Goal: Task Accomplishment & Management: Complete application form

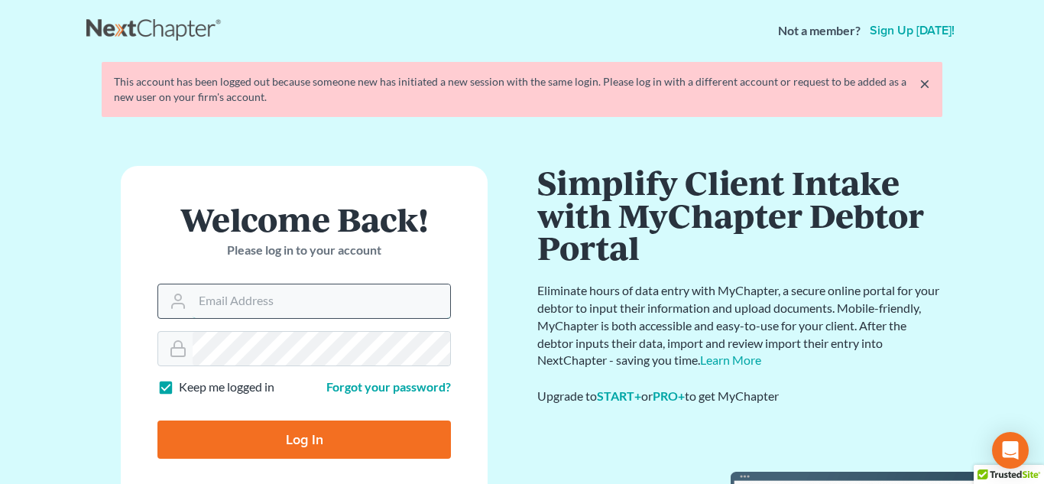
click at [287, 306] on input "Email Address" at bounding box center [322, 301] width 258 height 34
type input "[PERSON_NAME][EMAIL_ADDRESS][DOMAIN_NAME]"
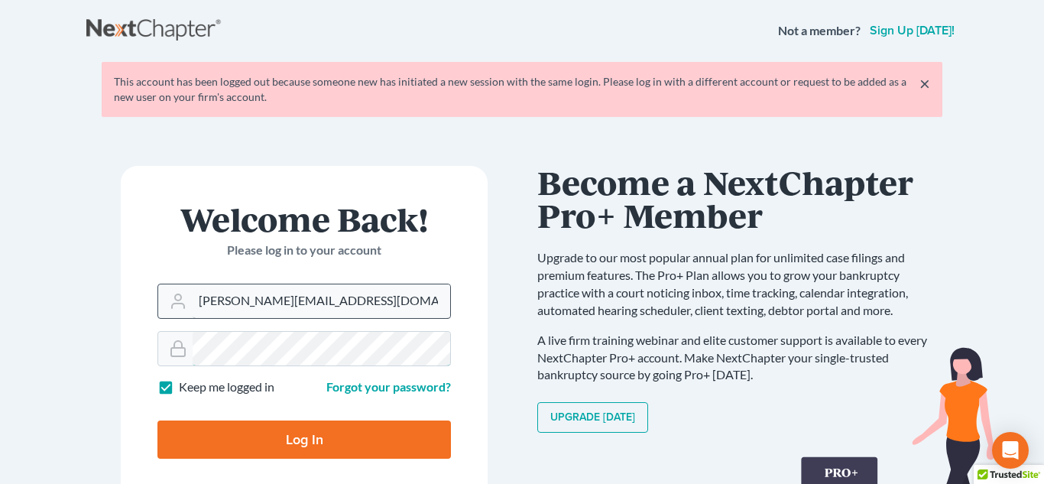
click at [157, 420] on input "Log In" at bounding box center [303, 439] width 293 height 38
type input "Thinking..."
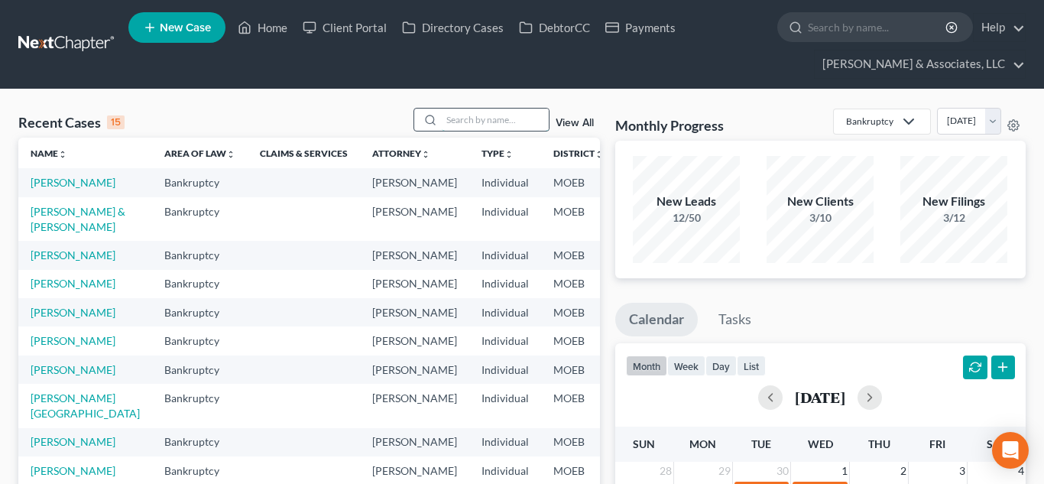
click at [447, 121] on input "search" at bounding box center [495, 120] width 107 height 22
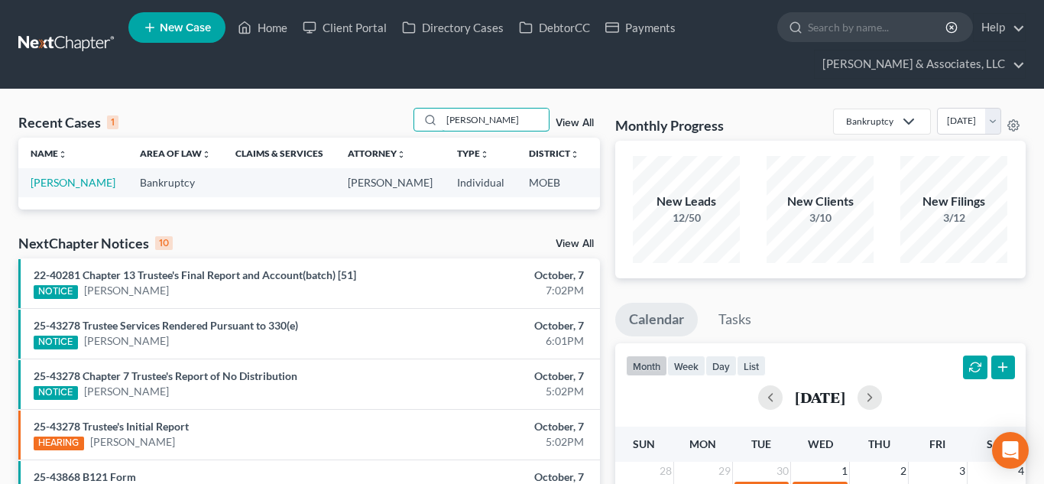
type input "[PERSON_NAME]"
click at [44, 180] on link "[PERSON_NAME]" at bounding box center [73, 182] width 85 height 13
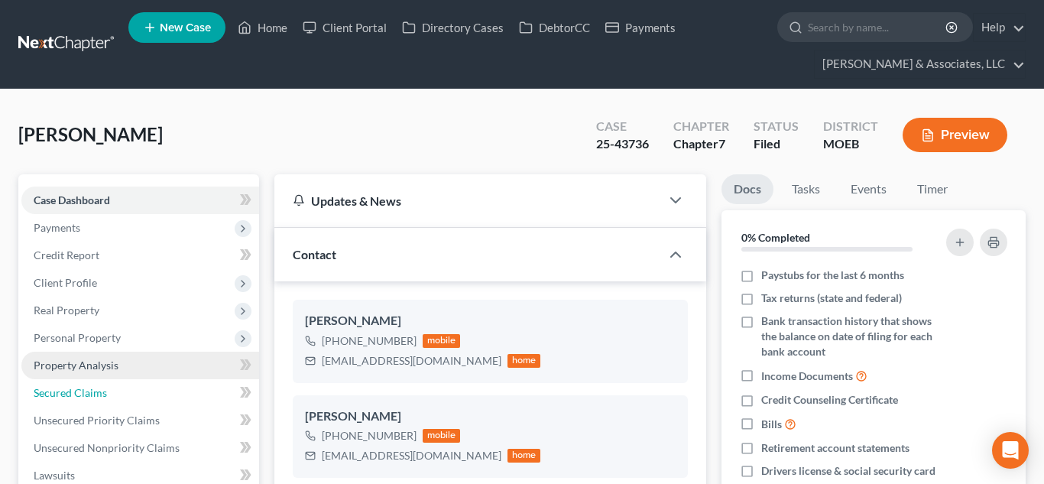
click at [86, 391] on span "Secured Claims" at bounding box center [70, 392] width 73 height 13
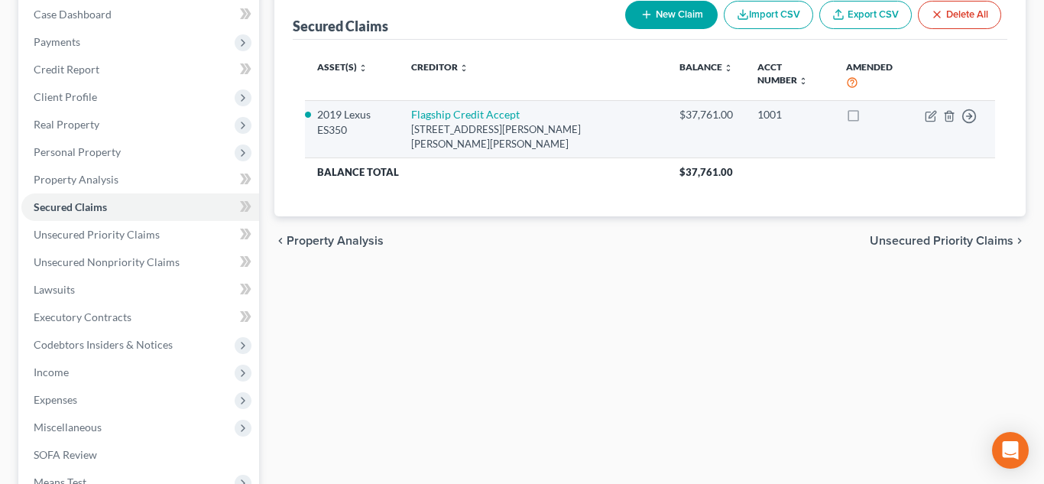
scroll to position [193, 0]
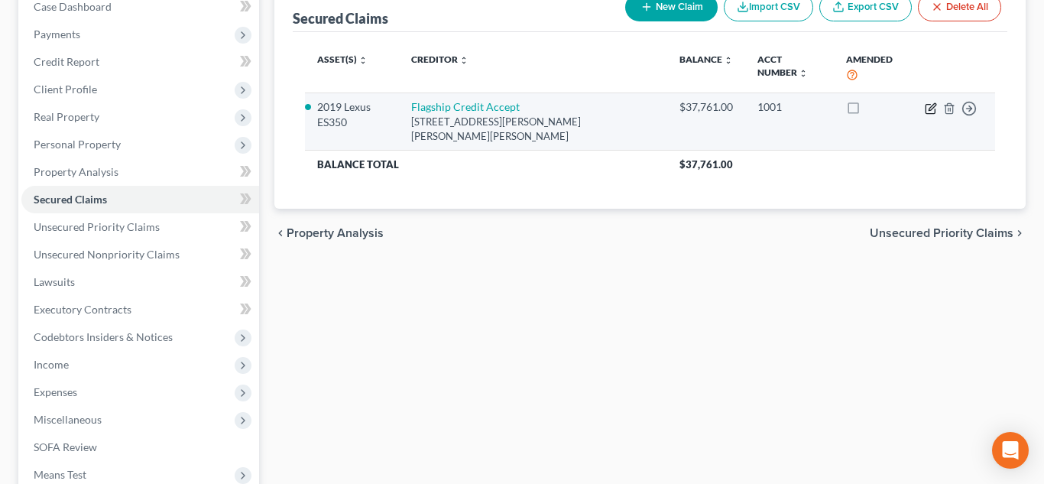
click at [932, 103] on icon "button" at bounding box center [932, 106] width 7 height 7
select select "39"
select select "2"
select select "0"
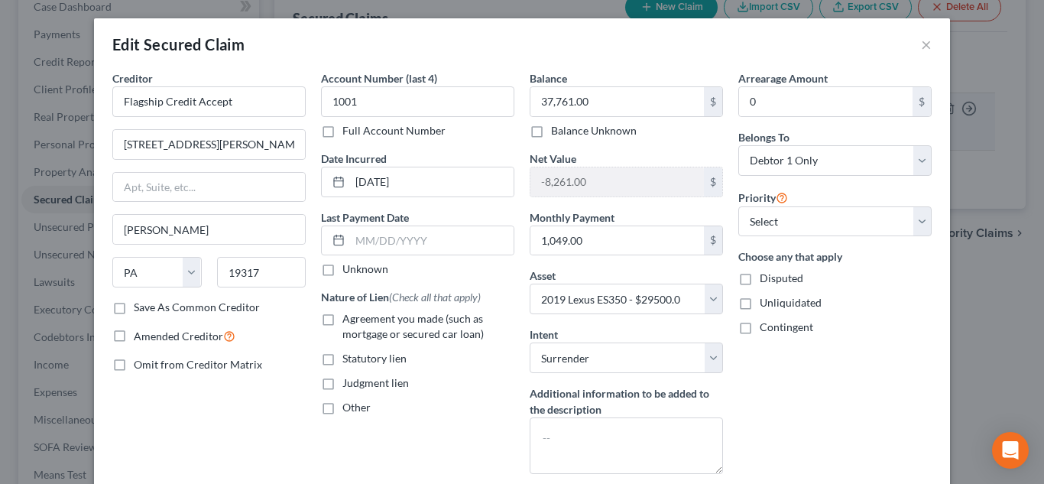
scroll to position [111, 0]
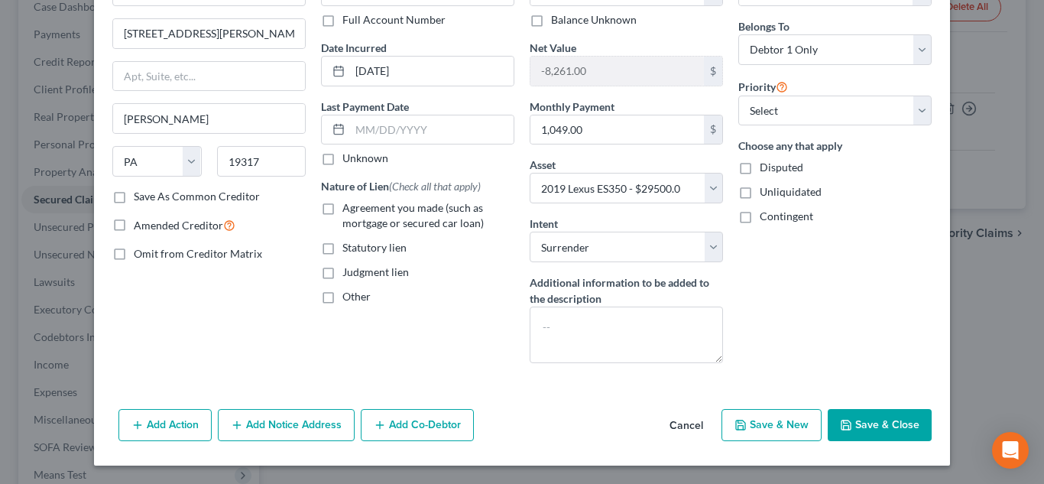
click at [844, 424] on icon "button" at bounding box center [846, 425] width 12 height 12
select select
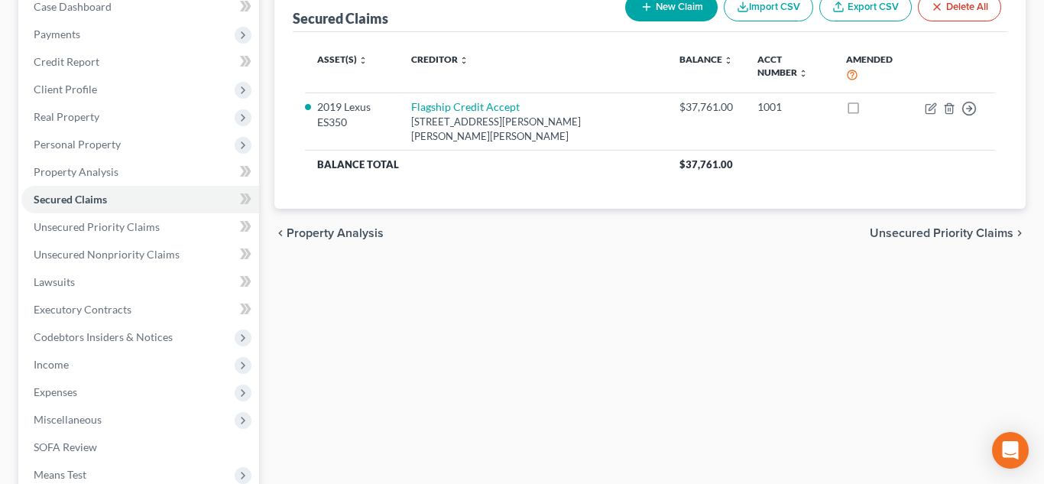
scroll to position [0, 0]
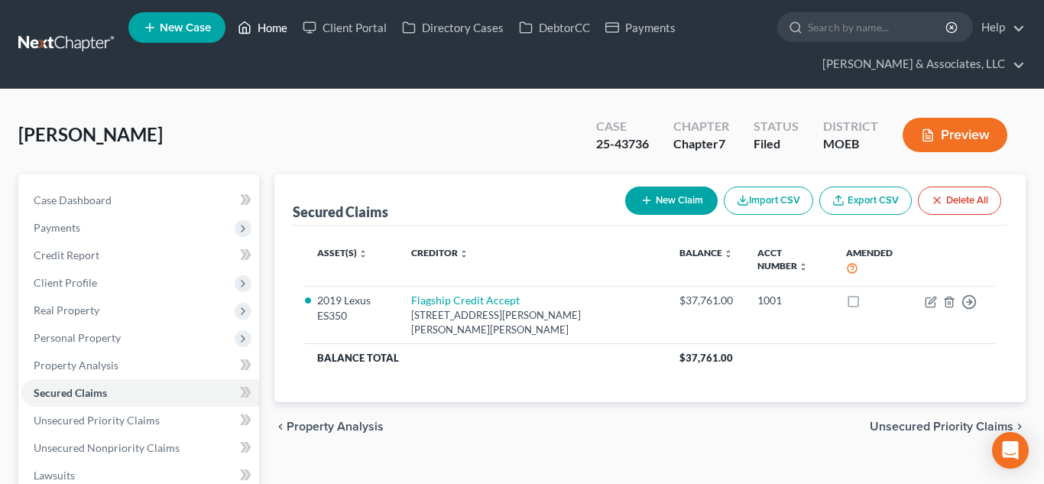
click at [268, 25] on link "Home" at bounding box center [262, 28] width 65 height 28
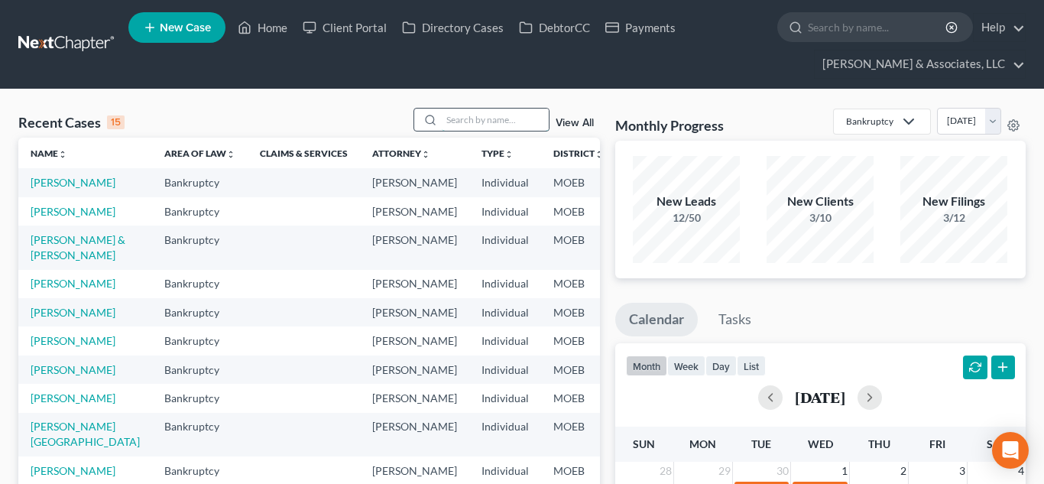
click at [460, 115] on input "search" at bounding box center [495, 120] width 107 height 22
type input "m"
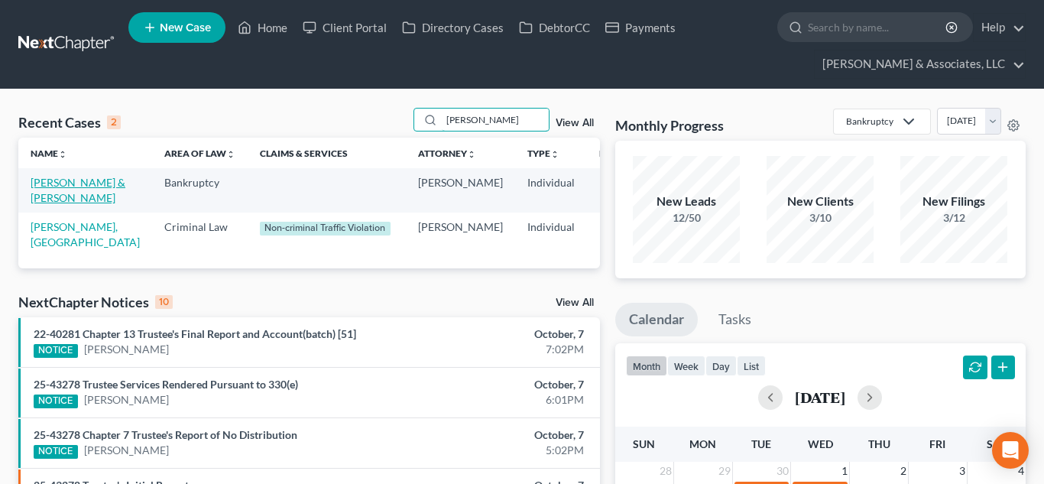
type input "[PERSON_NAME]"
click at [54, 193] on link "[PERSON_NAME] & [PERSON_NAME]" at bounding box center [78, 190] width 95 height 28
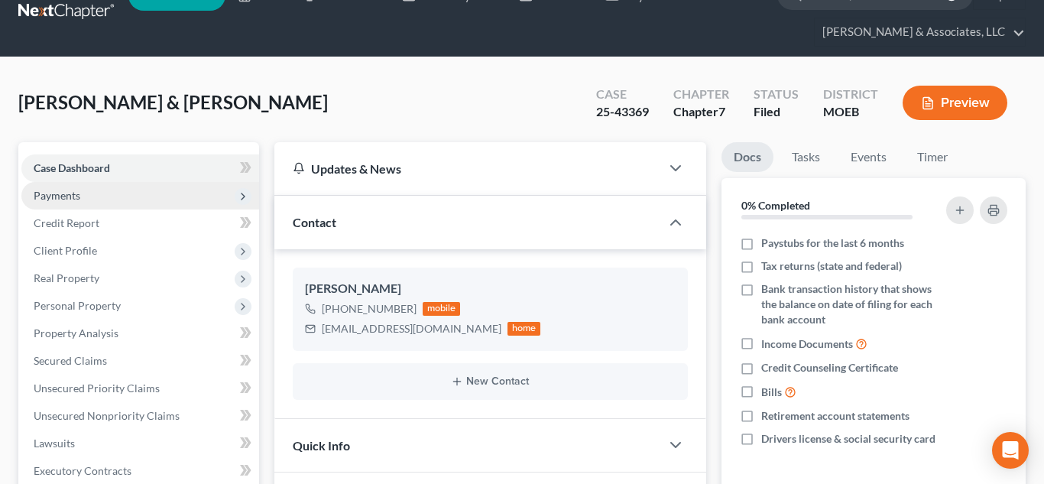
scroll to position [63, 0]
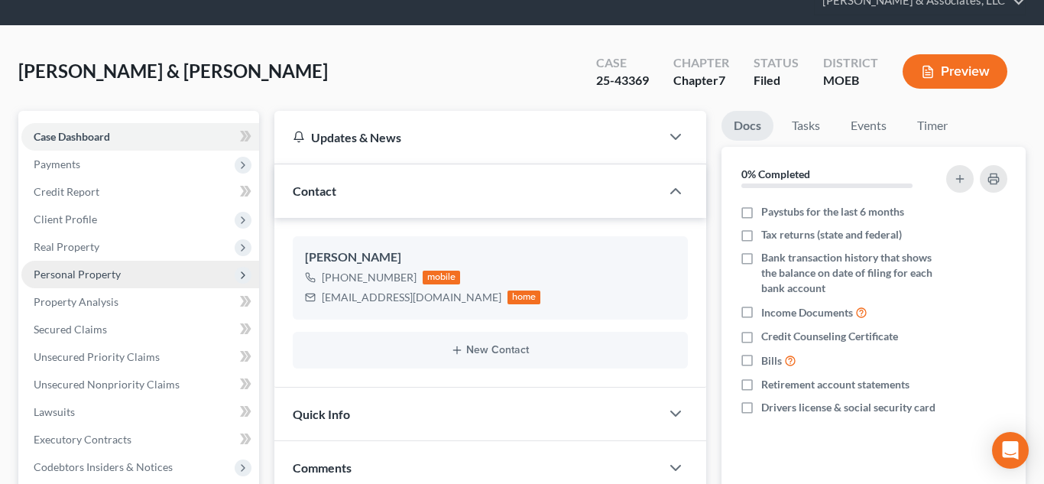
click at [92, 271] on span "Personal Property" at bounding box center [77, 273] width 87 height 13
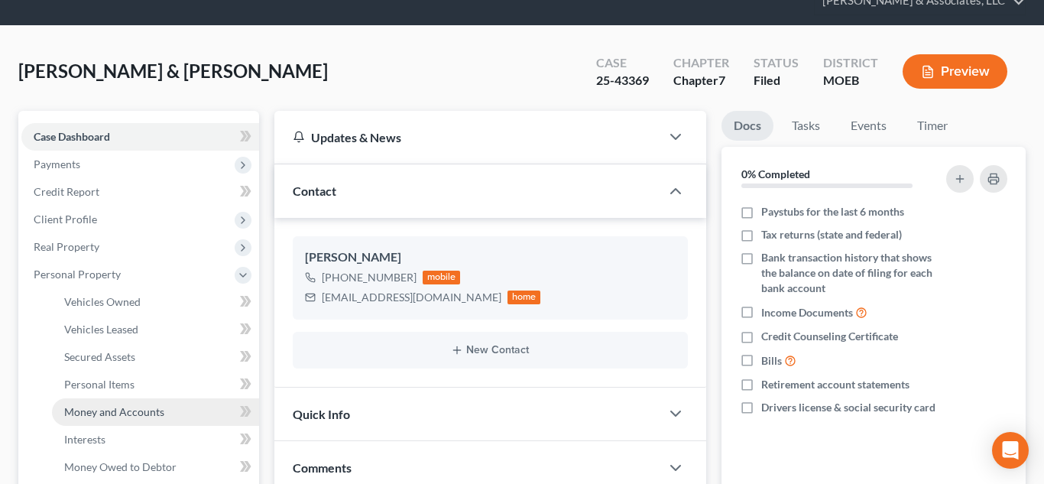
click at [123, 407] on span "Money and Accounts" at bounding box center [114, 411] width 100 height 13
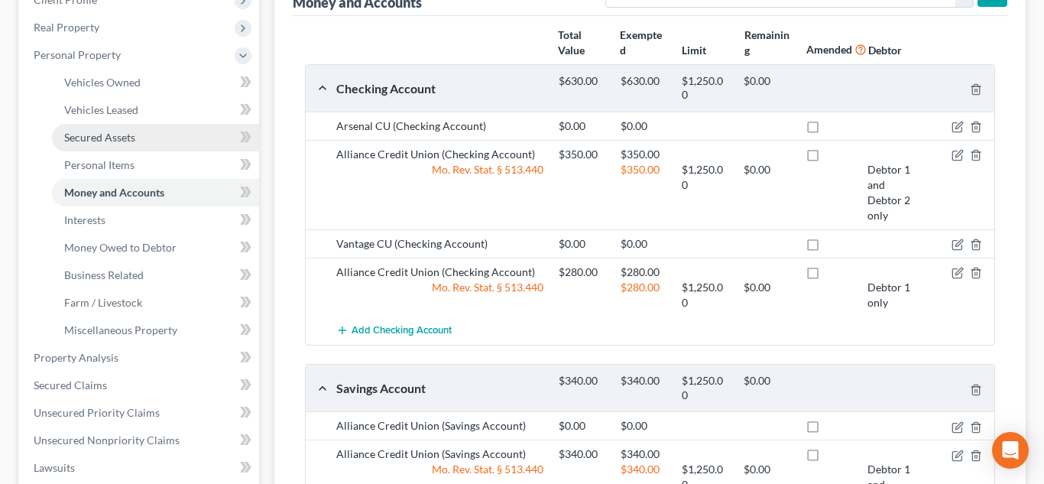
scroll to position [293, 0]
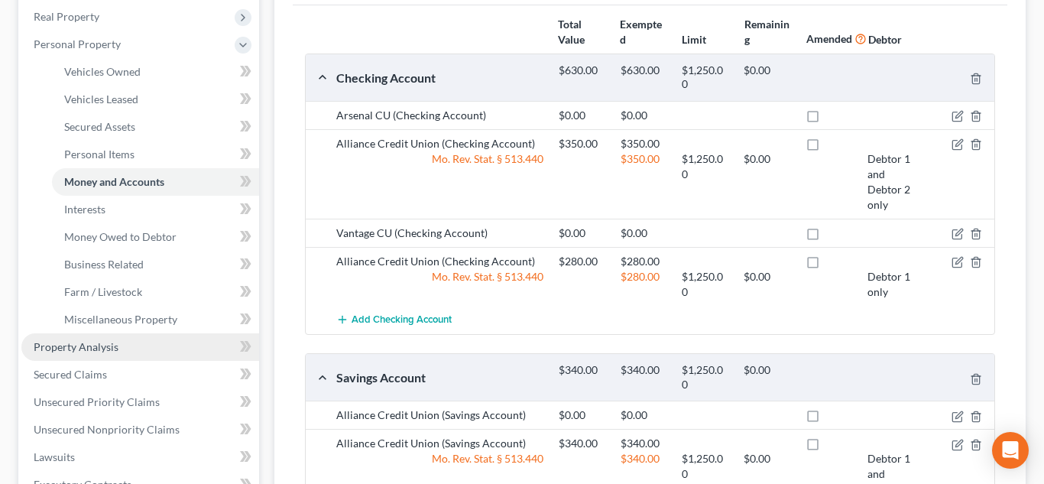
click at [114, 348] on span "Property Analysis" at bounding box center [76, 346] width 85 height 13
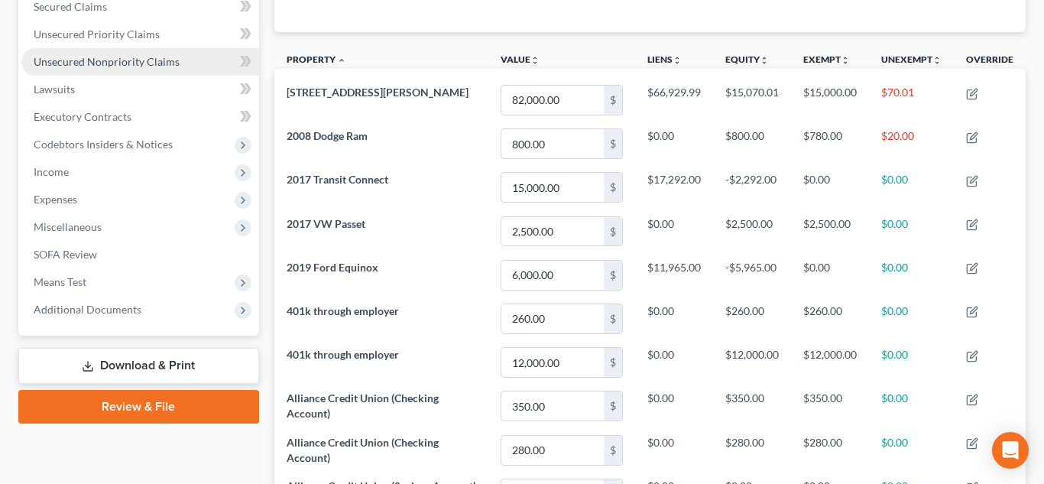
scroll to position [443, 0]
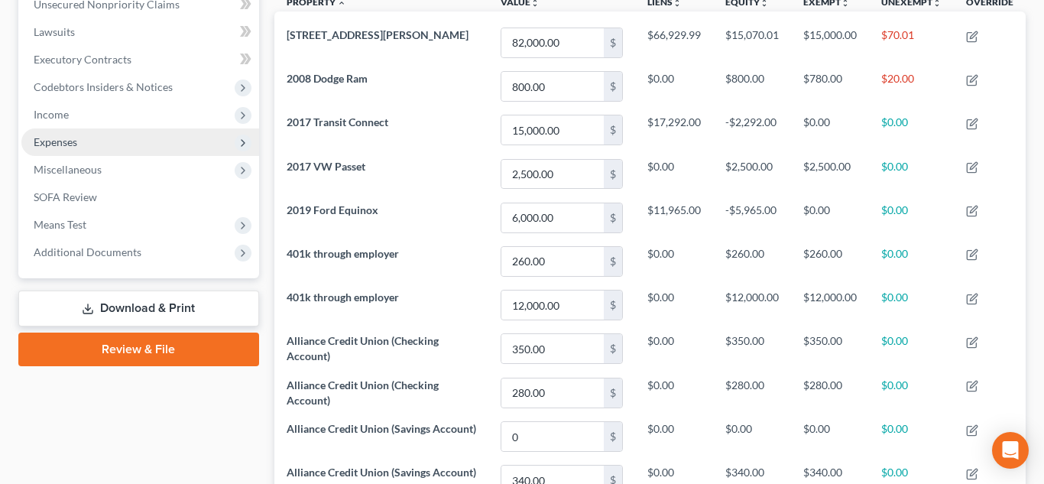
click at [69, 150] on span "Expenses" at bounding box center [140, 142] width 238 height 28
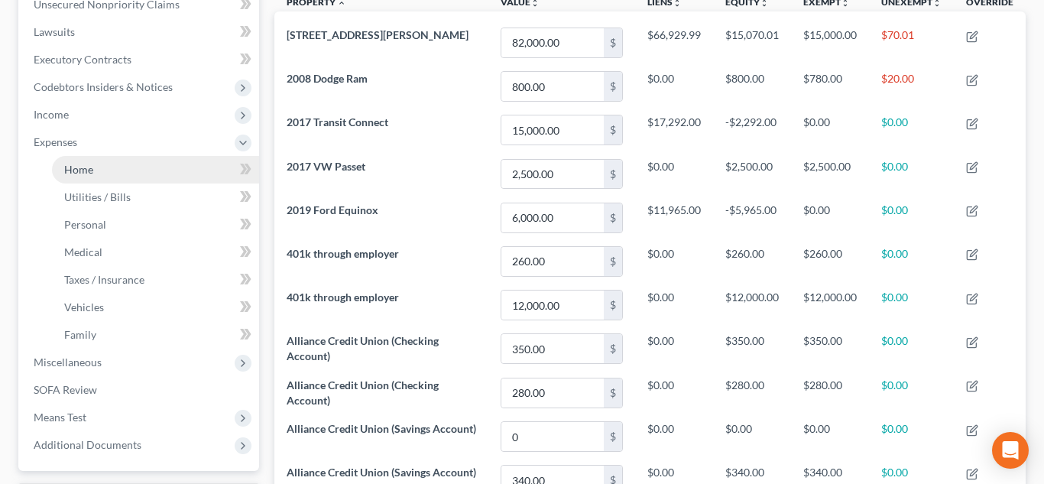
click at [77, 166] on span "Home" at bounding box center [78, 169] width 29 height 13
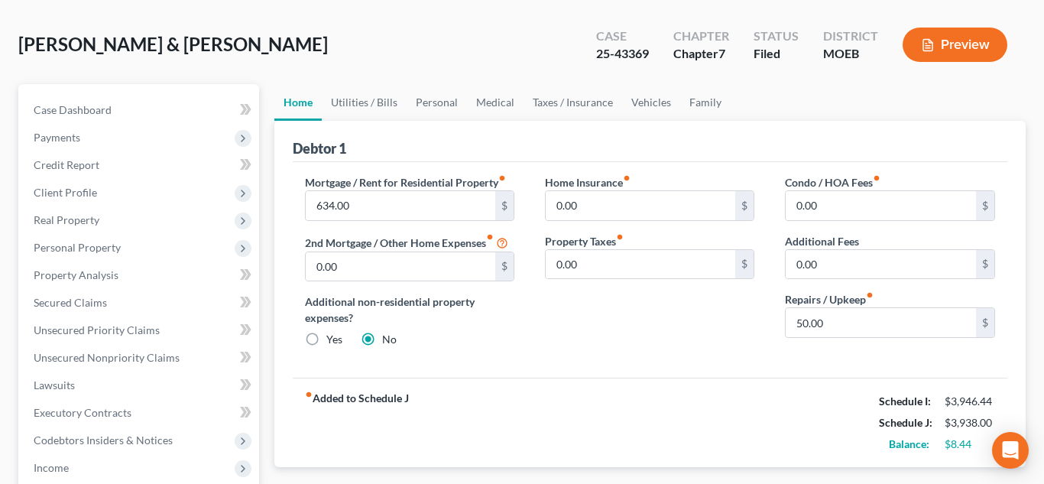
scroll to position [103, 0]
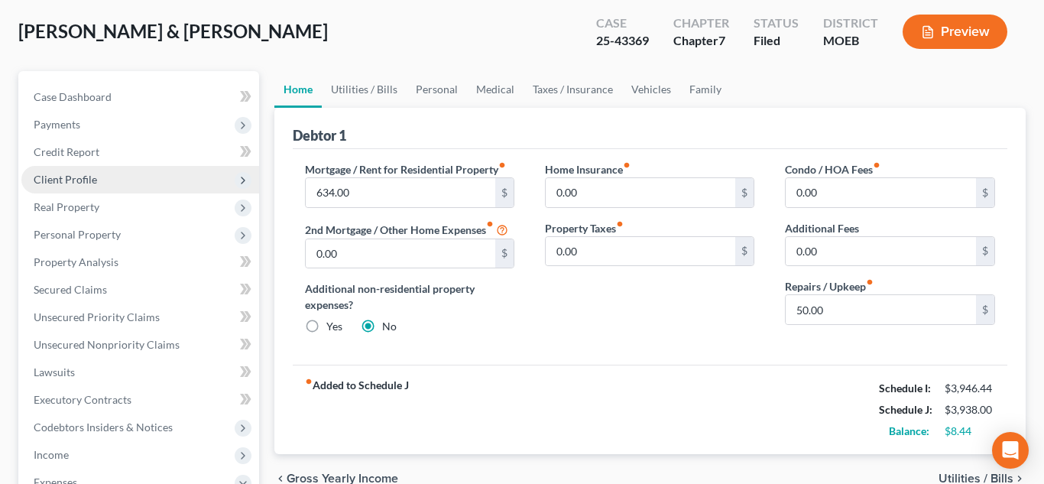
click at [99, 175] on span "Client Profile" at bounding box center [140, 180] width 238 height 28
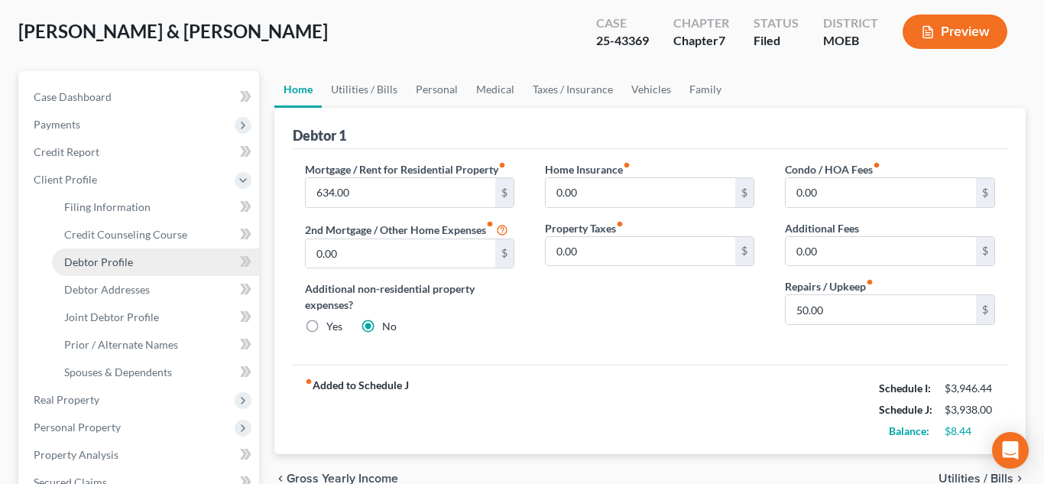
click at [122, 263] on span "Debtor Profile" at bounding box center [98, 261] width 69 height 13
select select "1"
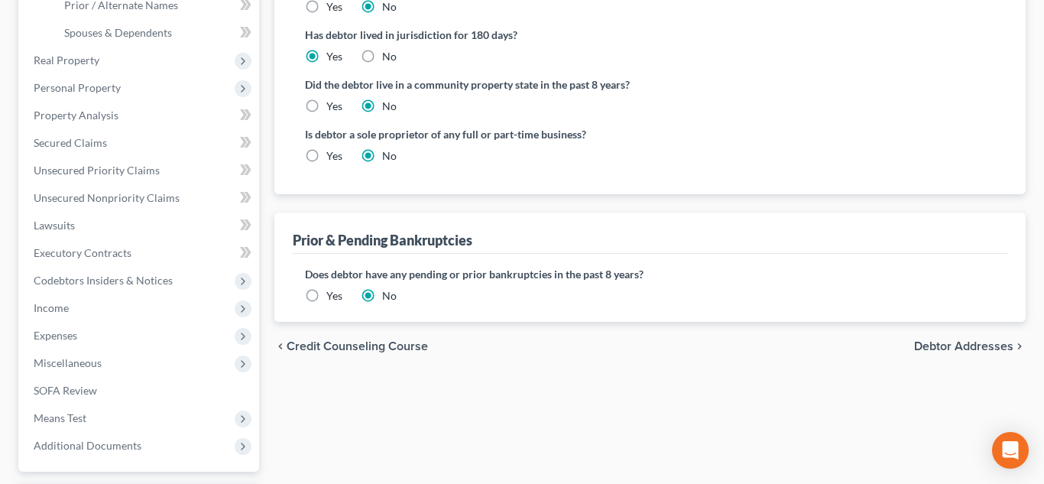
scroll to position [470, 0]
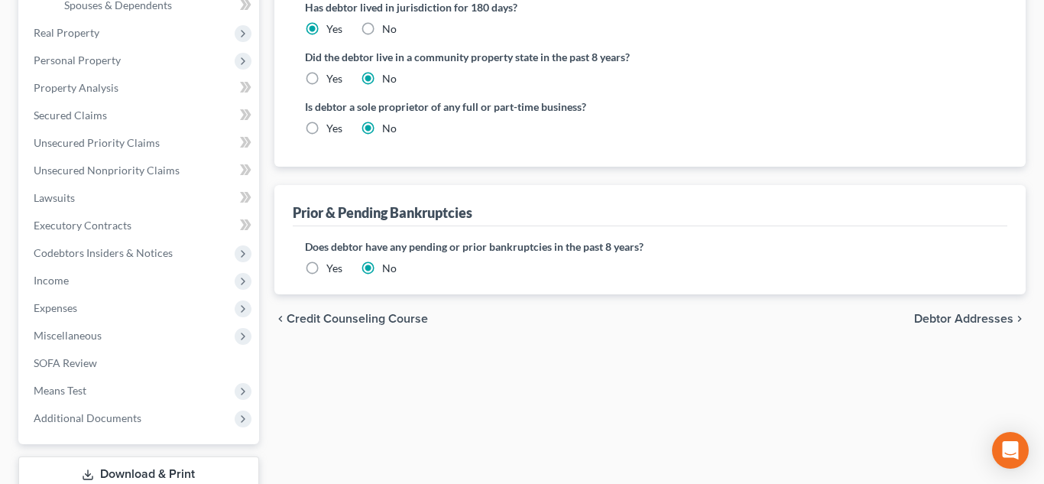
click at [326, 272] on label "Yes" at bounding box center [334, 268] width 16 height 15
click at [332, 271] on input "Yes" at bounding box center [337, 266] width 10 height 10
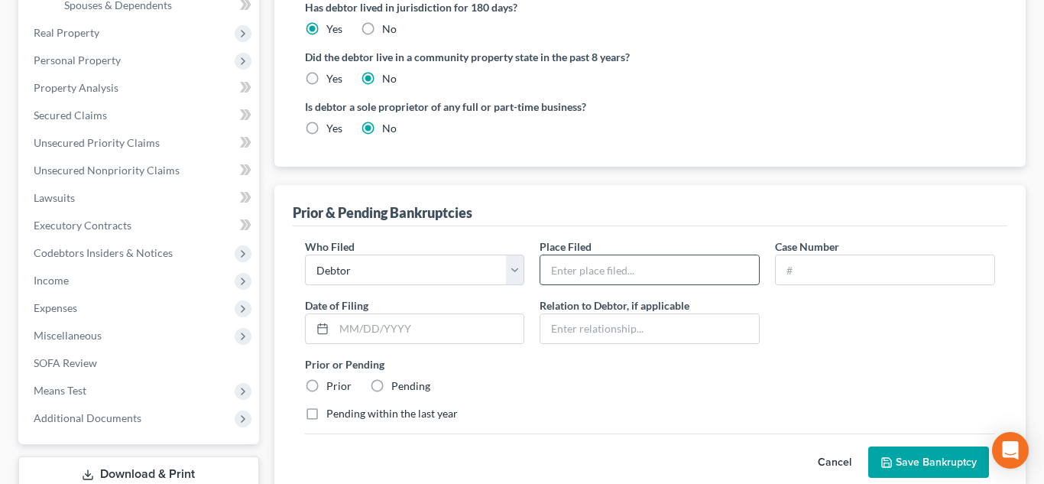
click at [580, 267] on input "text" at bounding box center [649, 269] width 219 height 29
type input "EDMO"
click at [801, 272] on input "text" at bounding box center [885, 269] width 219 height 29
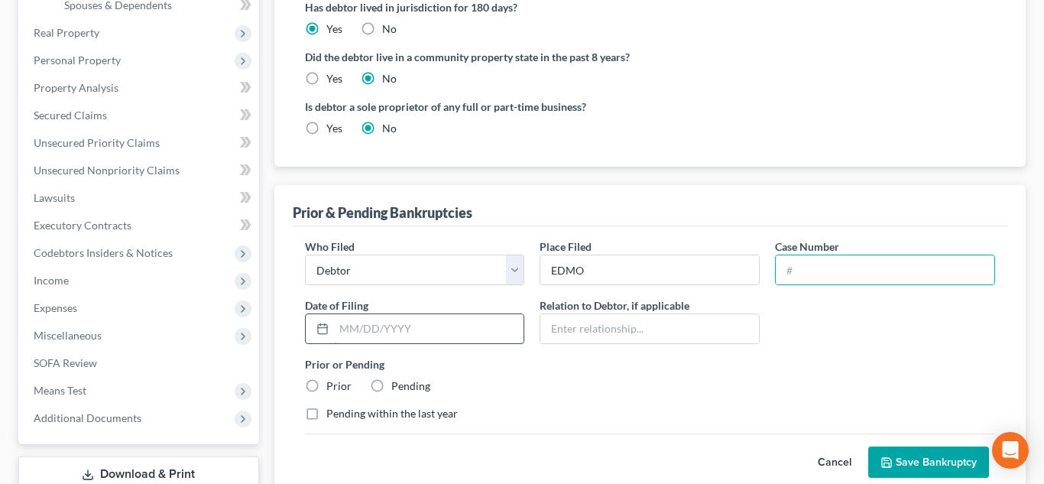
click at [427, 325] on input "text" at bounding box center [429, 328] width 190 height 29
click at [326, 385] on label "Prior" at bounding box center [338, 385] width 25 height 15
click at [332, 385] on input "Prior" at bounding box center [337, 383] width 10 height 10
radio input "true"
click at [359, 328] on input "text" at bounding box center [429, 328] width 190 height 29
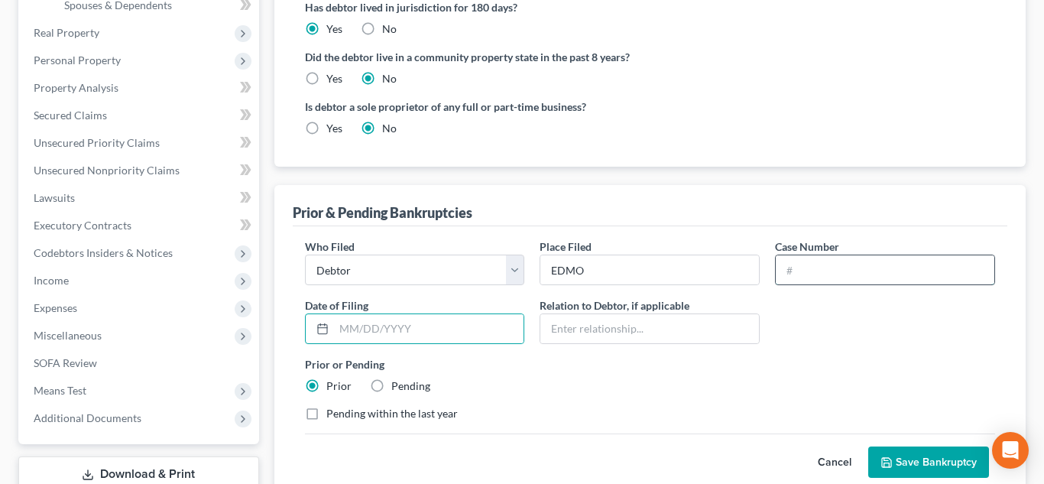
click at [815, 263] on input "text" at bounding box center [885, 269] width 219 height 29
type input "25-43369"
click at [357, 318] on input "text" at bounding box center [429, 328] width 190 height 29
type input "[DATE]"
click at [868, 446] on button "Save Bankruptcy" at bounding box center [928, 462] width 121 height 32
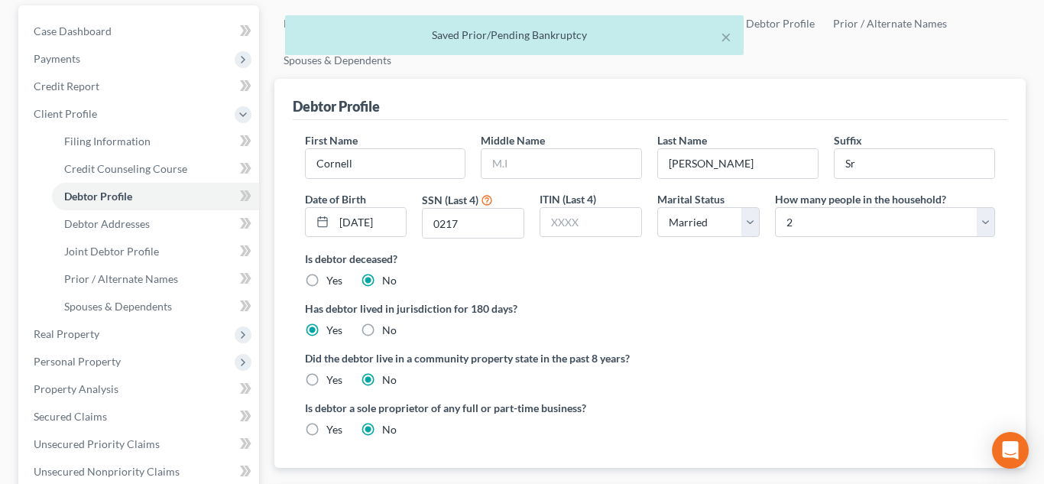
scroll to position [178, 0]
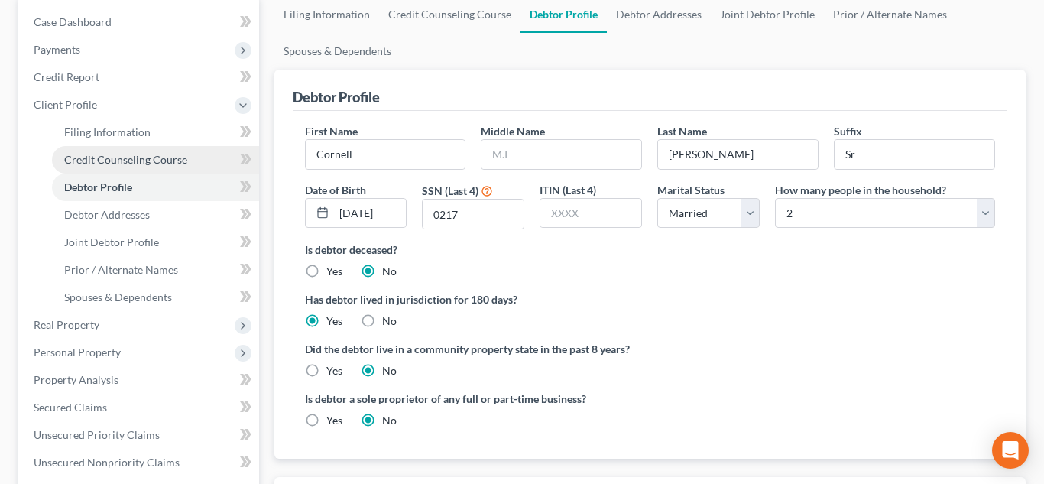
click at [123, 162] on span "Credit Counseling Course" at bounding box center [125, 159] width 123 height 13
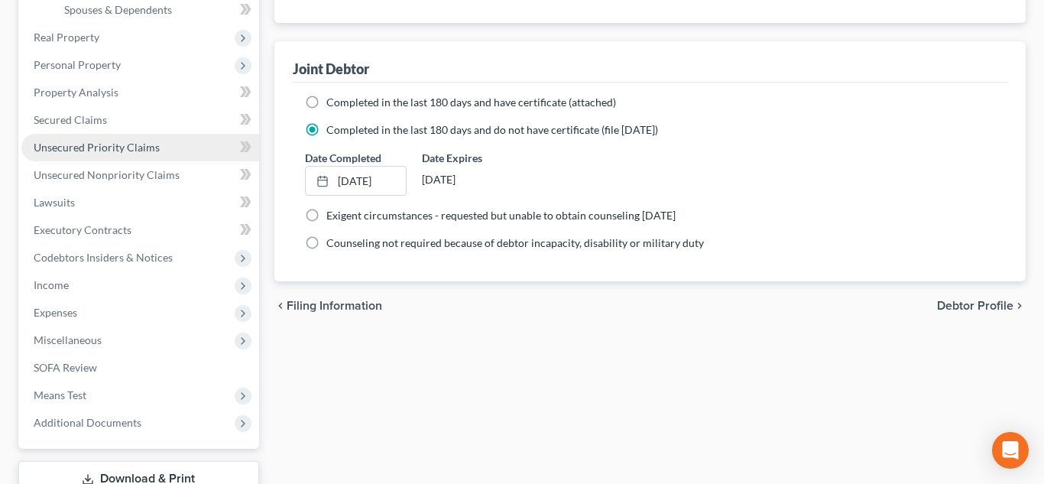
scroll to position [576, 0]
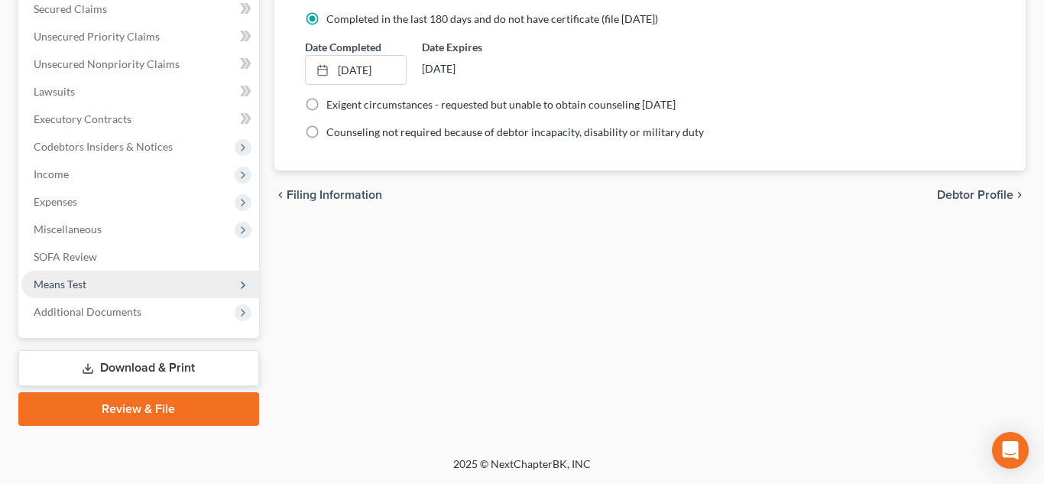
click at [94, 289] on span "Means Test" at bounding box center [140, 285] width 238 height 28
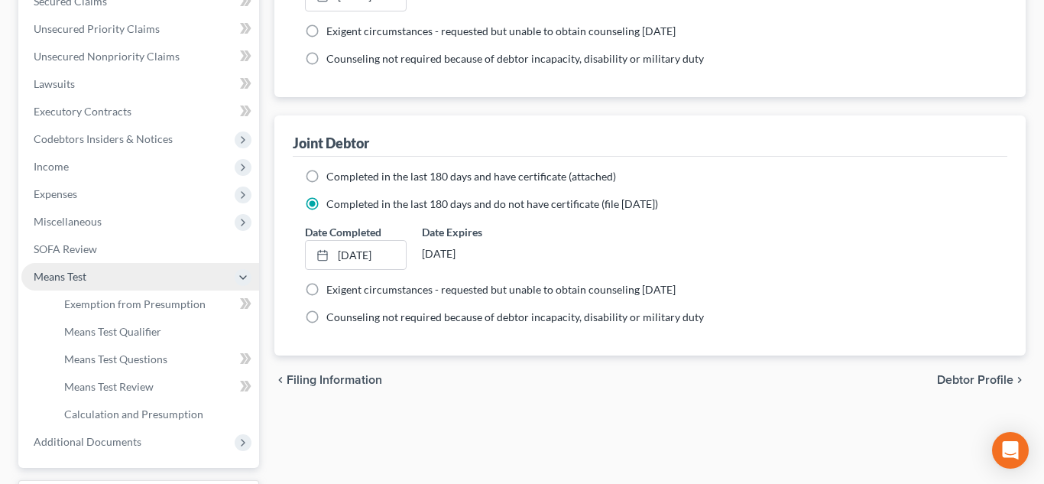
scroll to position [384, 0]
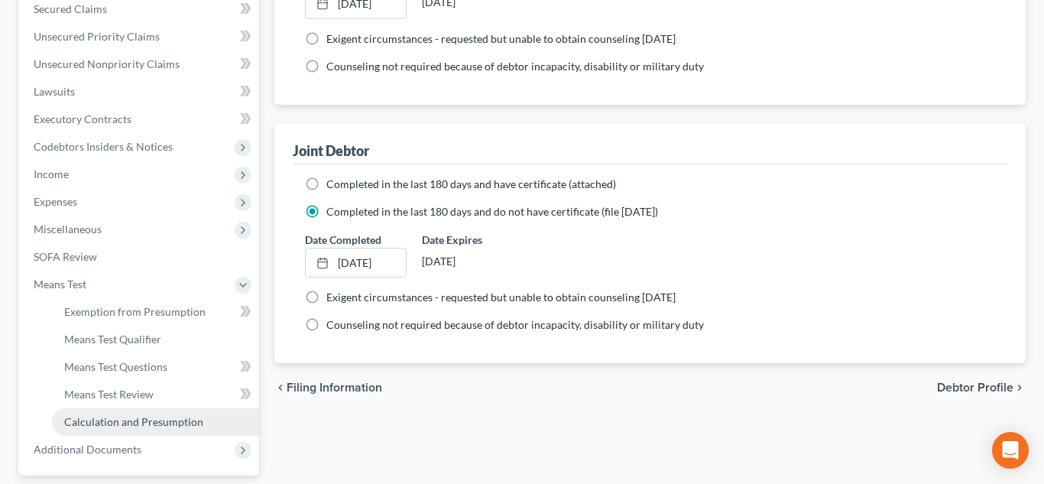
click at [143, 422] on span "Calculation and Presumption" at bounding box center [133, 421] width 139 height 13
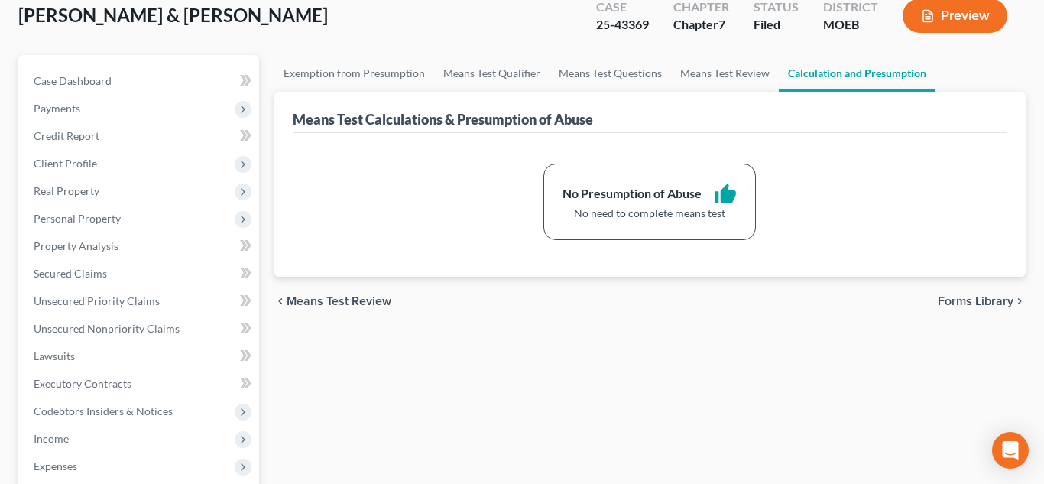
scroll to position [123, 0]
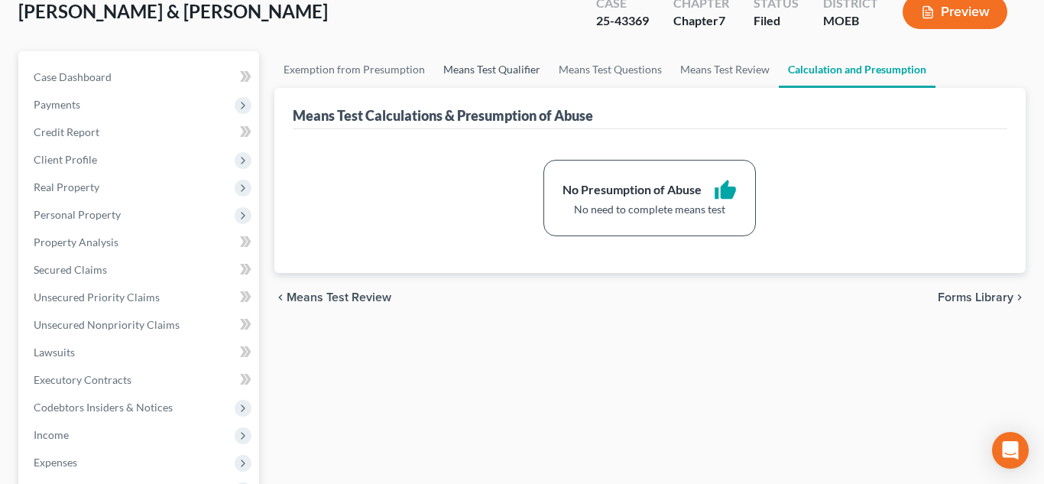
click at [459, 73] on link "Means Test Qualifier" at bounding box center [491, 69] width 115 height 37
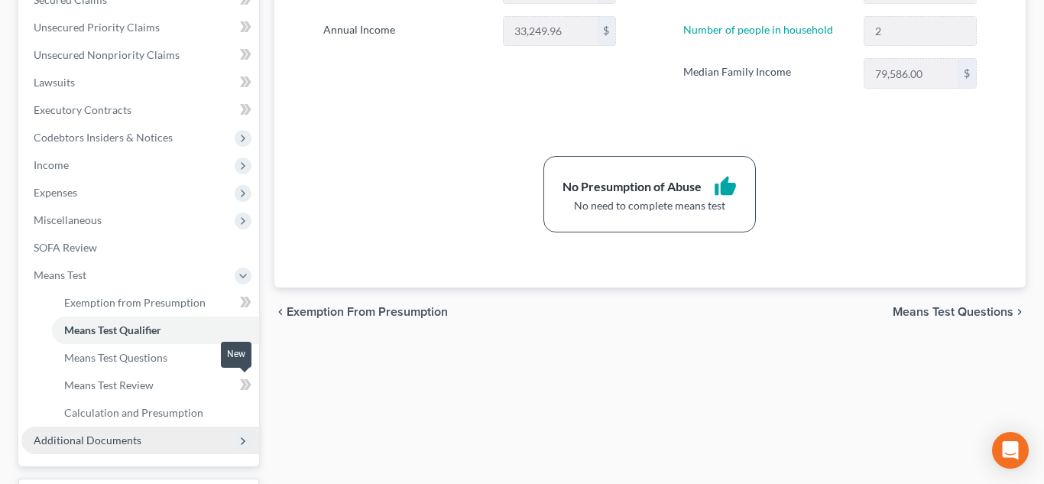
scroll to position [521, 0]
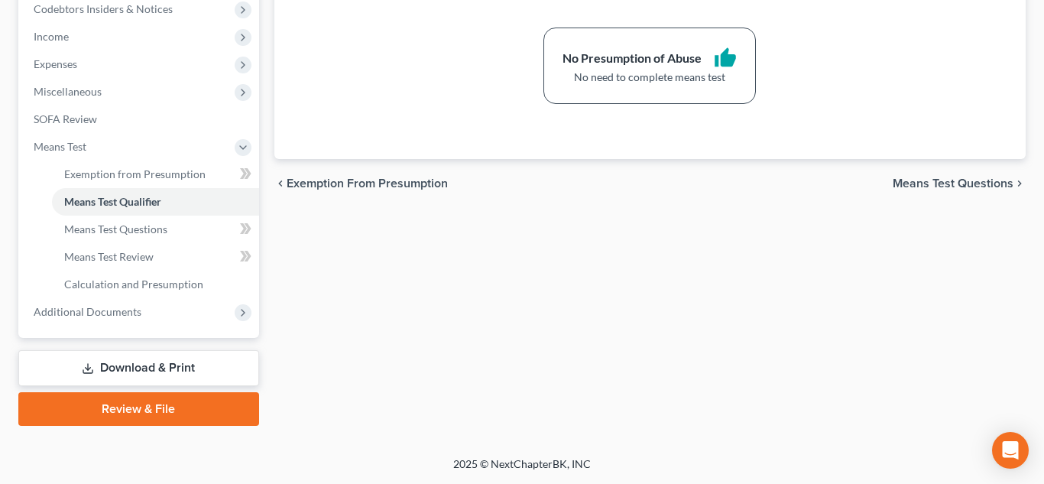
click at [151, 410] on link "Review & File" at bounding box center [138, 409] width 241 height 34
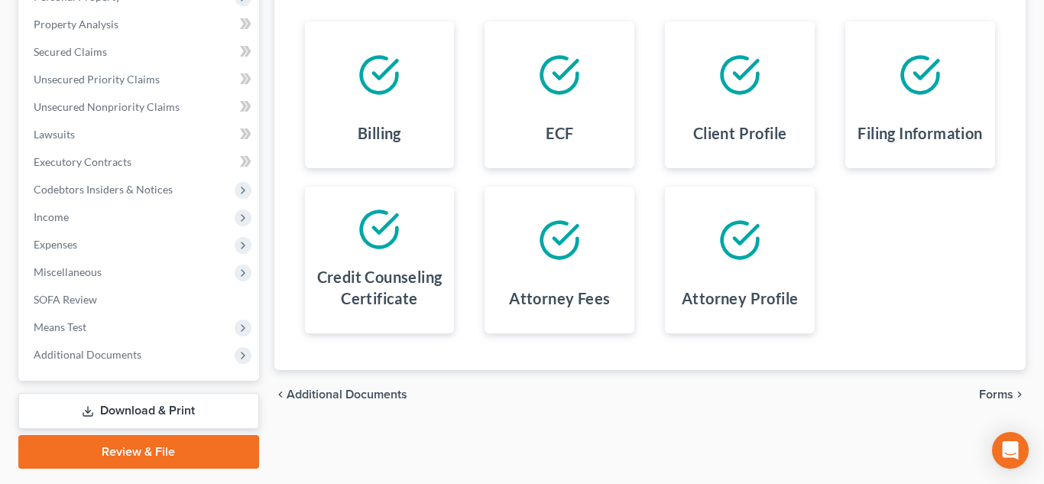
scroll to position [355, 0]
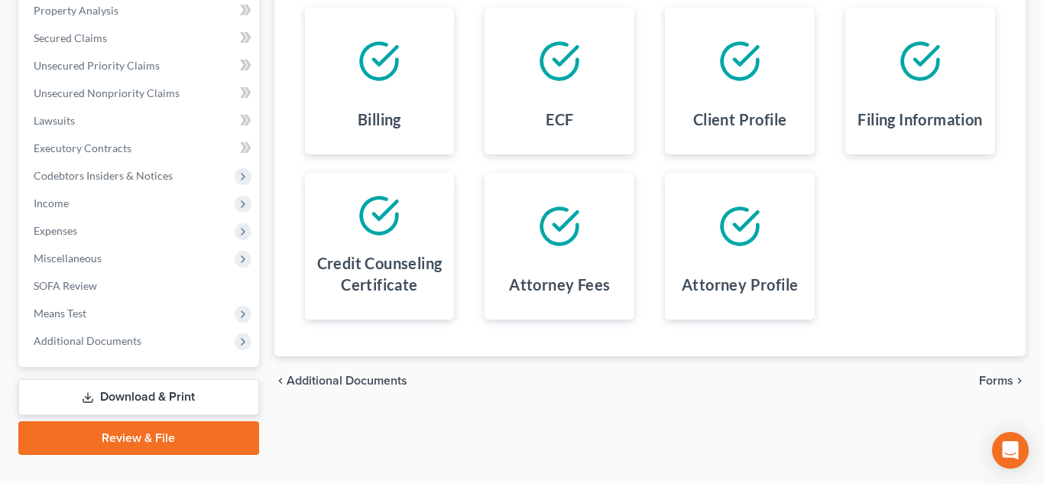
click at [1002, 387] on span "Forms" at bounding box center [996, 380] width 34 height 12
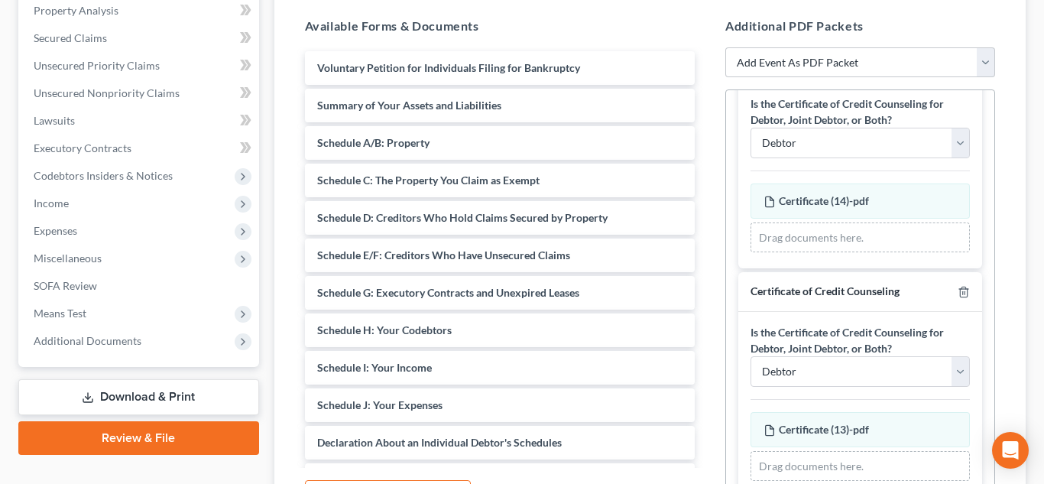
scroll to position [70, 0]
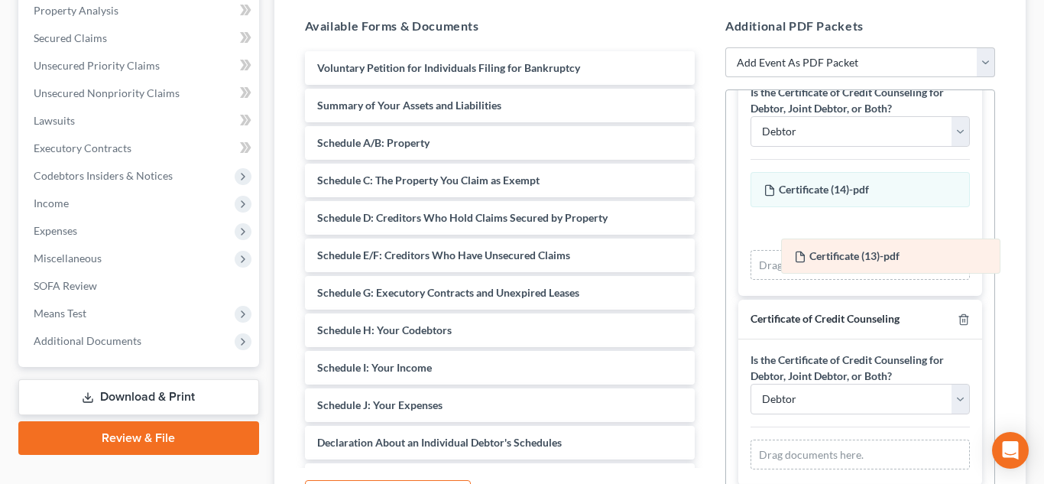
drag, startPoint x: 812, startPoint y: 420, endPoint x: 842, endPoint y: 258, distance: 164.9
click at [842, 439] on div "Certificate (13)-pdf Amended Certificate (13)-pdf Certificate (13)-pdf Amended …" at bounding box center [859, 454] width 219 height 31
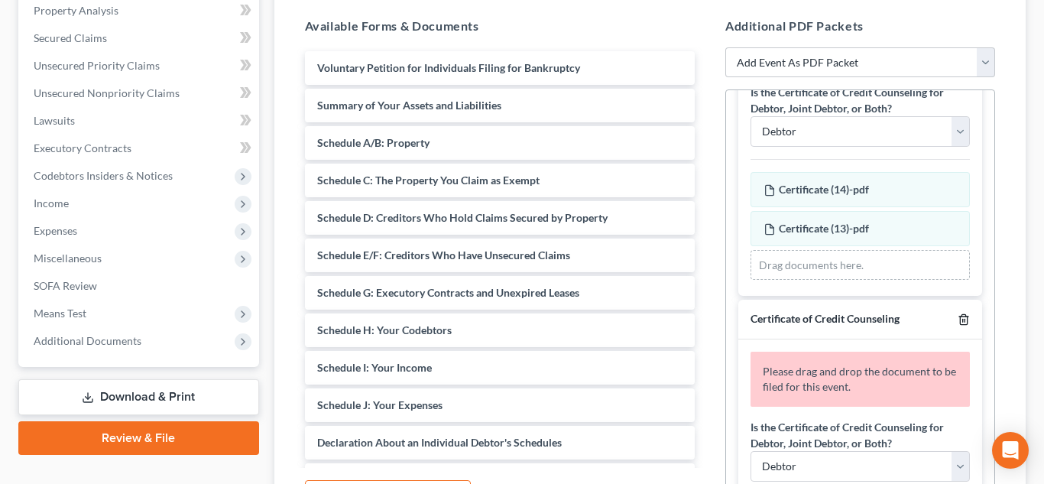
click at [964, 317] on icon "button" at bounding box center [964, 319] width 12 height 12
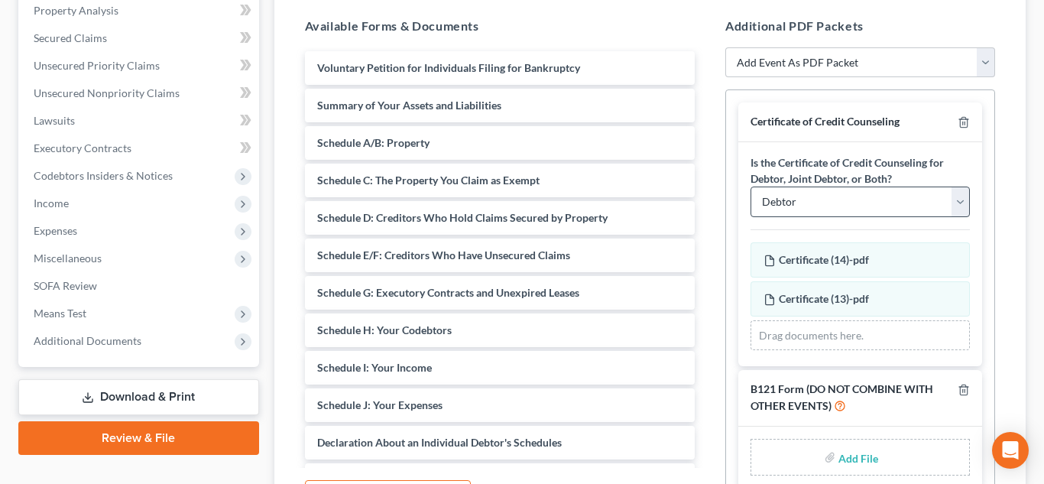
scroll to position [0, 0]
click at [942, 211] on select "Debtor Joint Debtor Debtor and Joint Debtor" at bounding box center [859, 201] width 219 height 31
select select "2"
click at [750, 186] on select "Debtor Joint Debtor Debtor and Joint Debtor" at bounding box center [859, 201] width 219 height 31
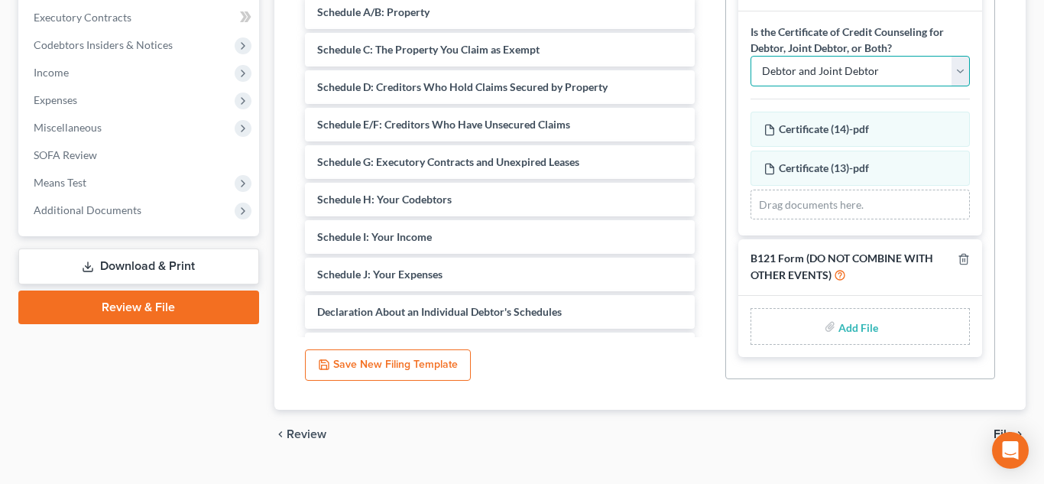
scroll to position [491, 0]
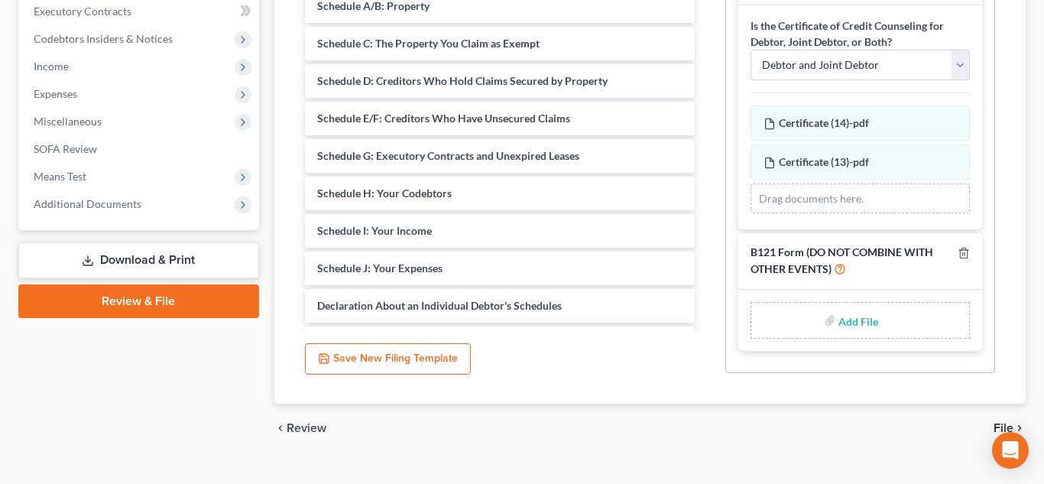
click at [846, 319] on input "file" at bounding box center [856, 320] width 37 height 28
click at [139, 258] on link "Download & Print" at bounding box center [138, 260] width 241 height 36
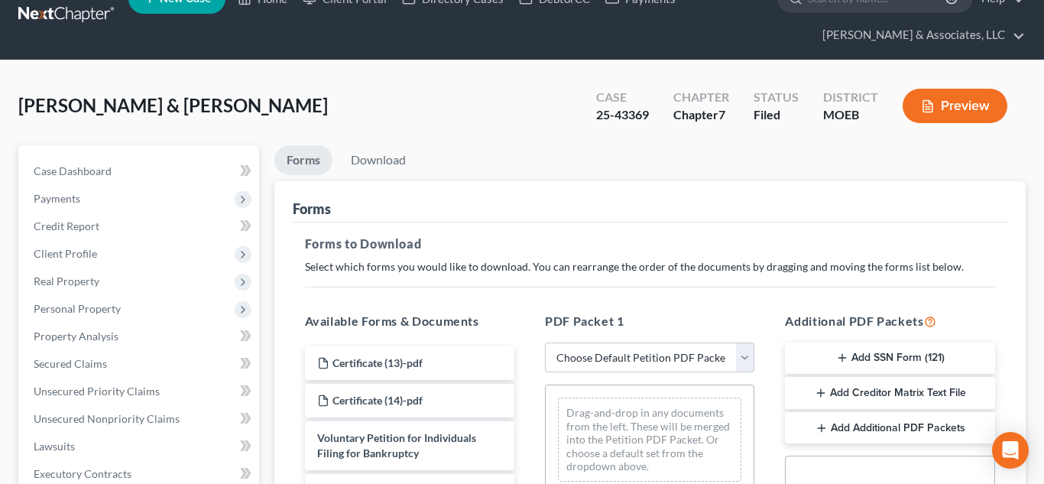
scroll to position [30, 0]
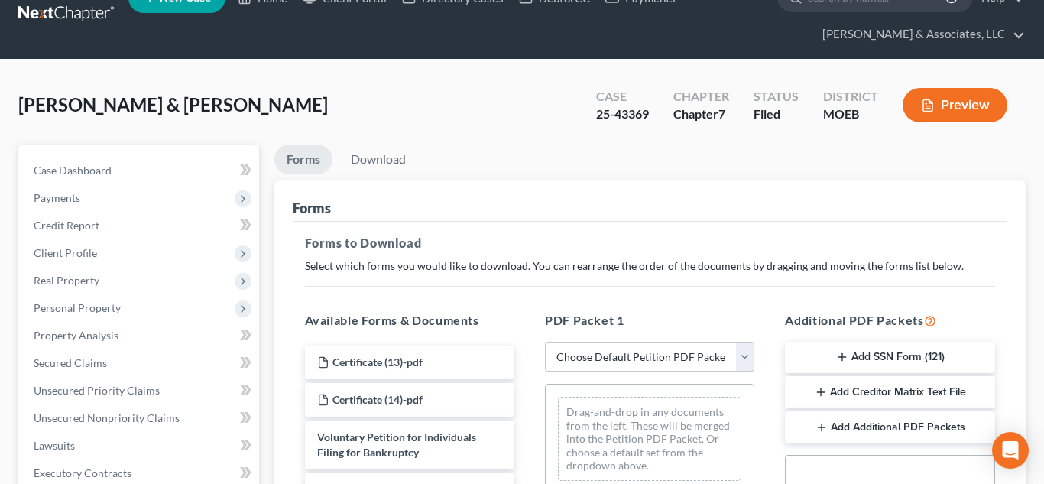
click at [858, 349] on button "Add SSN Form (121)" at bounding box center [889, 358] width 209 height 32
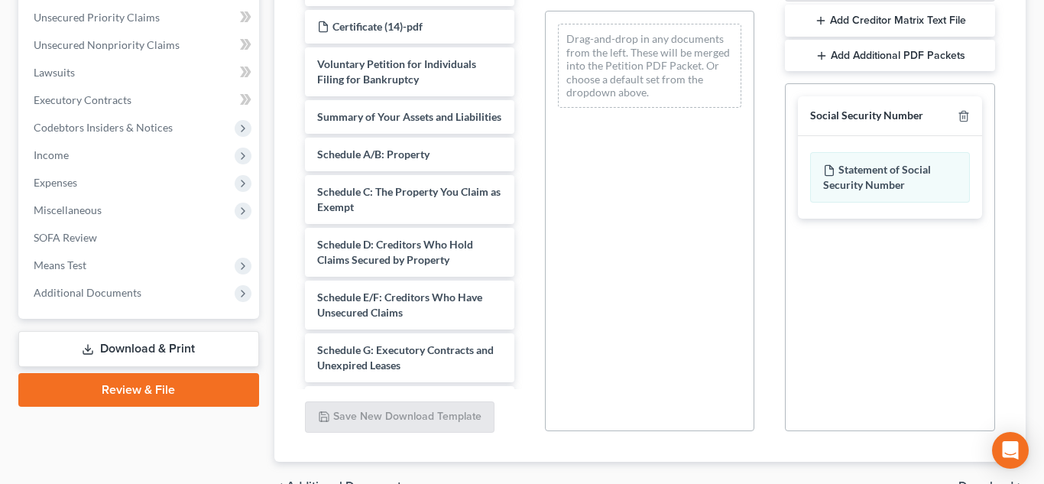
scroll to position [488, 0]
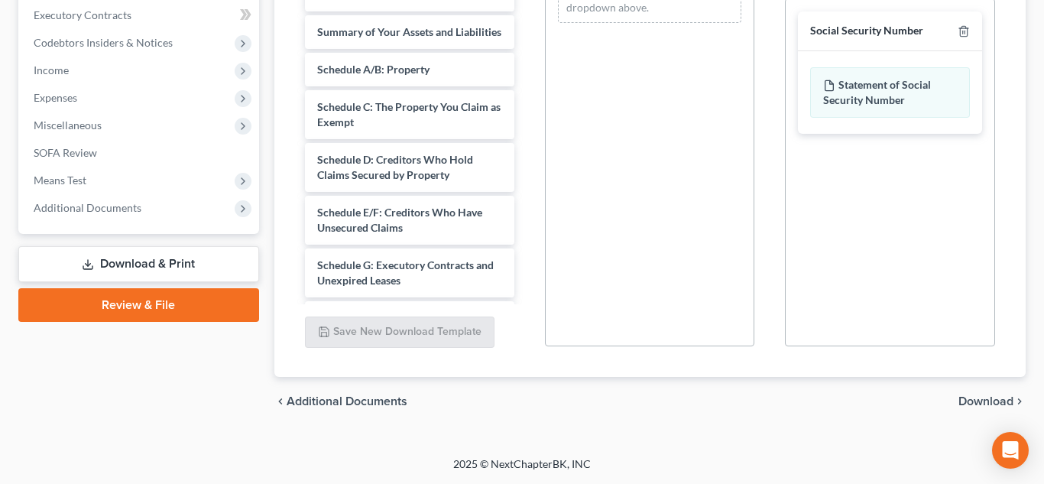
click at [971, 400] on span "Download" at bounding box center [985, 401] width 55 height 12
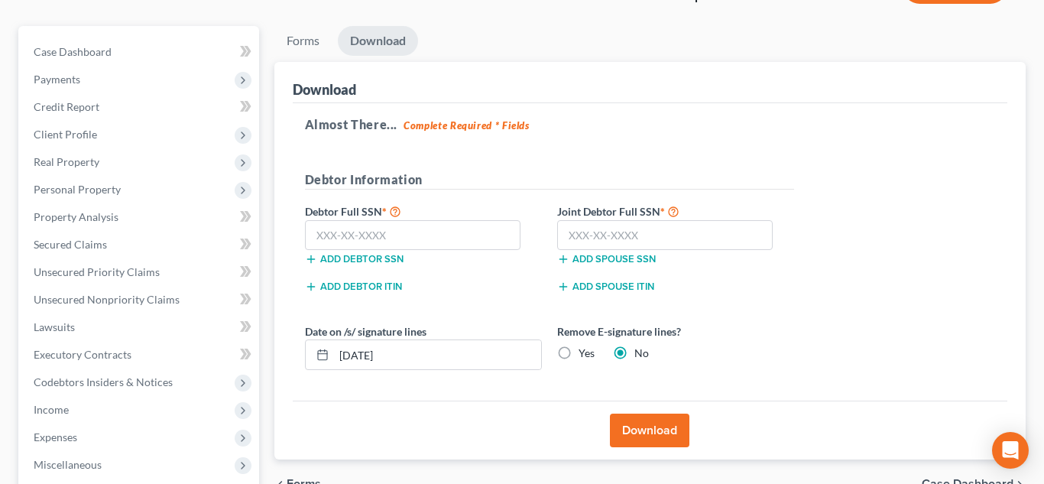
scroll to position [146, 0]
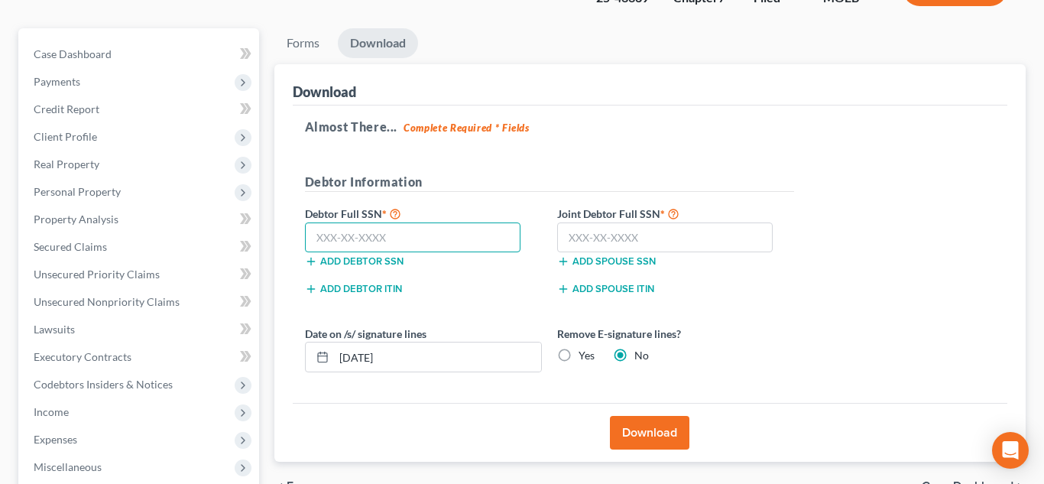
click at [418, 230] on input "text" at bounding box center [413, 237] width 216 height 31
type input "493-72-0217"
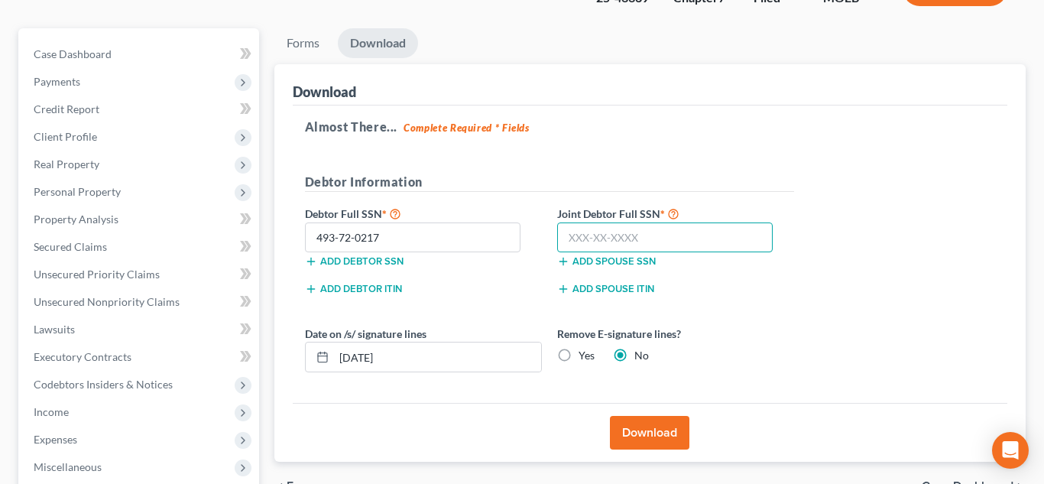
click at [647, 230] on input "text" at bounding box center [665, 237] width 216 height 31
type input "497-78-5402"
click at [645, 432] on button "Download" at bounding box center [649, 433] width 79 height 34
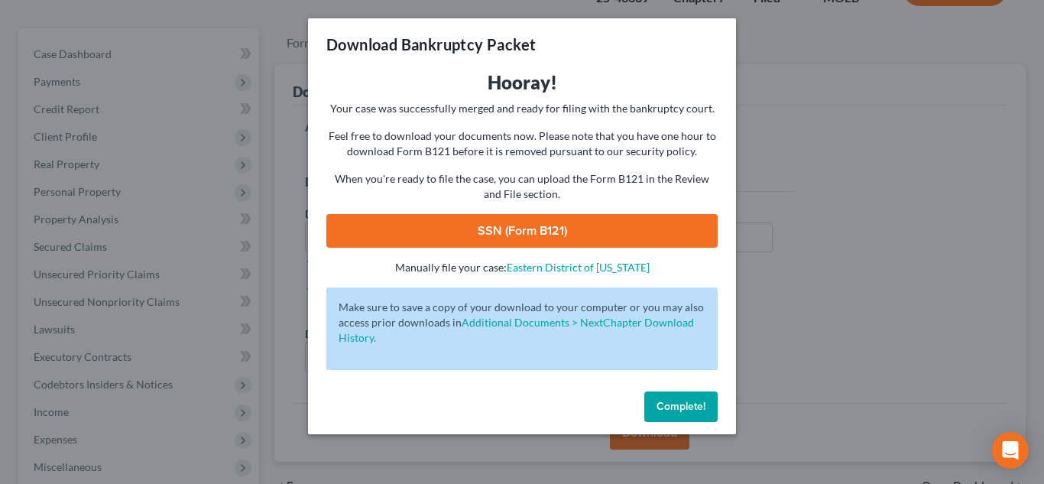
click at [518, 233] on link "SSN (Form B121)" at bounding box center [521, 231] width 391 height 34
click at [666, 408] on span "Complete!" at bounding box center [680, 406] width 49 height 13
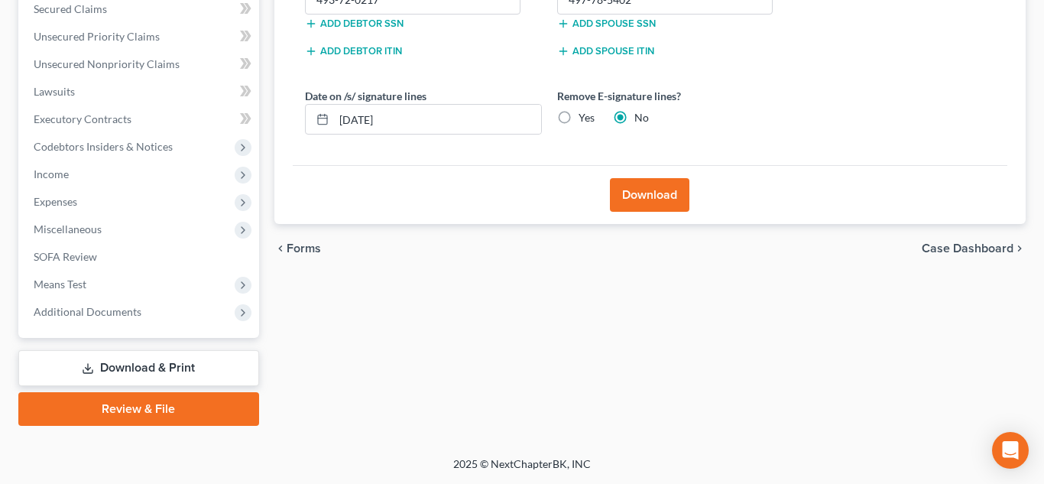
scroll to position [0, 0]
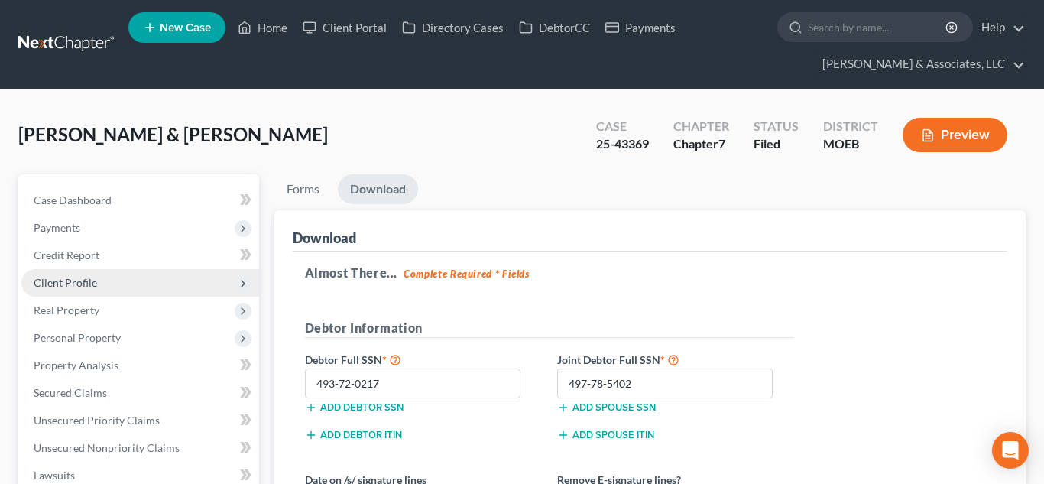
click at [78, 277] on span "Client Profile" at bounding box center [65, 282] width 63 height 13
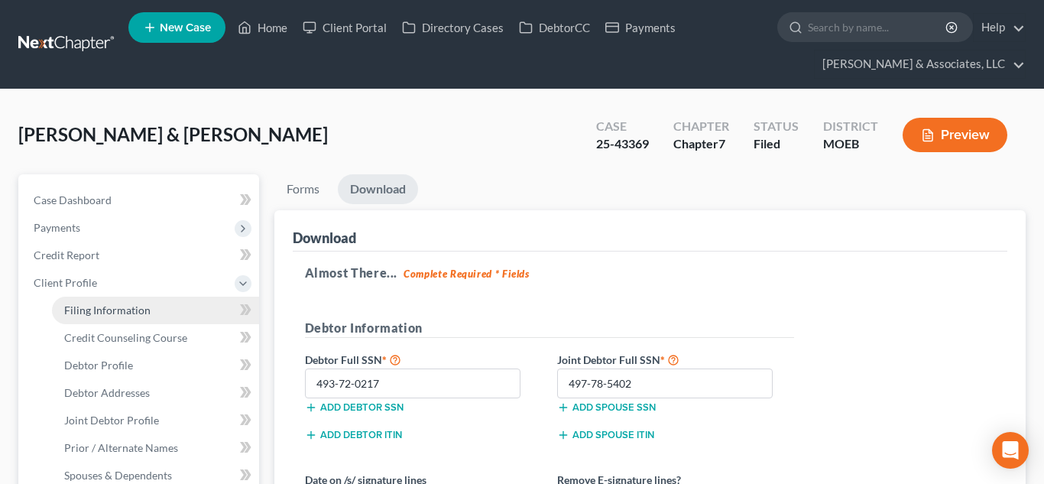
click at [112, 312] on span "Filing Information" at bounding box center [107, 309] width 86 height 13
select select "1"
select select "0"
select select "26"
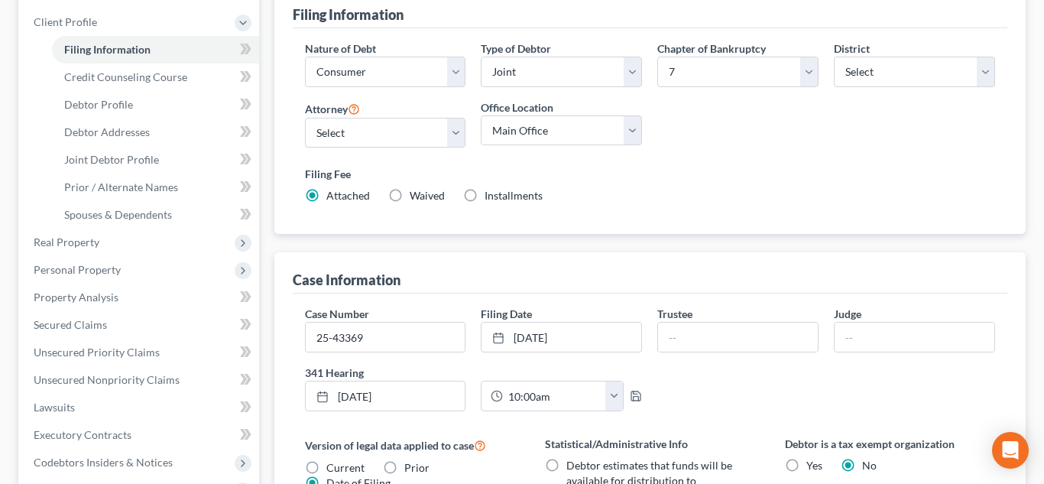
scroll to position [277, 0]
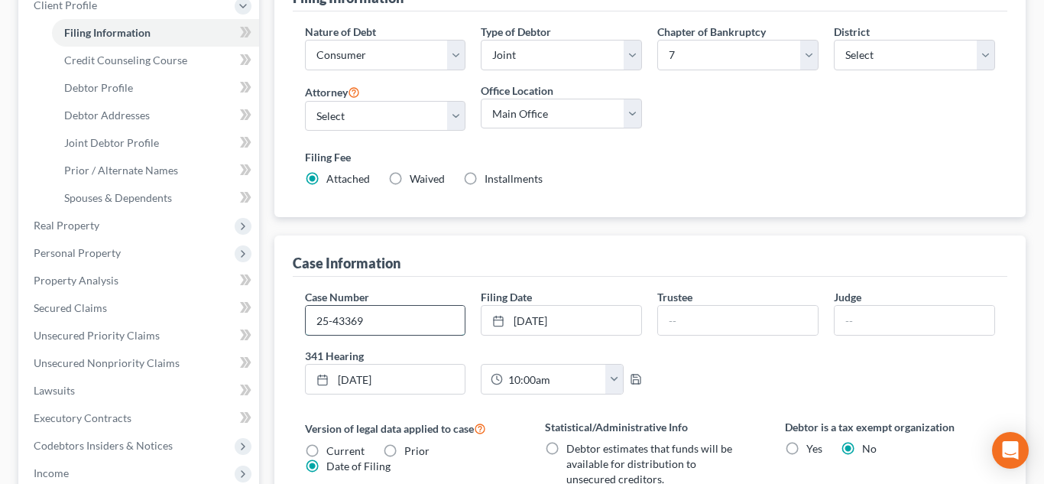
click at [421, 317] on input "25-43369" at bounding box center [386, 320] width 160 height 29
type input "2"
click at [576, 320] on link "[DATE]" at bounding box center [561, 320] width 160 height 29
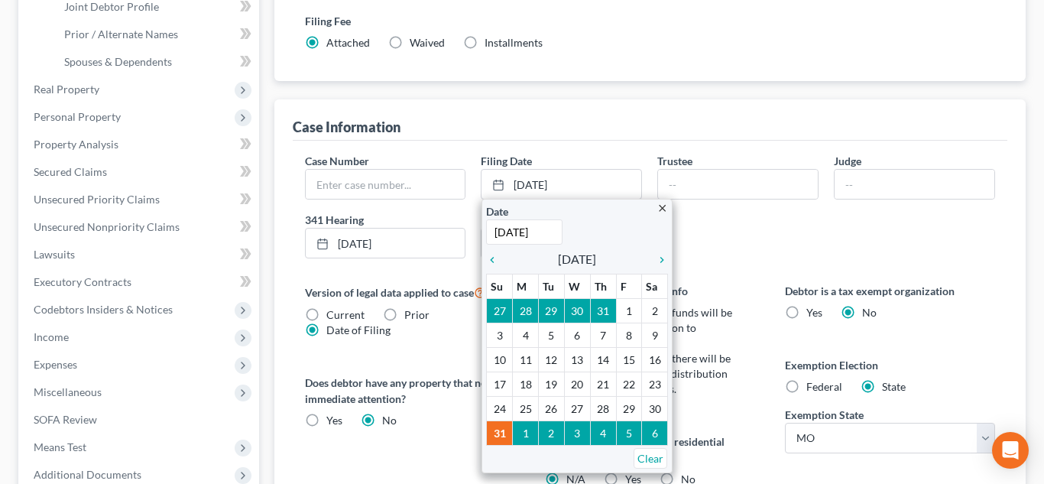
scroll to position [456, 0]
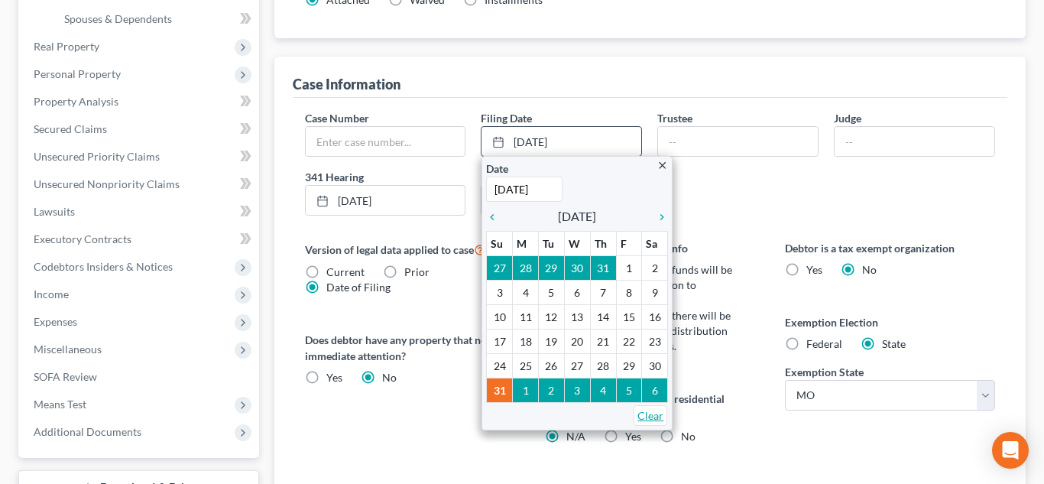
click at [649, 418] on link "Clear" at bounding box center [651, 415] width 34 height 21
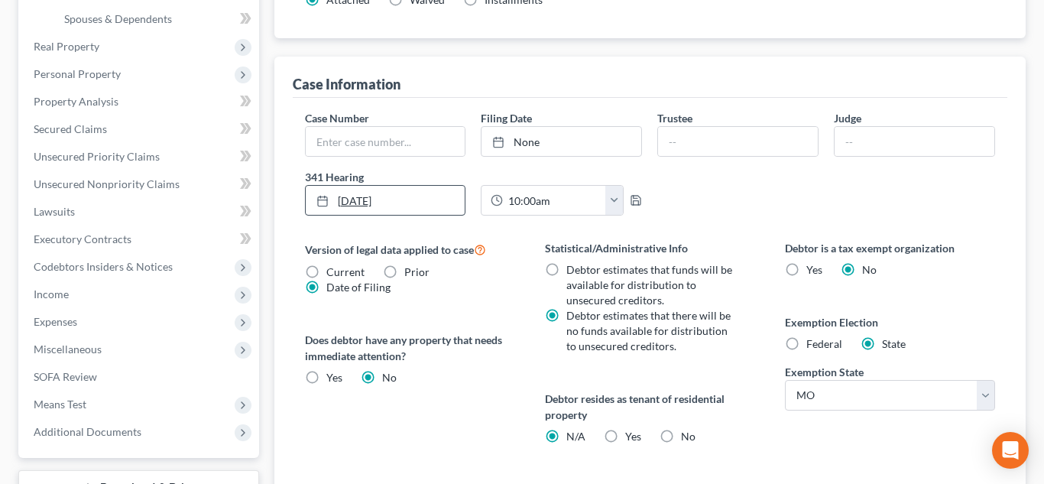
click at [407, 207] on link "[DATE]" at bounding box center [386, 200] width 160 height 29
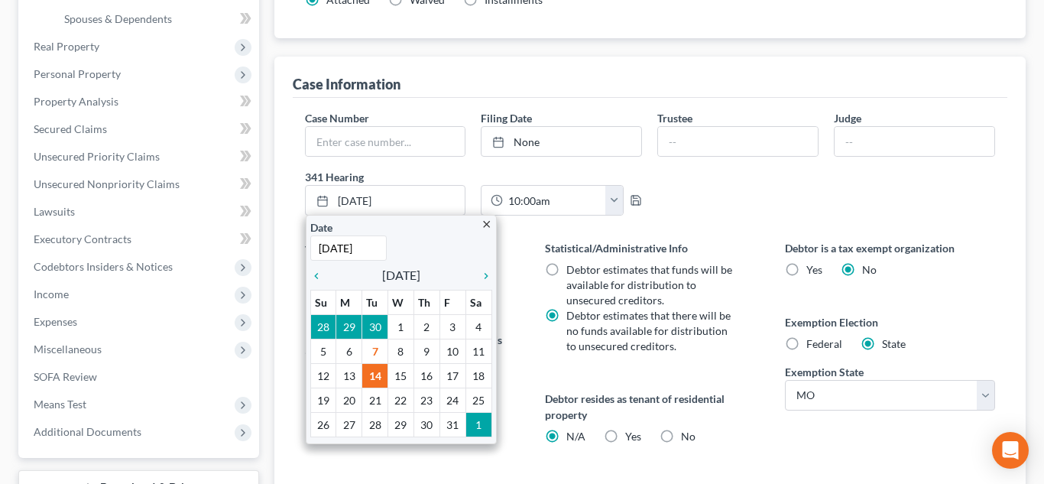
click at [471, 193] on div "[DATE] close Date [DATE] Time 12:00 AM chevron_left [DATE] chevron_right Su M T…" at bounding box center [385, 200] width 177 height 31
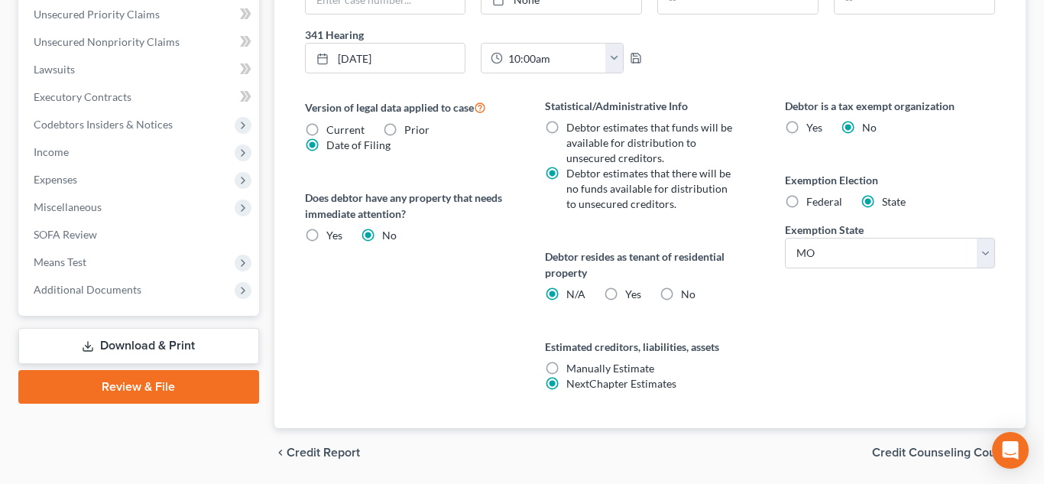
scroll to position [650, 0]
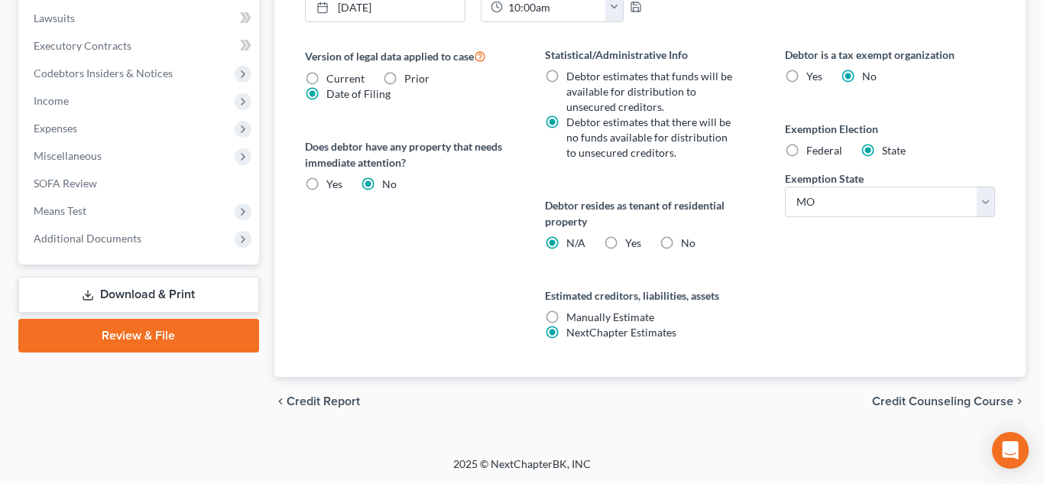
click at [170, 338] on link "Review & File" at bounding box center [138, 336] width 241 height 34
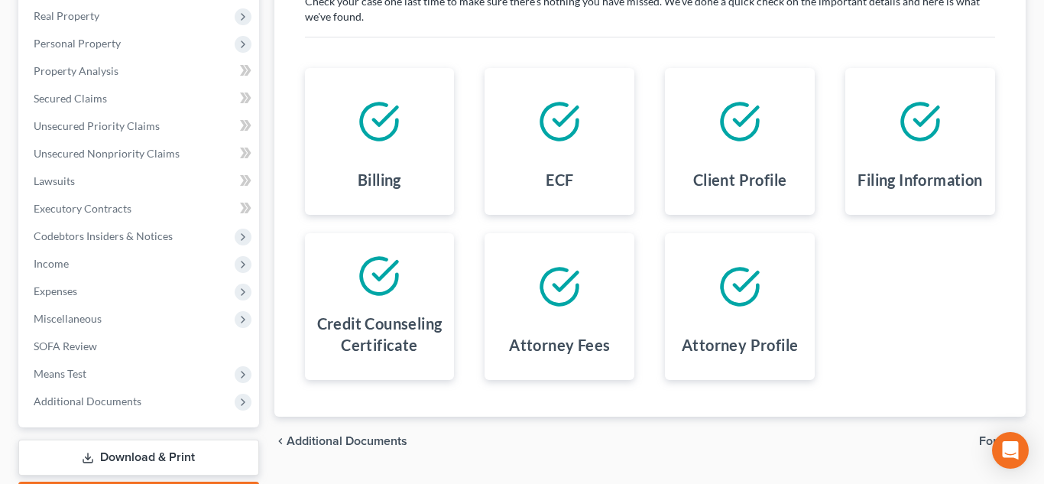
scroll to position [384, 0]
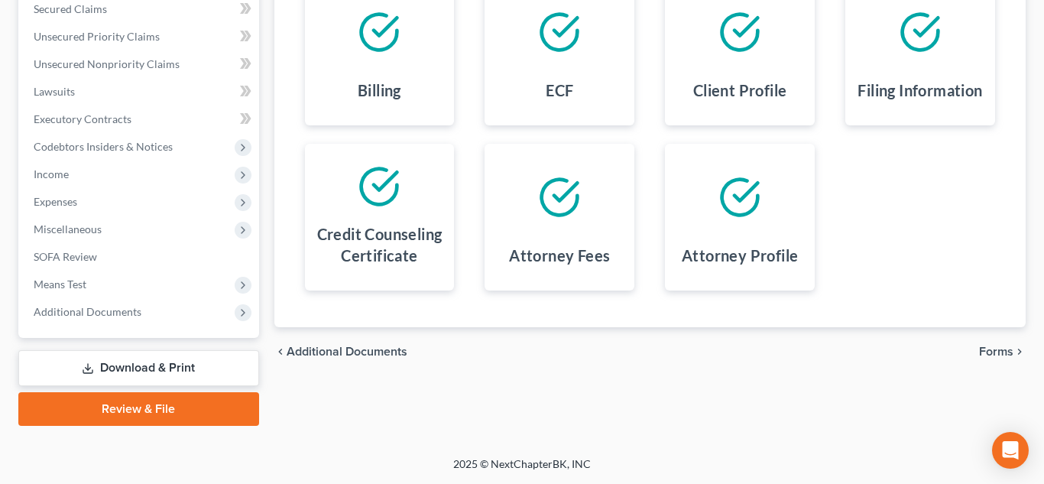
click at [989, 354] on span "Forms" at bounding box center [996, 351] width 34 height 12
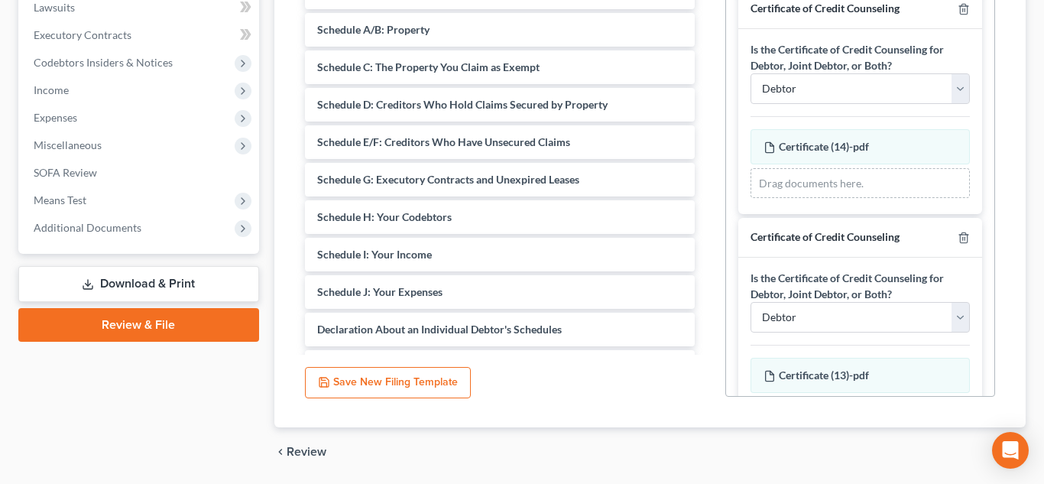
scroll to position [0, 0]
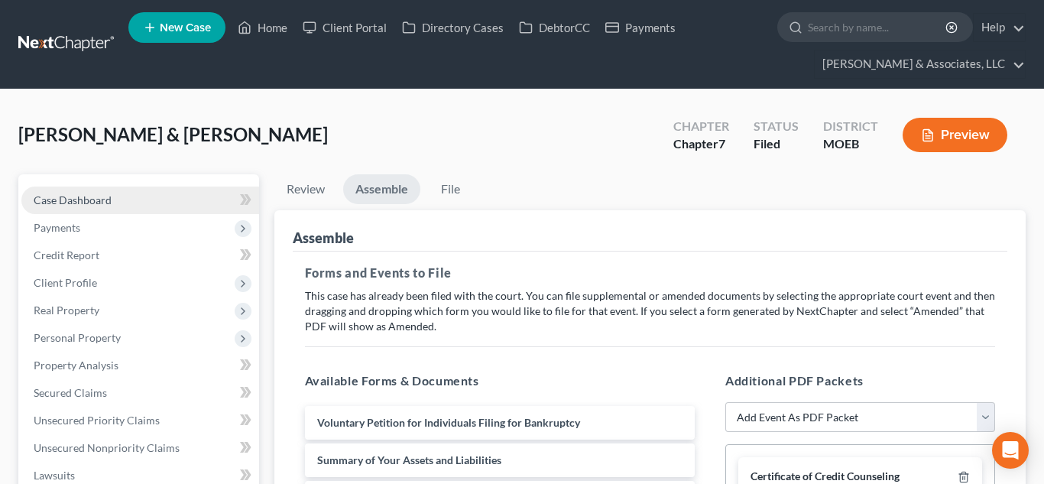
click at [65, 199] on span "Case Dashboard" at bounding box center [73, 199] width 78 height 13
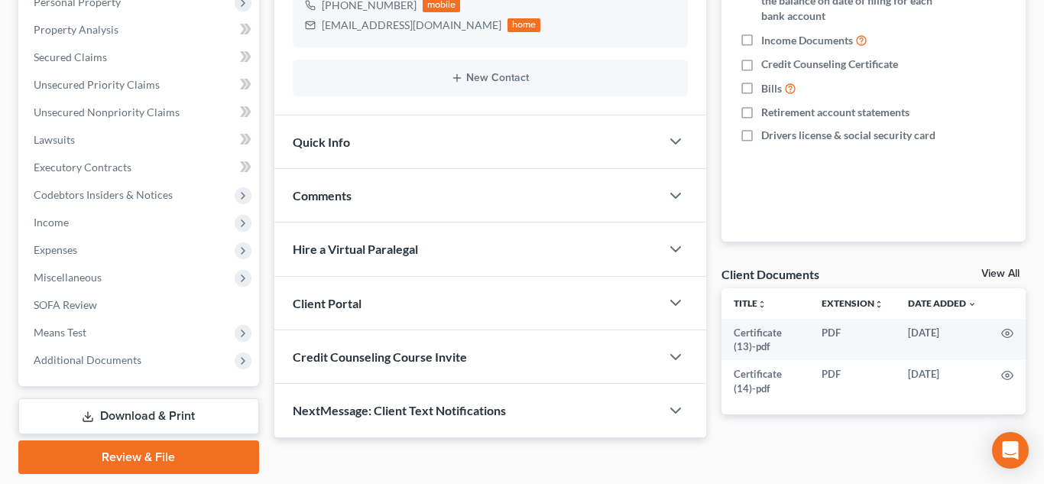
scroll to position [384, 0]
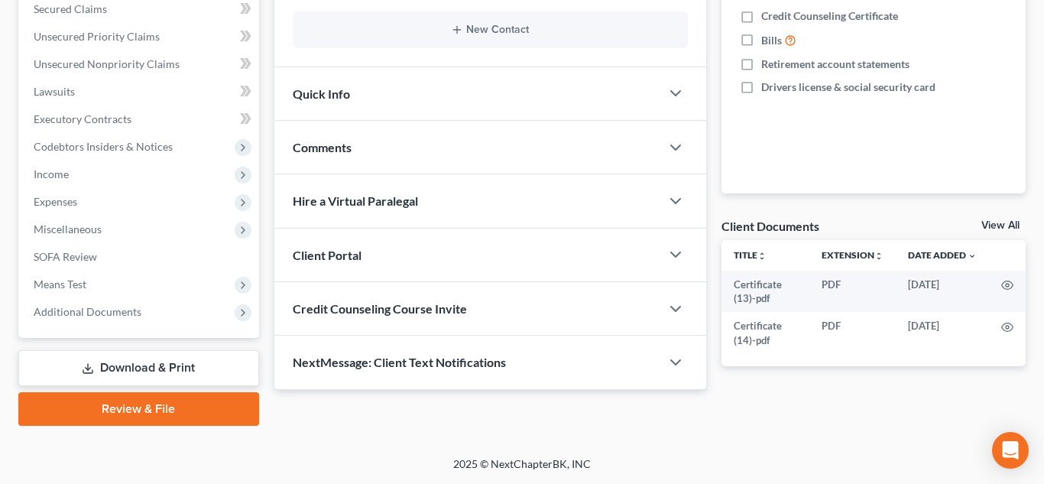
click at [167, 413] on link "Review & File" at bounding box center [138, 409] width 241 height 34
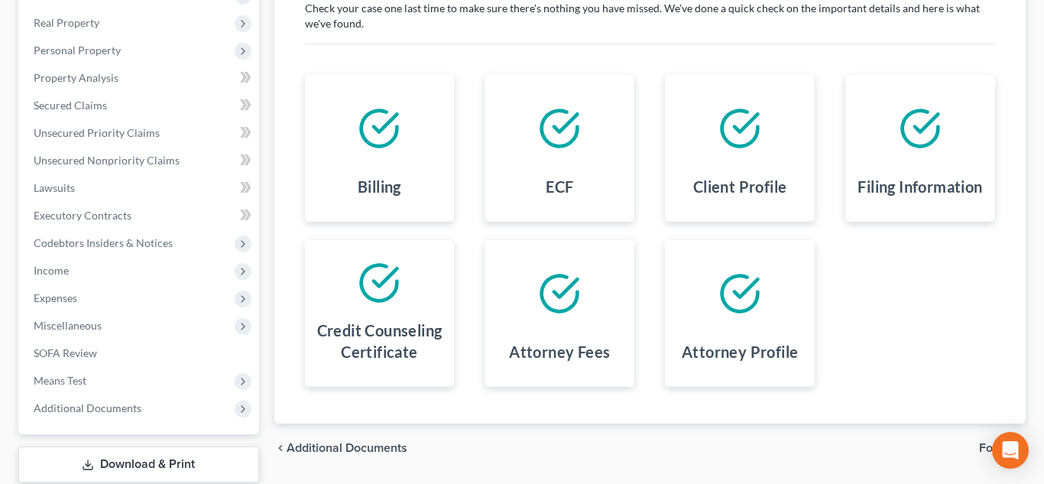
scroll to position [384, 0]
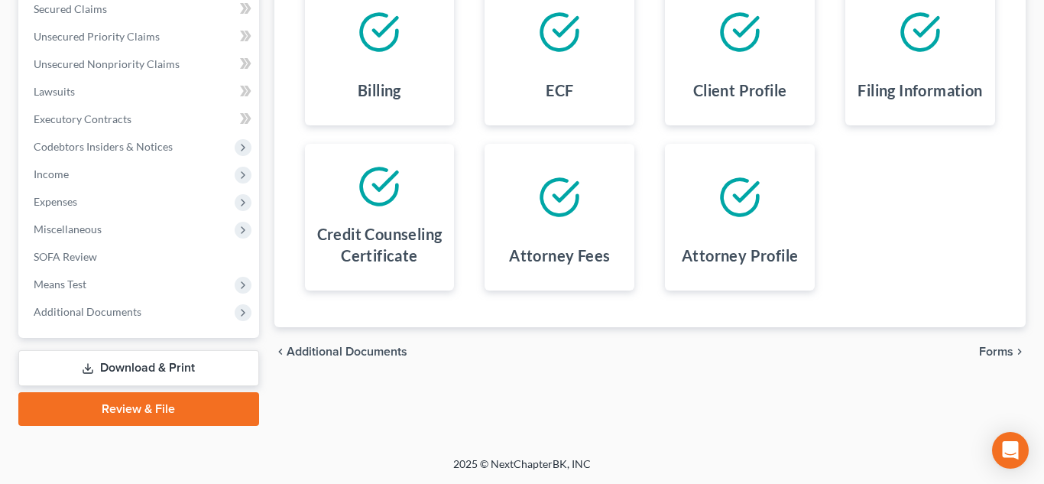
click at [977, 355] on div "chevron_left Additional Documents Forms chevron_right" at bounding box center [650, 351] width 752 height 49
click at [981, 356] on span "Forms" at bounding box center [996, 351] width 34 height 12
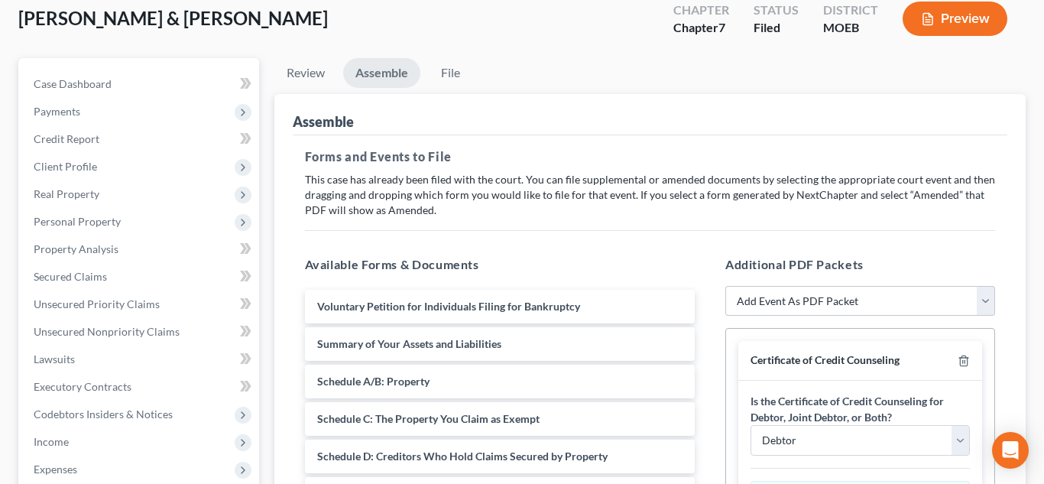
scroll to position [117, 0]
click at [318, 76] on link "Review" at bounding box center [305, 72] width 63 height 30
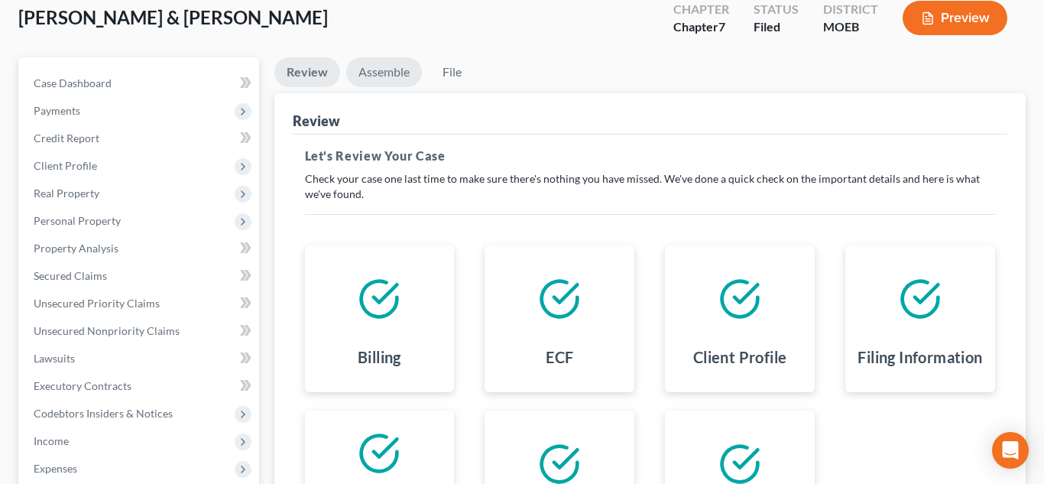
click at [365, 77] on link "Assemble" at bounding box center [384, 72] width 76 height 30
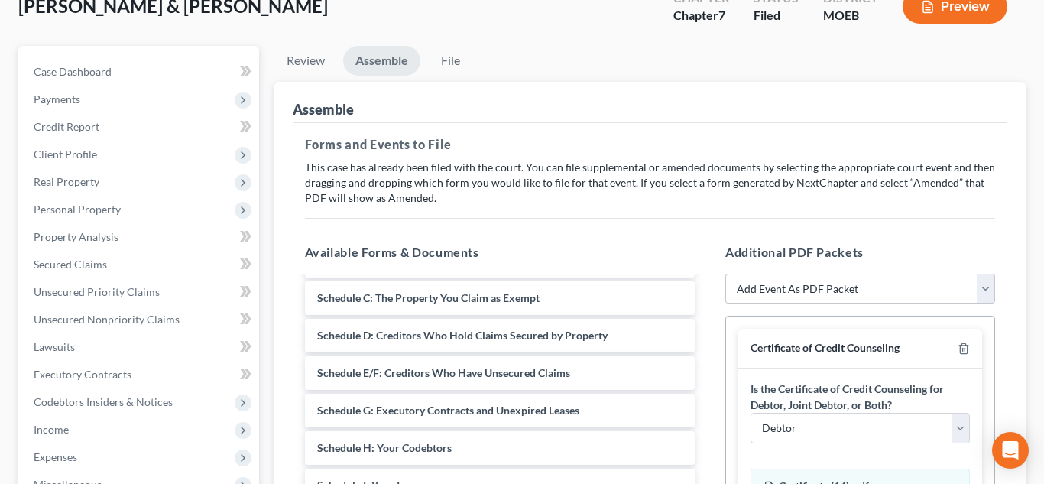
scroll to position [116, 0]
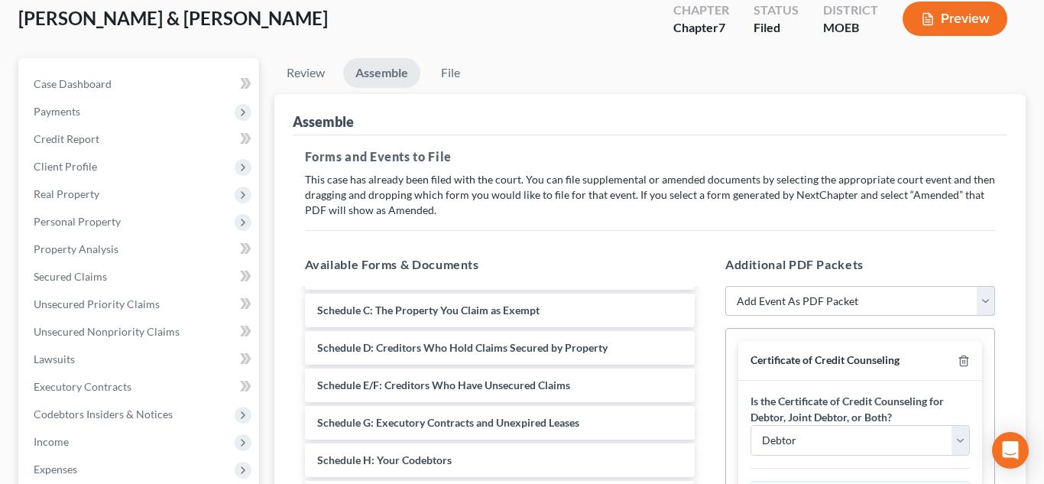
click at [733, 298] on select "Add Event As PDF Packet Amended List of Creditors and Verification of Matrix Am…" at bounding box center [860, 301] width 270 height 31
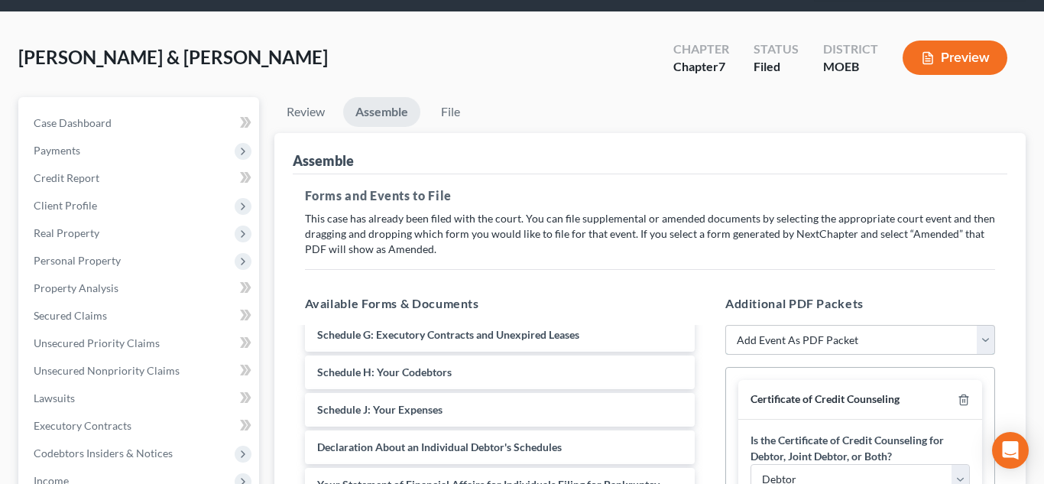
scroll to position [0, 0]
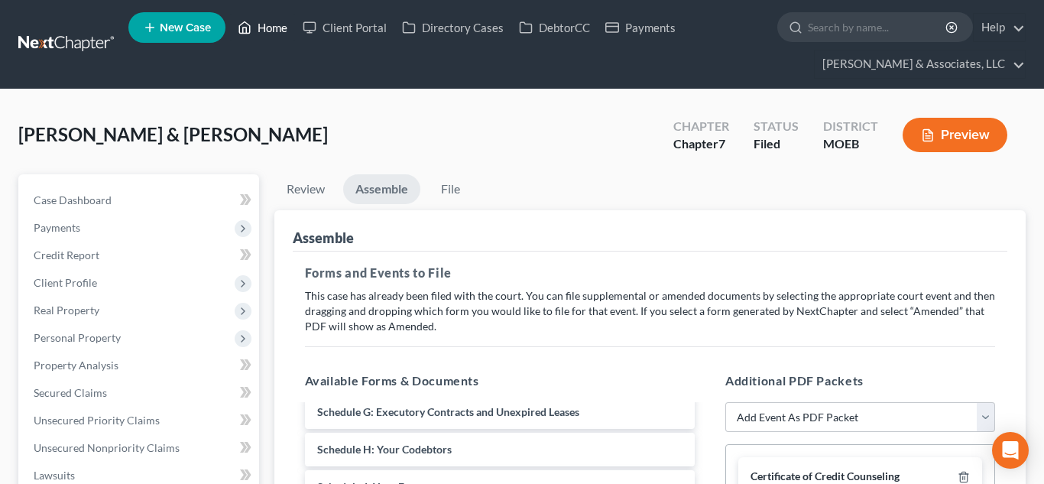
click at [273, 31] on link "Home" at bounding box center [262, 28] width 65 height 28
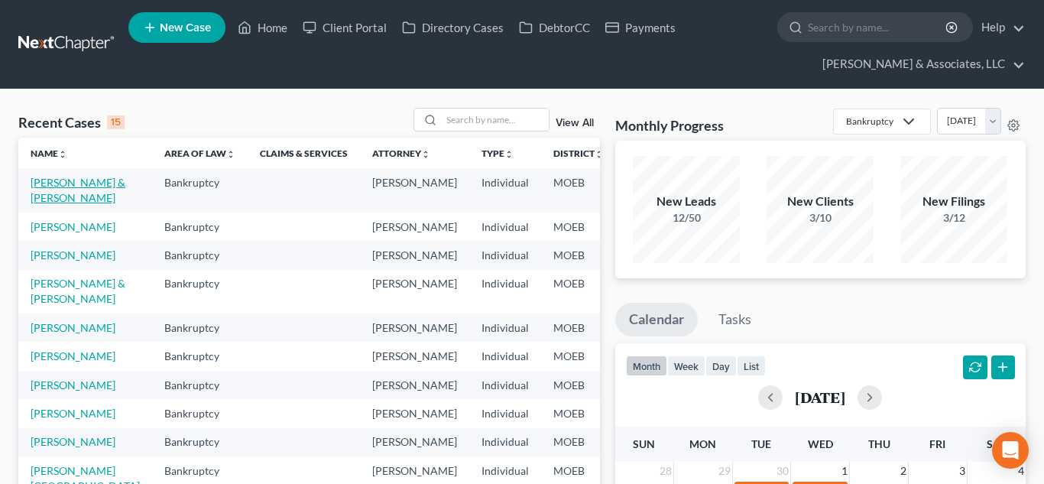
click at [57, 188] on link "[PERSON_NAME] & [PERSON_NAME]" at bounding box center [78, 190] width 95 height 28
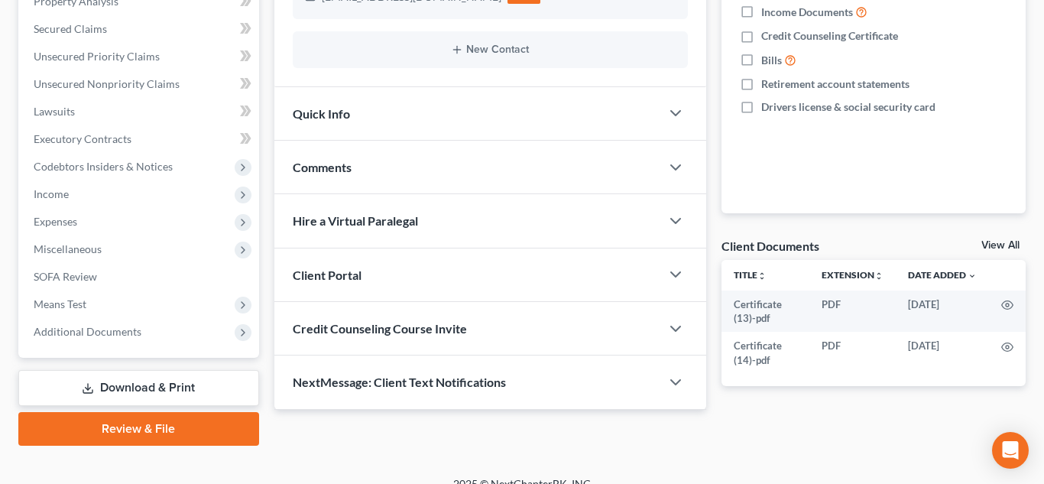
scroll to position [384, 0]
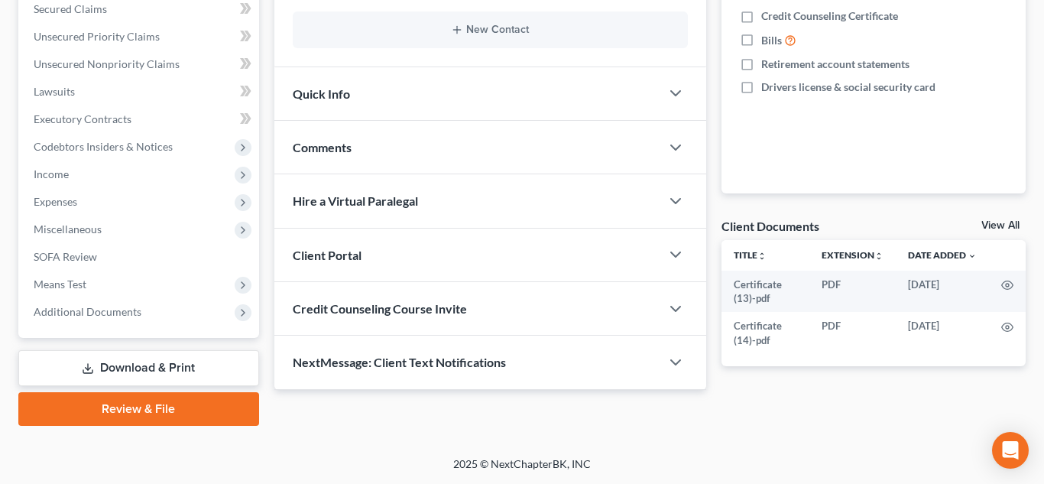
click at [129, 407] on link "Review & File" at bounding box center [138, 409] width 241 height 34
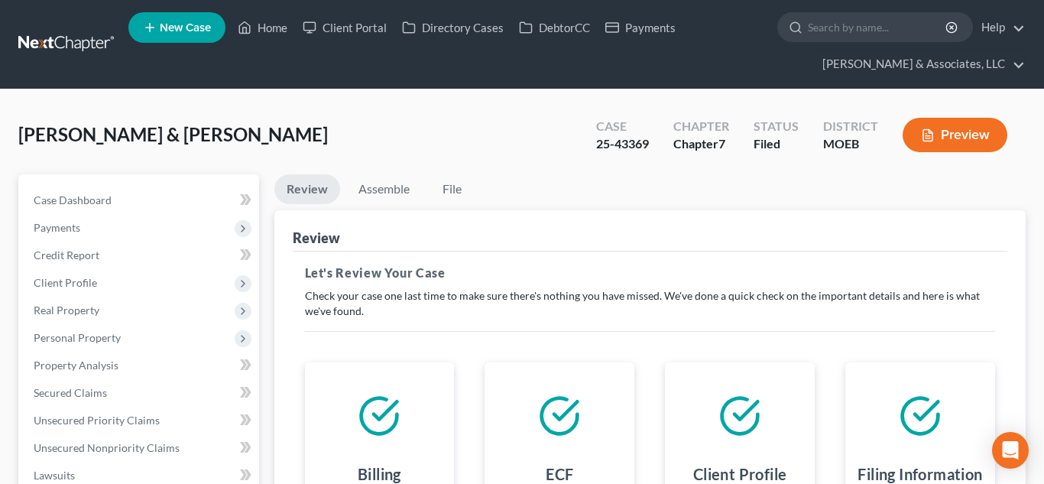
scroll to position [384, 0]
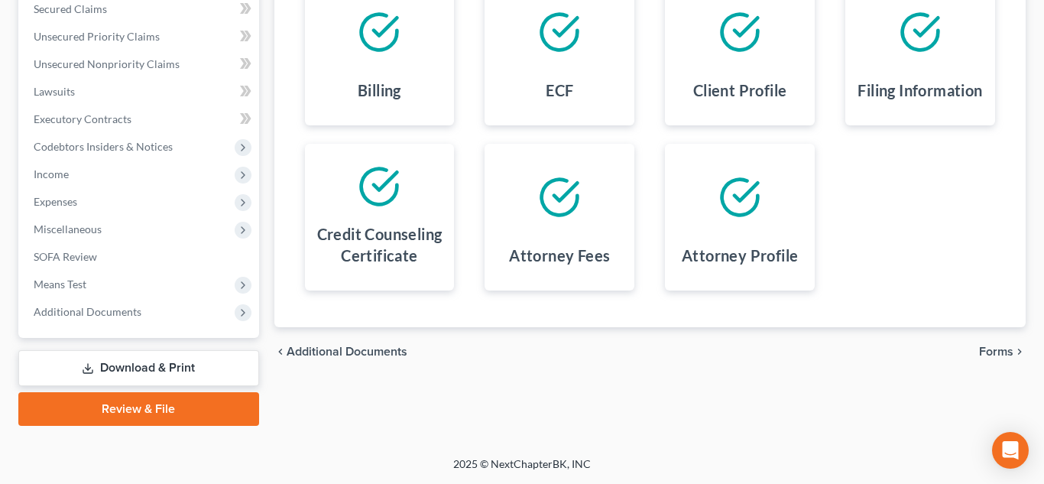
click at [996, 356] on span "Forms" at bounding box center [996, 351] width 34 height 12
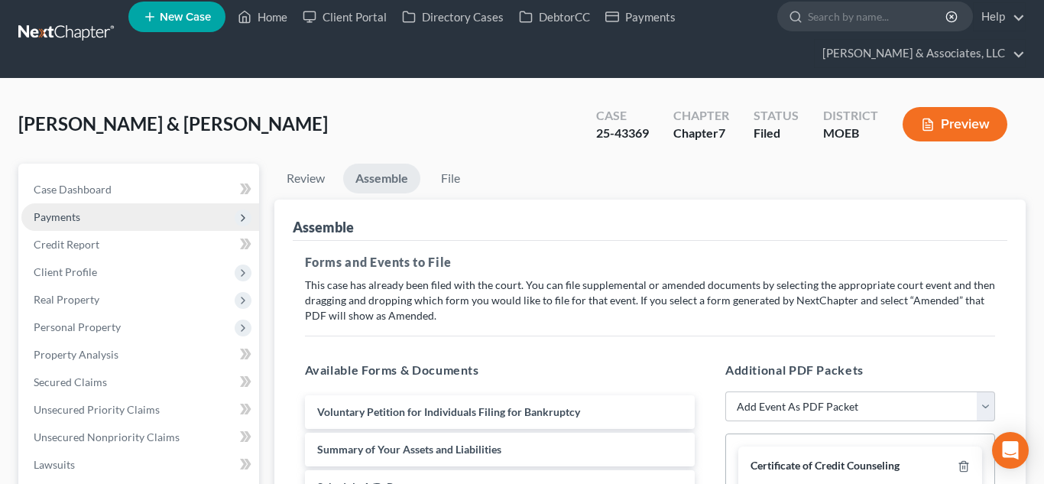
scroll to position [9, 0]
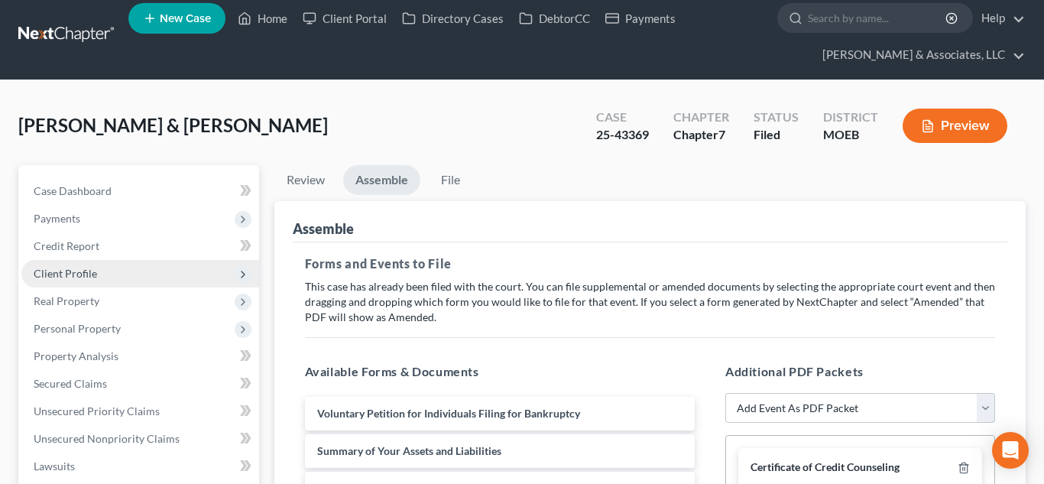
click at [91, 275] on span "Client Profile" at bounding box center [65, 273] width 63 height 13
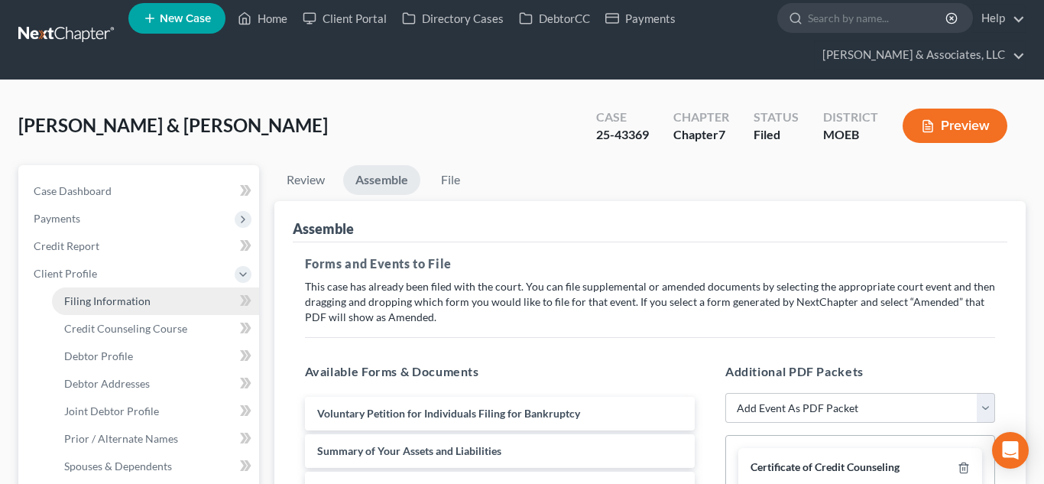
click at [100, 306] on span "Filing Information" at bounding box center [107, 300] width 86 height 13
select select "1"
select select "0"
select select "45"
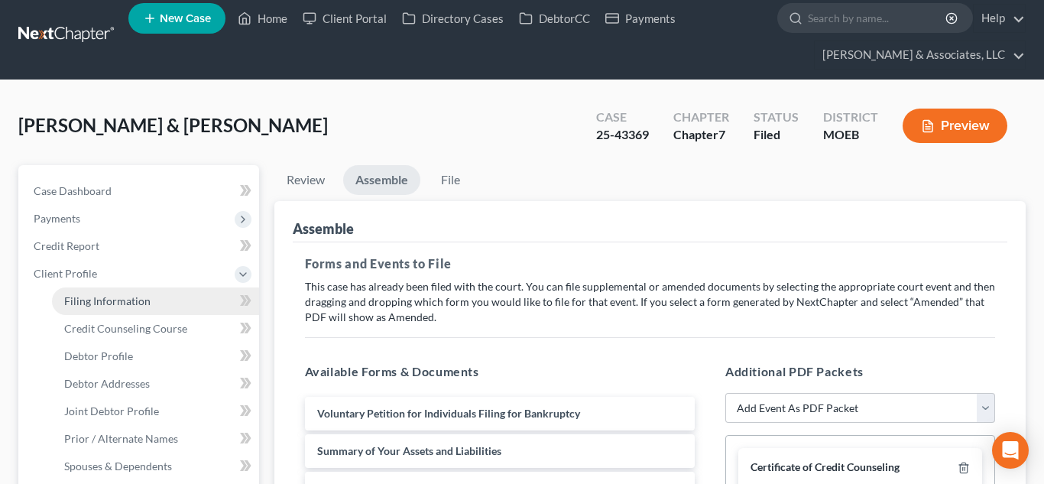
select select "0"
select select "26"
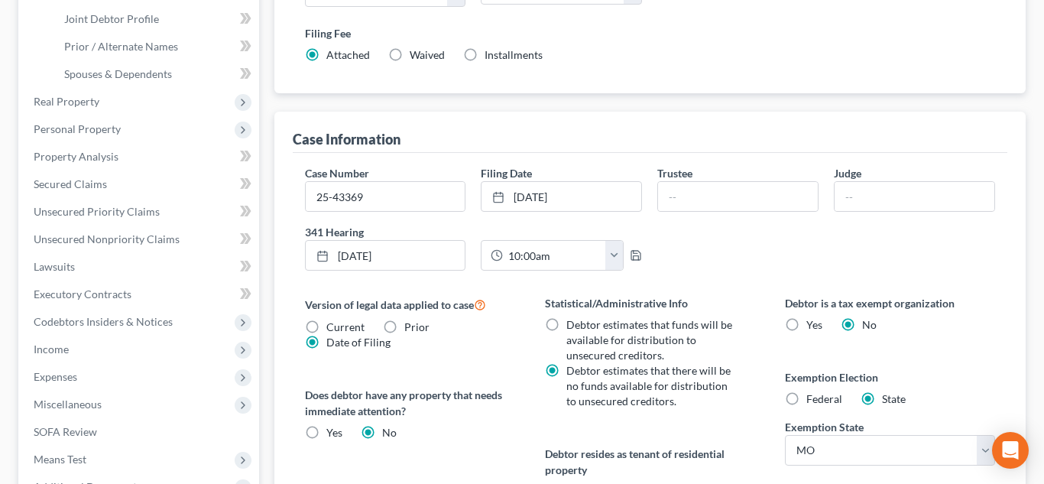
scroll to position [403, 0]
click at [420, 201] on input "25-43369" at bounding box center [386, 194] width 160 height 29
click at [419, 200] on input "25-43369" at bounding box center [386, 194] width 160 height 29
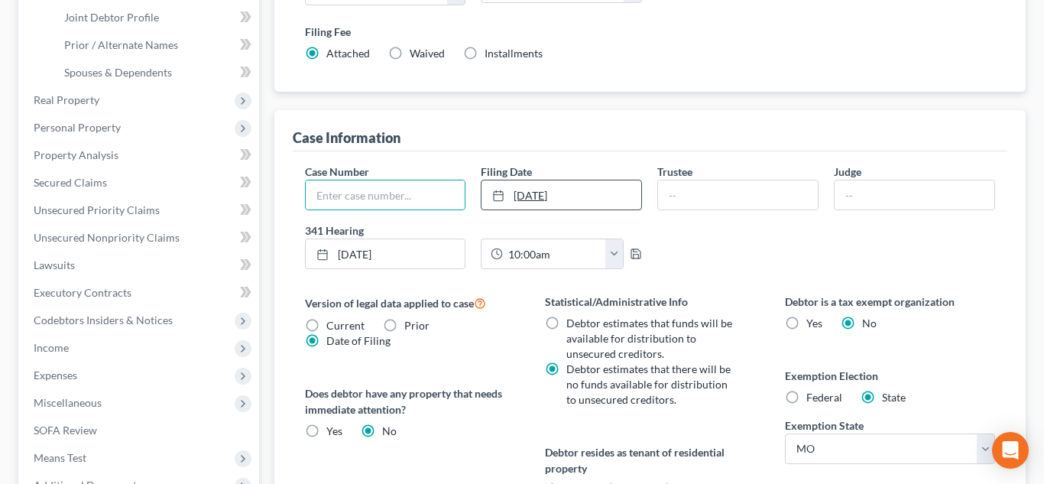
click at [611, 187] on link "[DATE]" at bounding box center [561, 194] width 160 height 29
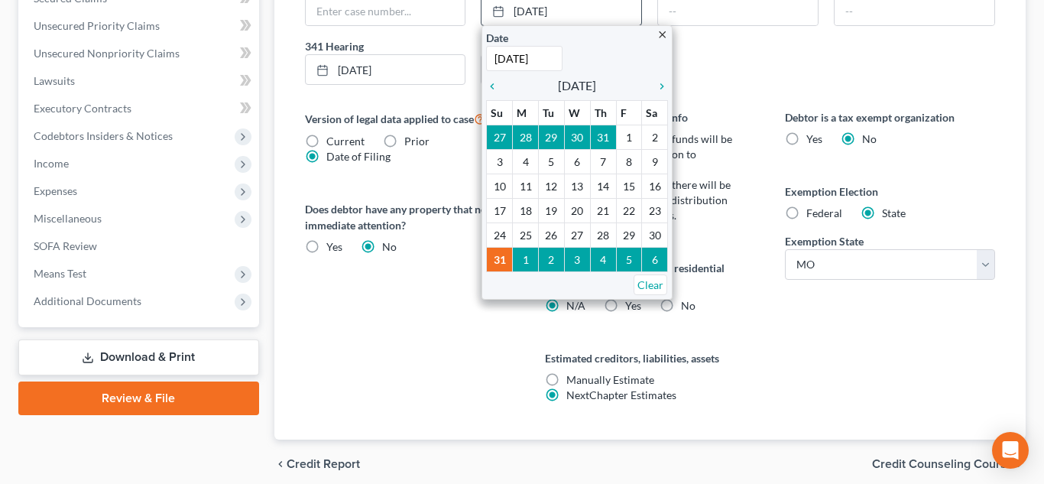
scroll to position [608, 0]
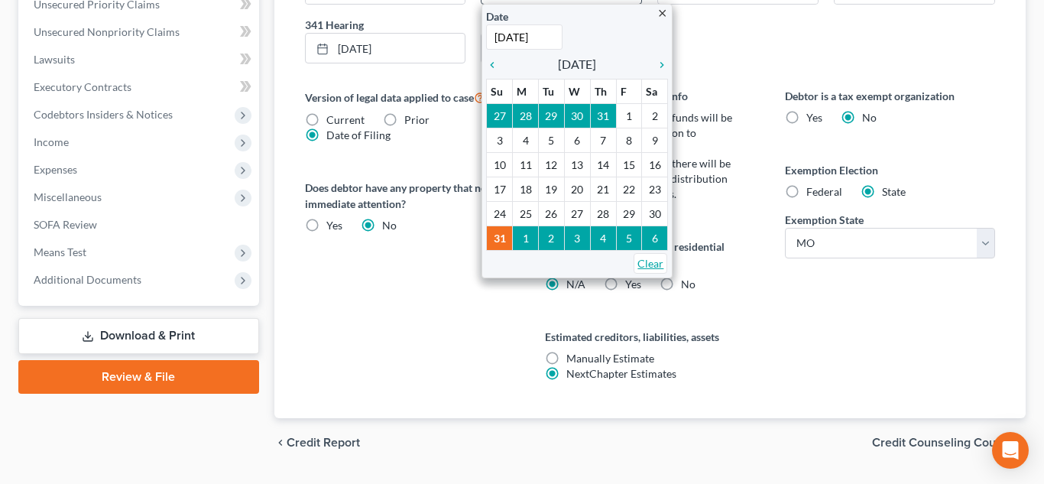
click at [644, 258] on link "Clear" at bounding box center [651, 263] width 34 height 21
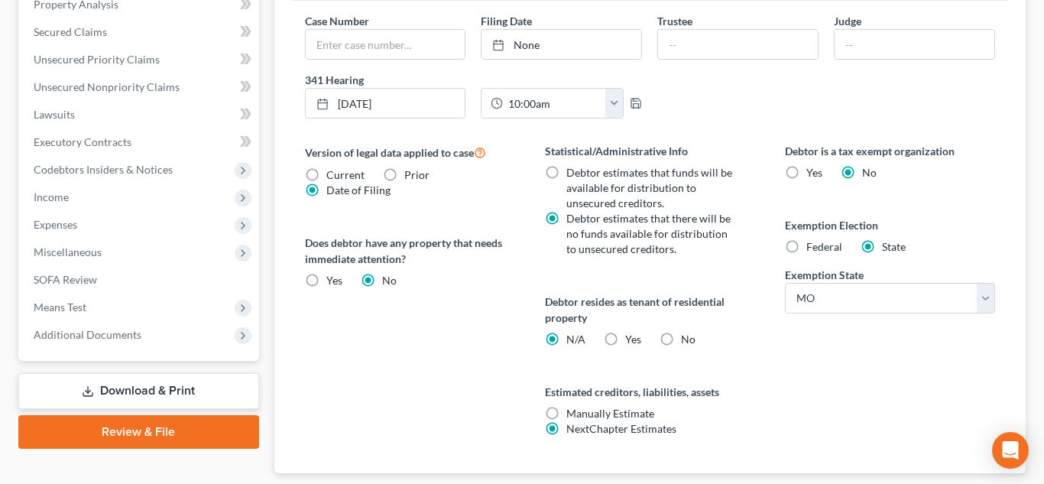
scroll to position [556, 0]
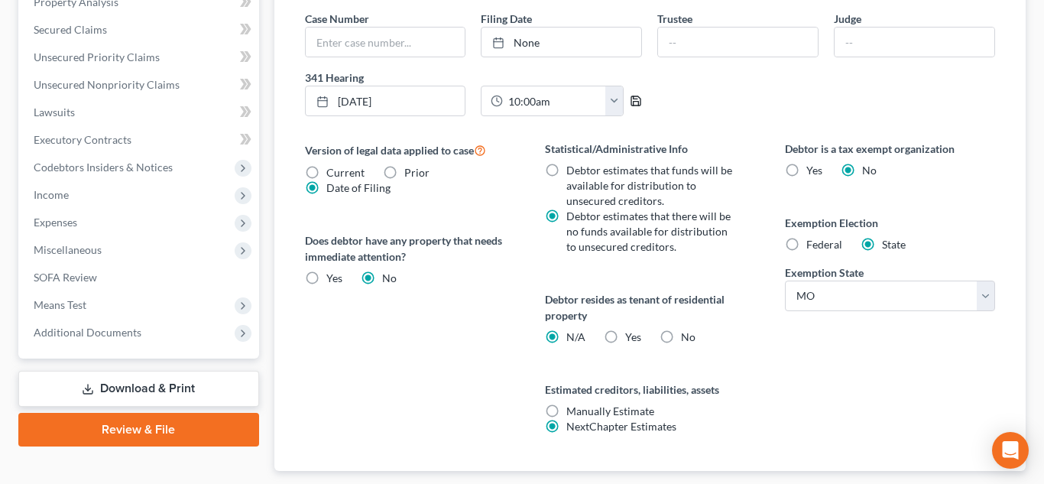
click at [635, 98] on icon "button" at bounding box center [636, 101] width 12 height 12
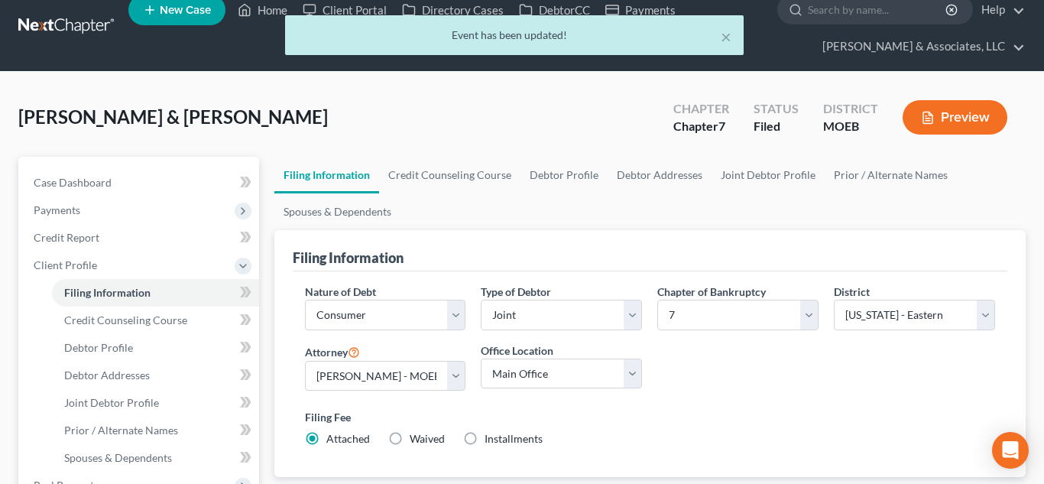
scroll to position [0, 0]
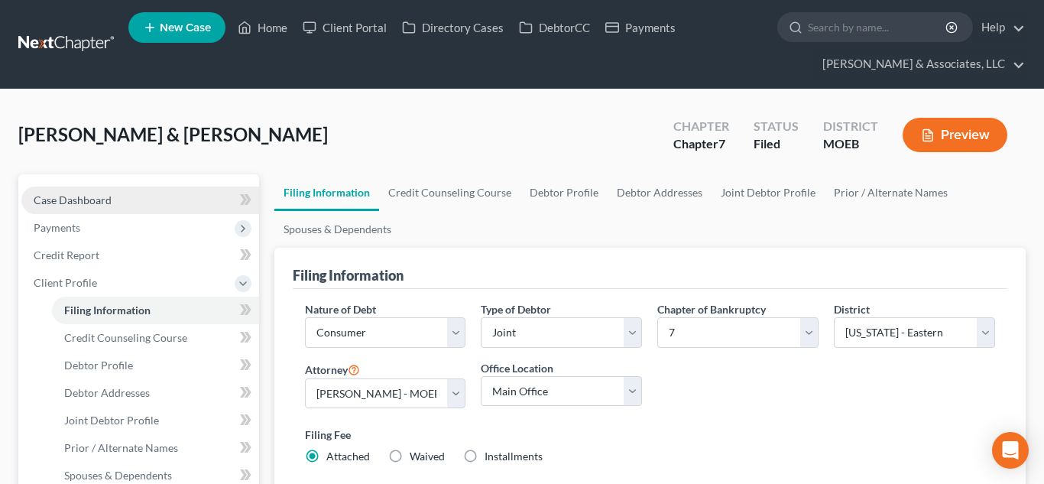
click at [128, 209] on link "Case Dashboard" at bounding box center [140, 200] width 238 height 28
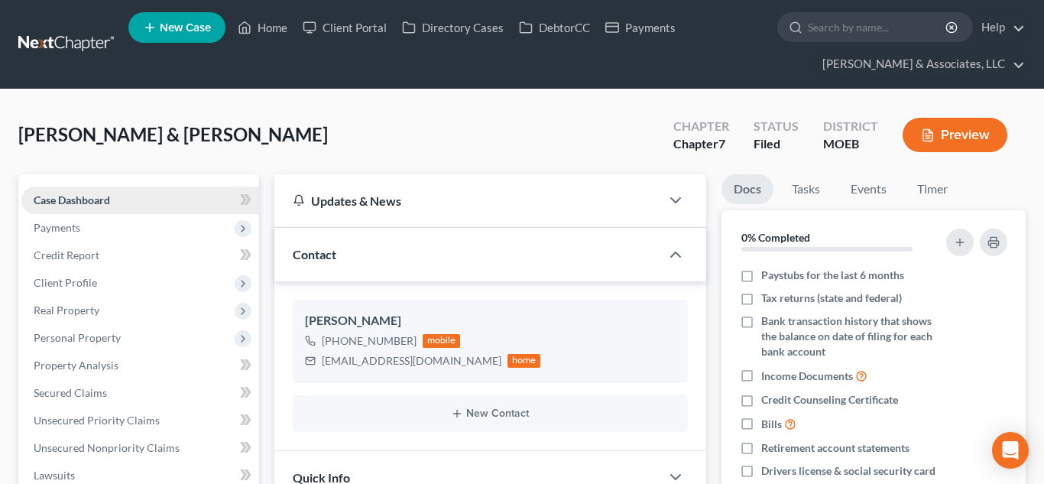
scroll to position [384, 0]
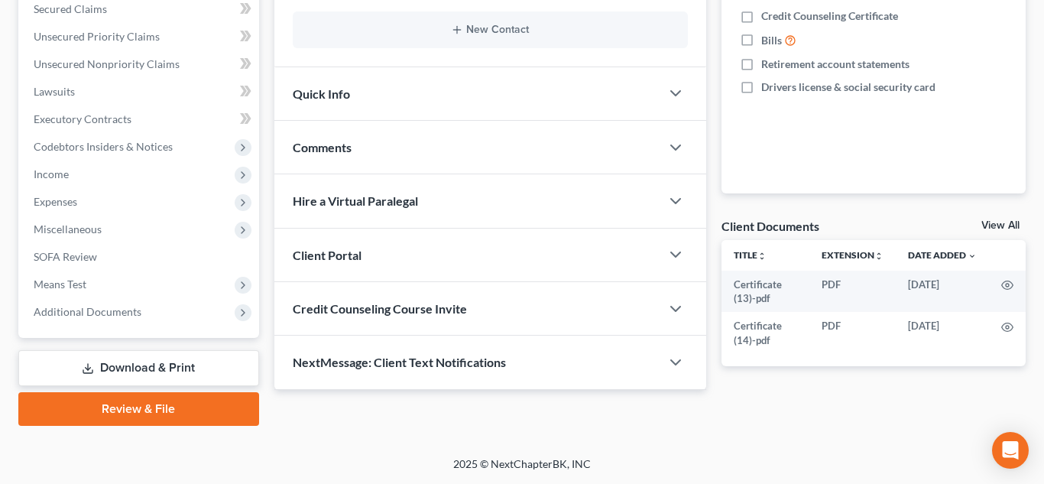
click at [138, 402] on link "Review & File" at bounding box center [138, 409] width 241 height 34
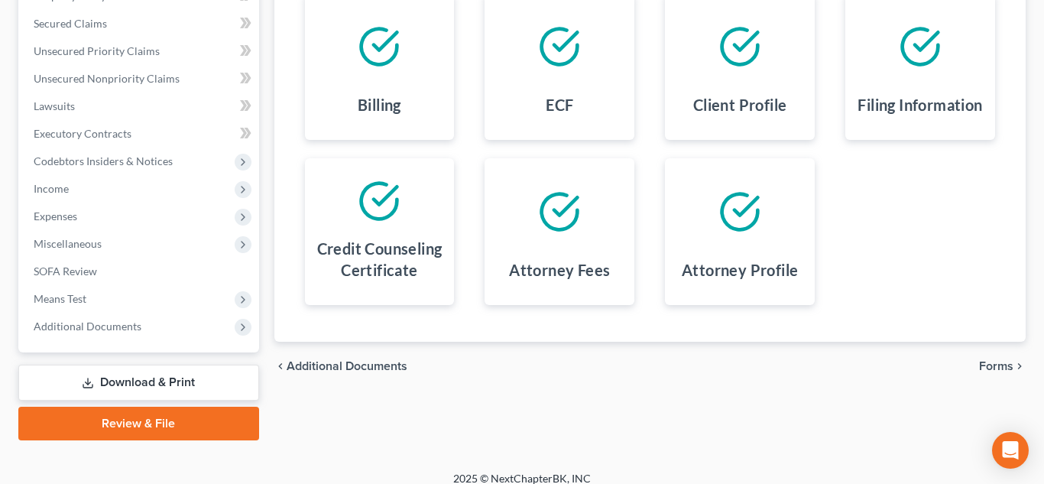
scroll to position [384, 0]
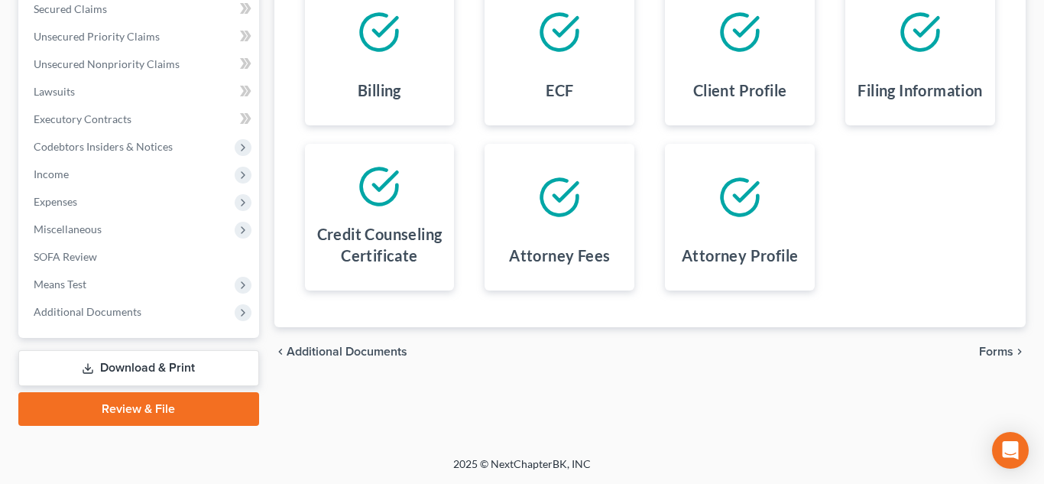
click at [990, 358] on span "Forms" at bounding box center [996, 351] width 34 height 12
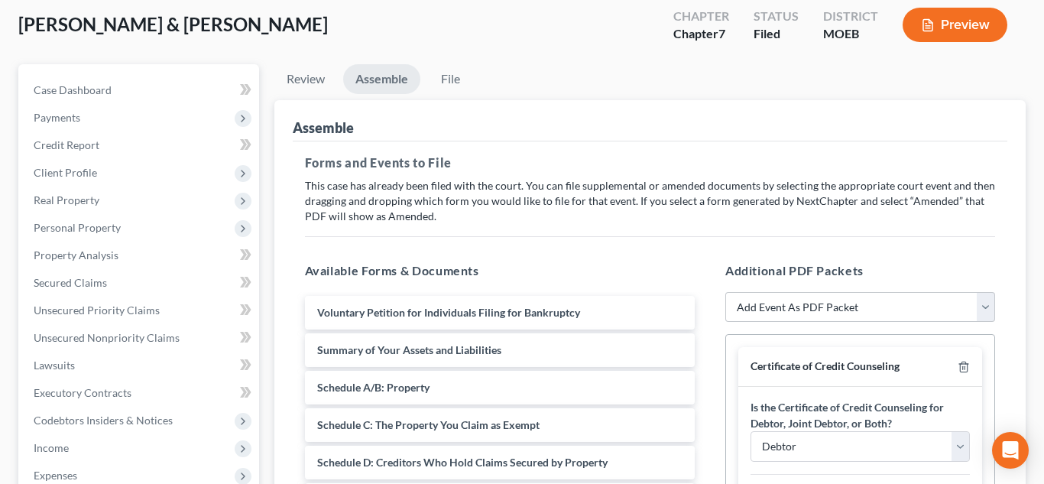
scroll to position [105, 0]
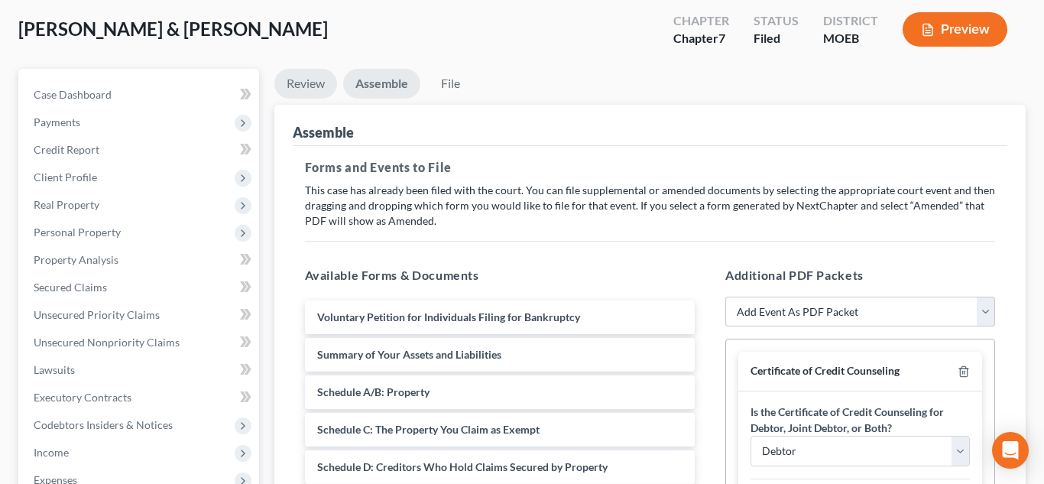
click at [313, 81] on link "Review" at bounding box center [305, 84] width 63 height 30
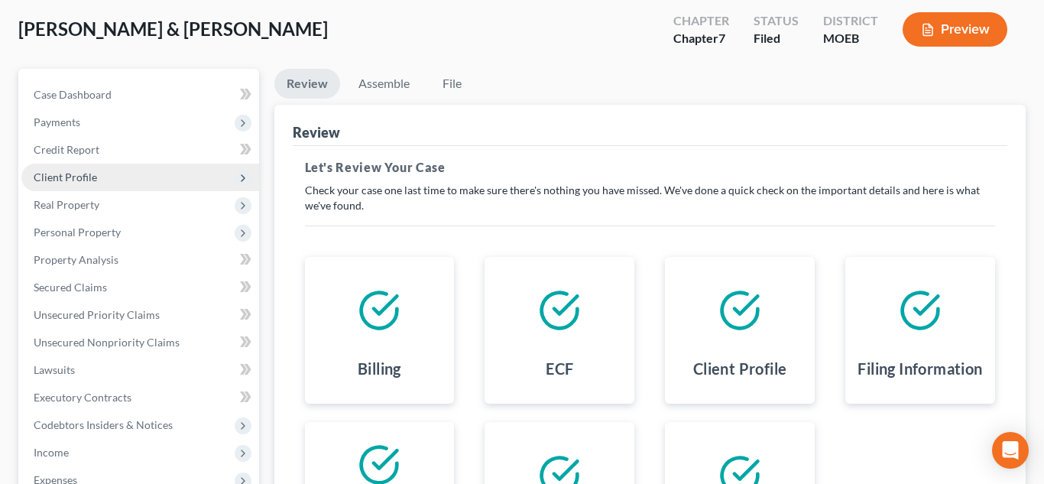
click at [66, 173] on span "Client Profile" at bounding box center [65, 176] width 63 height 13
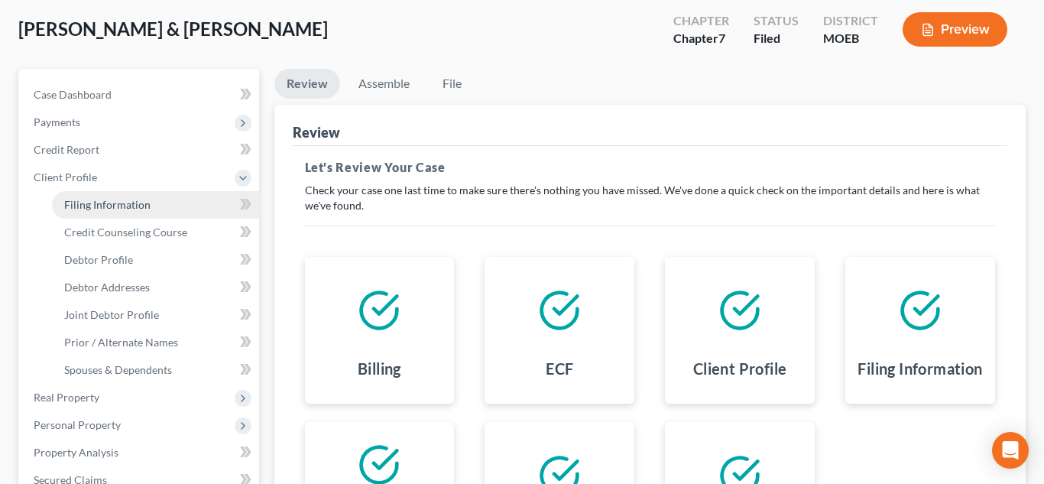
click at [92, 208] on span "Filing Information" at bounding box center [107, 204] width 86 height 13
select select "1"
select select "0"
select select "45"
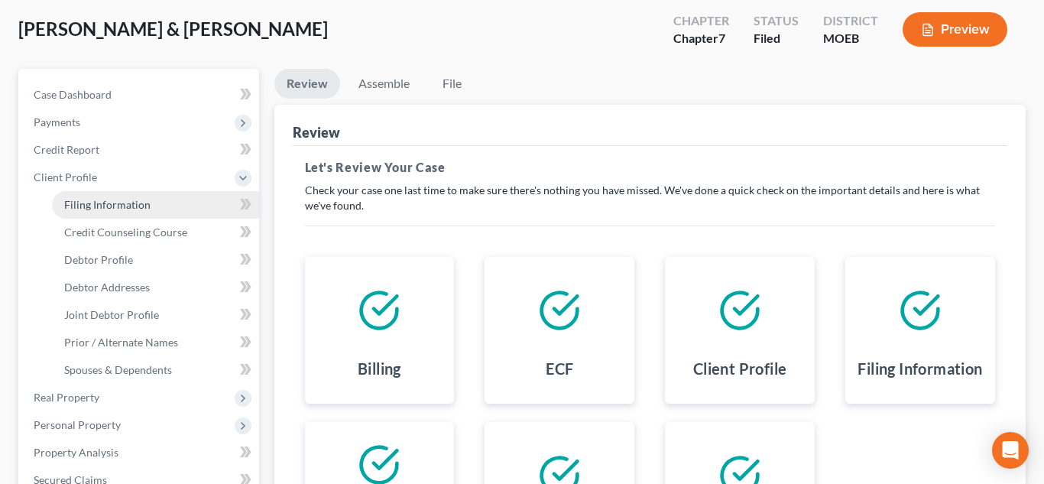
select select "0"
select select "26"
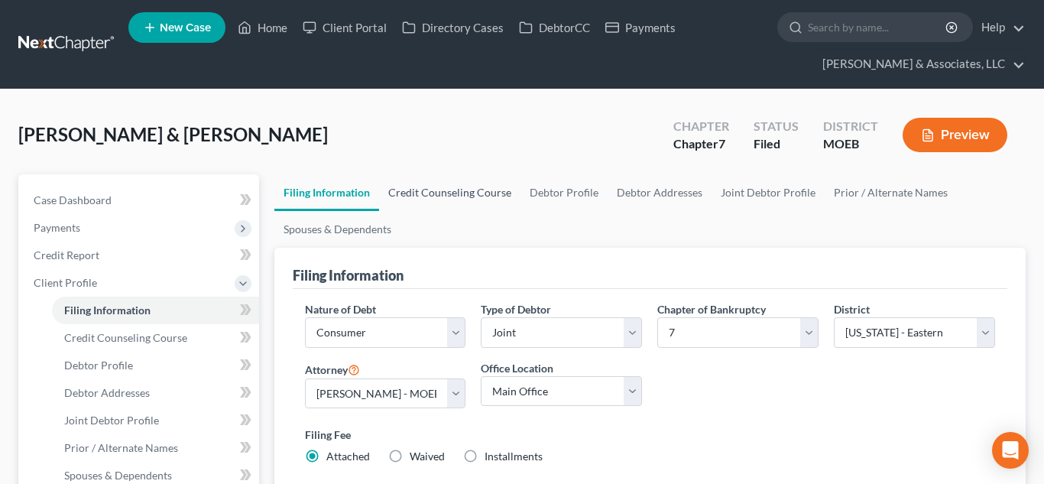
click at [442, 190] on link "Credit Counseling Course" at bounding box center [449, 192] width 141 height 37
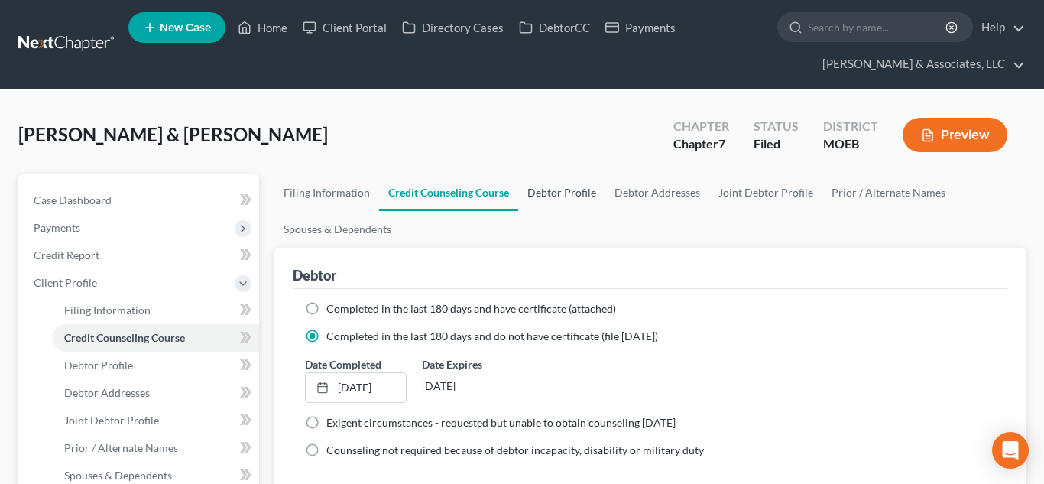
click at [569, 193] on link "Debtor Profile" at bounding box center [561, 192] width 87 height 37
select select "1"
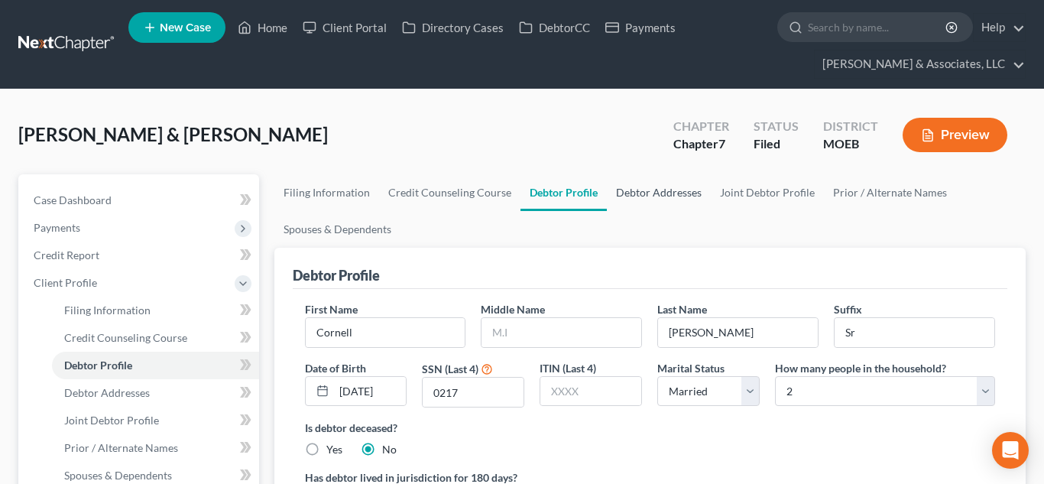
radio input "true"
click at [661, 204] on link "Debtor Addresses" at bounding box center [659, 192] width 104 height 37
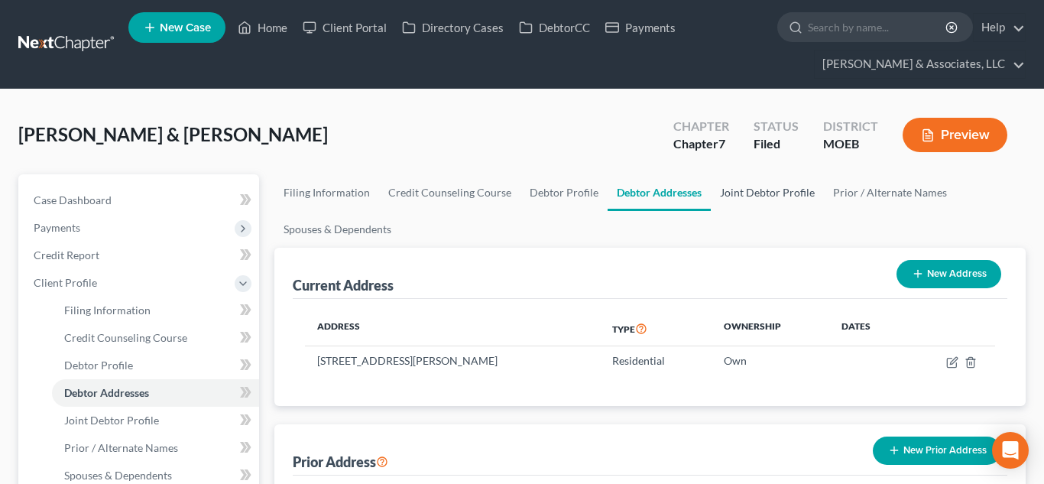
click at [763, 197] on link "Joint Debtor Profile" at bounding box center [767, 192] width 113 height 37
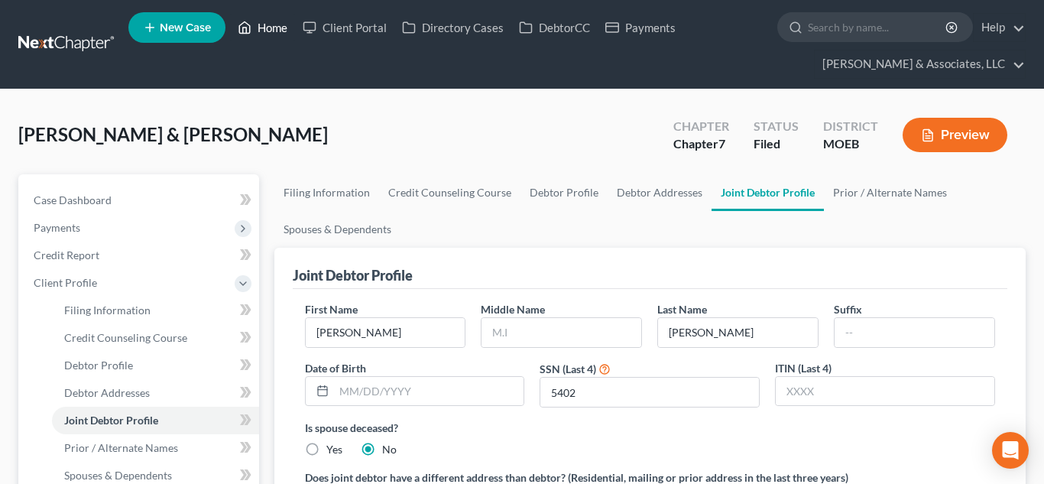
click at [264, 26] on link "Home" at bounding box center [262, 28] width 65 height 28
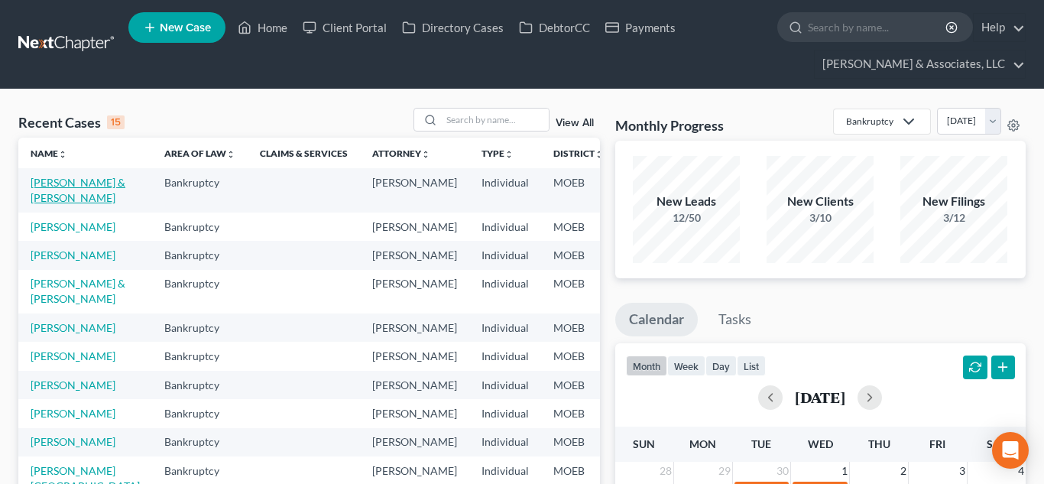
click at [55, 193] on link "[PERSON_NAME] & [PERSON_NAME]" at bounding box center [78, 190] width 95 height 28
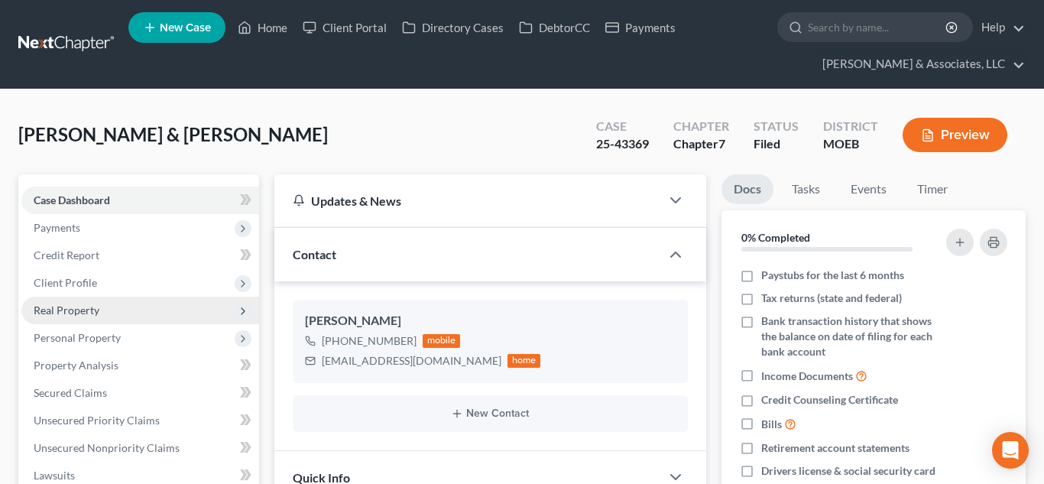
scroll to position [62, 0]
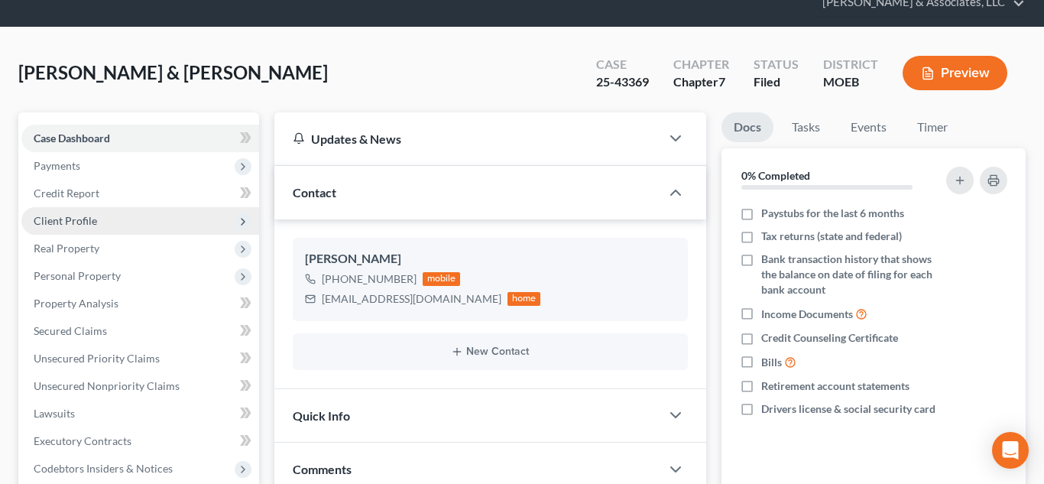
click at [63, 221] on span "Client Profile" at bounding box center [65, 220] width 63 height 13
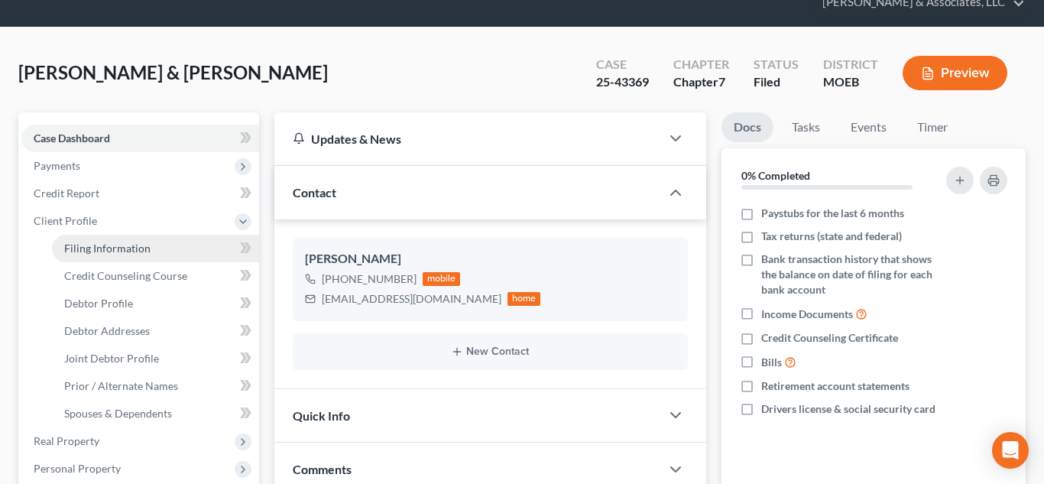
click at [86, 250] on span "Filing Information" at bounding box center [107, 247] width 86 height 13
select select "1"
select select "0"
select select "45"
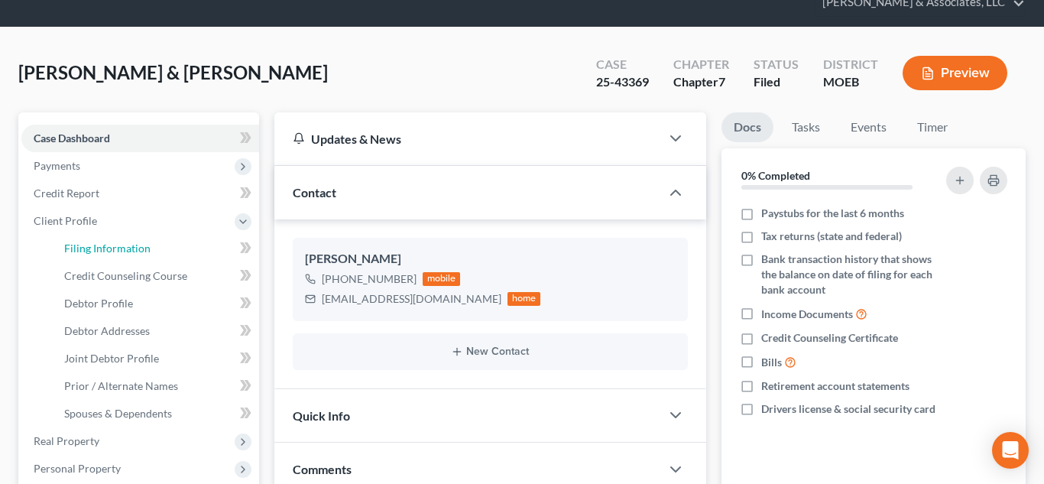
select select "0"
select select "26"
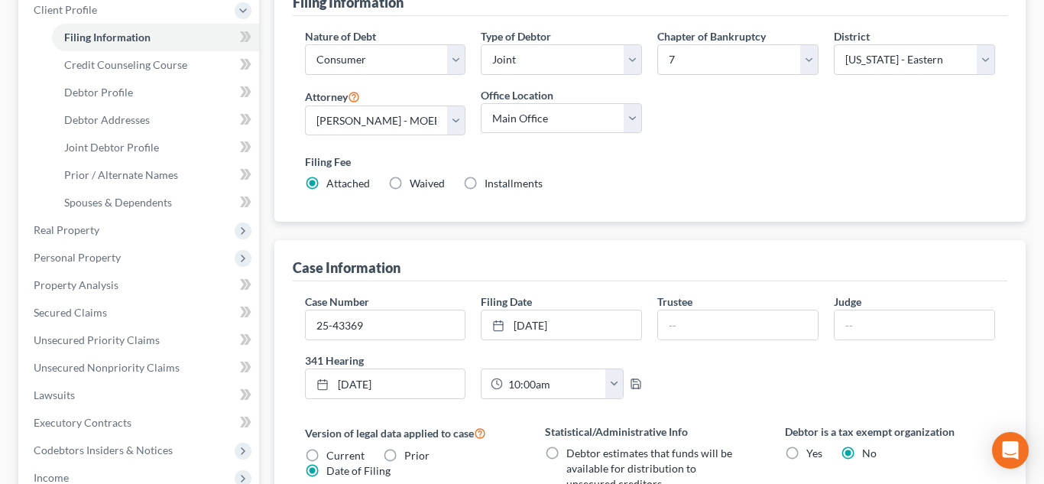
scroll to position [271, 0]
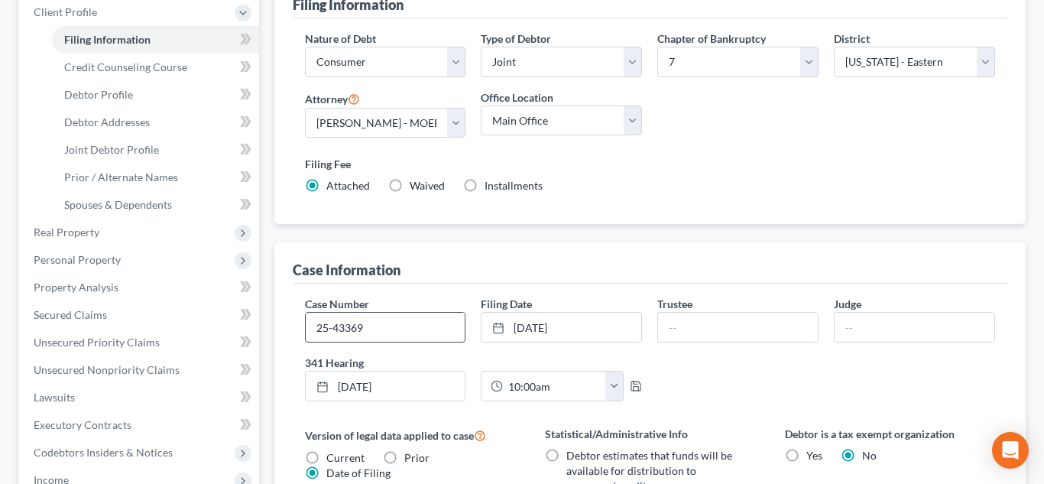
click at [365, 320] on input "25-43369" at bounding box center [386, 327] width 160 height 29
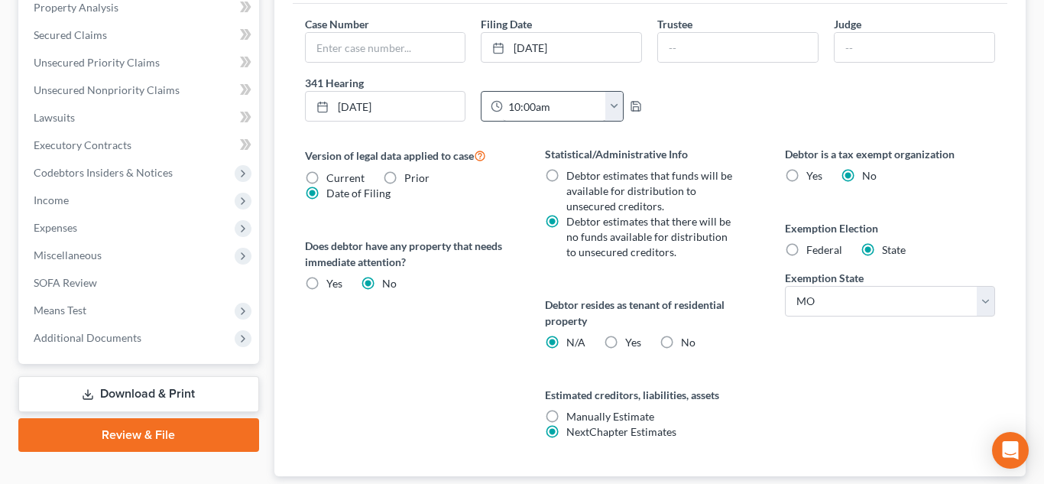
scroll to position [650, 0]
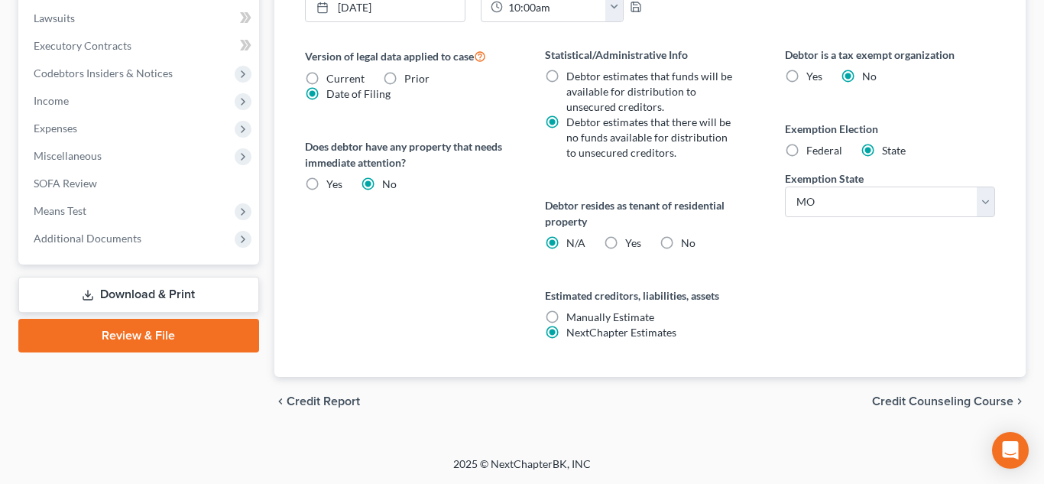
click at [893, 405] on span "Credit Counseling Course" at bounding box center [942, 401] width 141 height 12
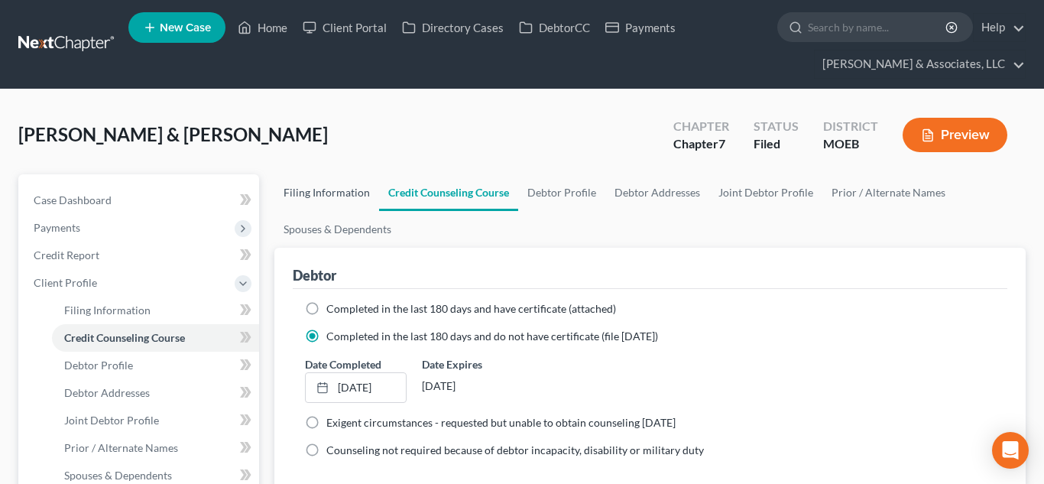
click at [325, 185] on link "Filing Information" at bounding box center [326, 192] width 105 height 37
select select "1"
select select "0"
select select "45"
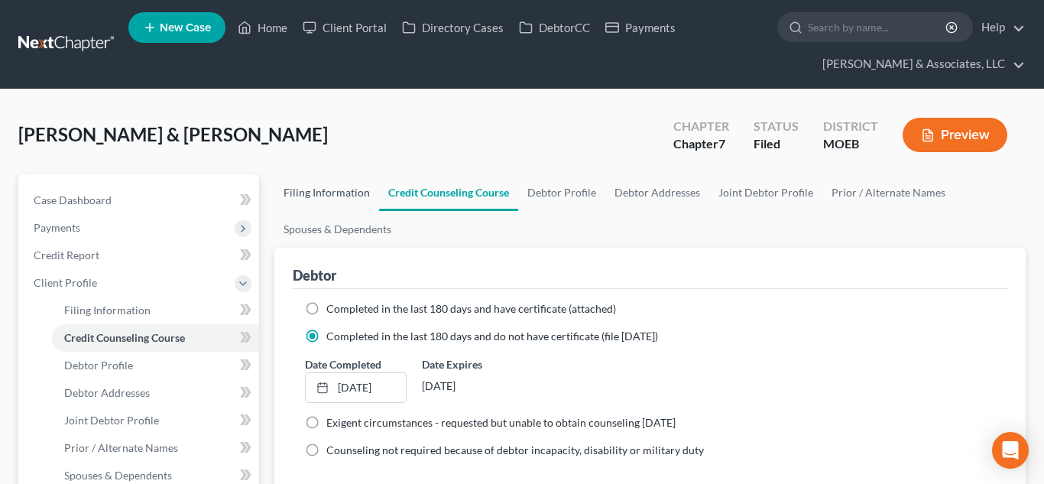
select select "0"
select select "26"
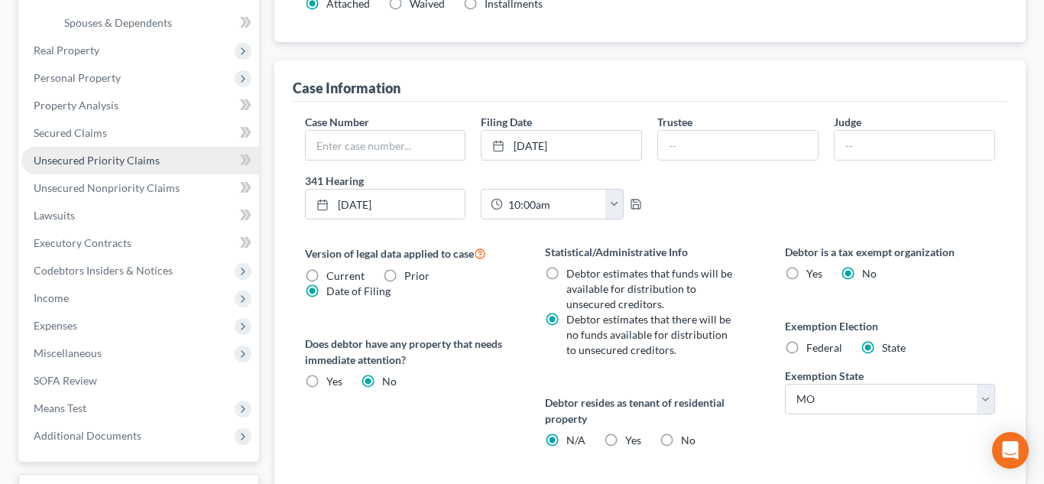
scroll to position [650, 0]
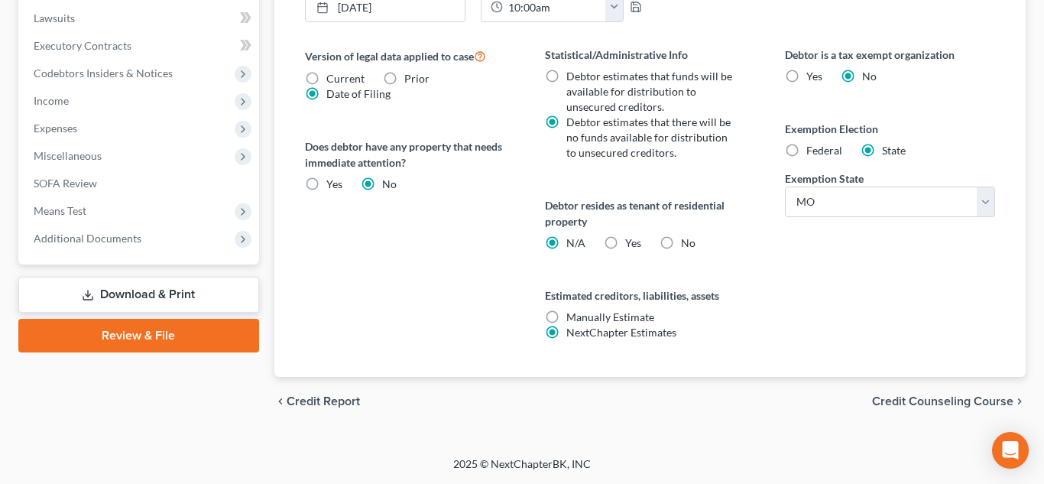
click at [144, 337] on link "Review & File" at bounding box center [138, 336] width 241 height 34
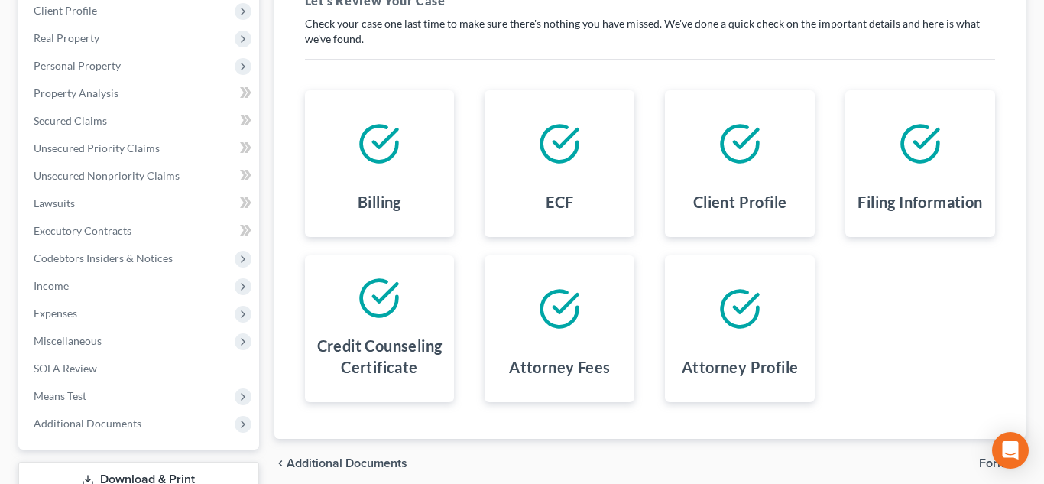
scroll to position [301, 0]
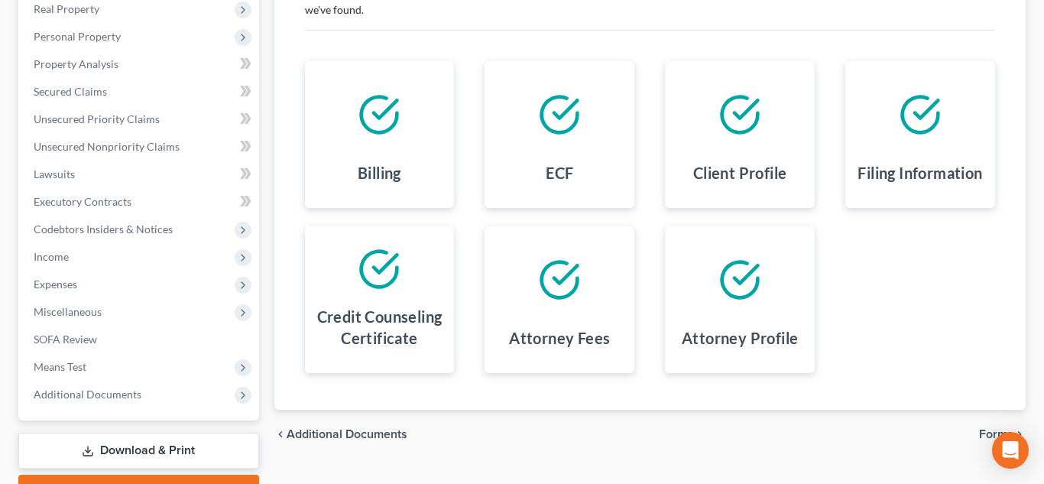
click at [984, 440] on span "Forms" at bounding box center [996, 434] width 34 height 12
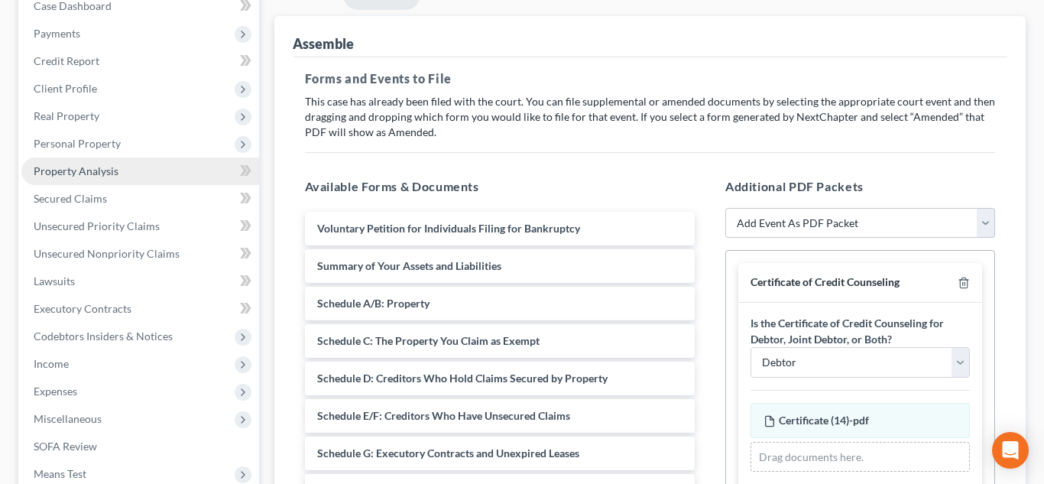
scroll to position [0, 0]
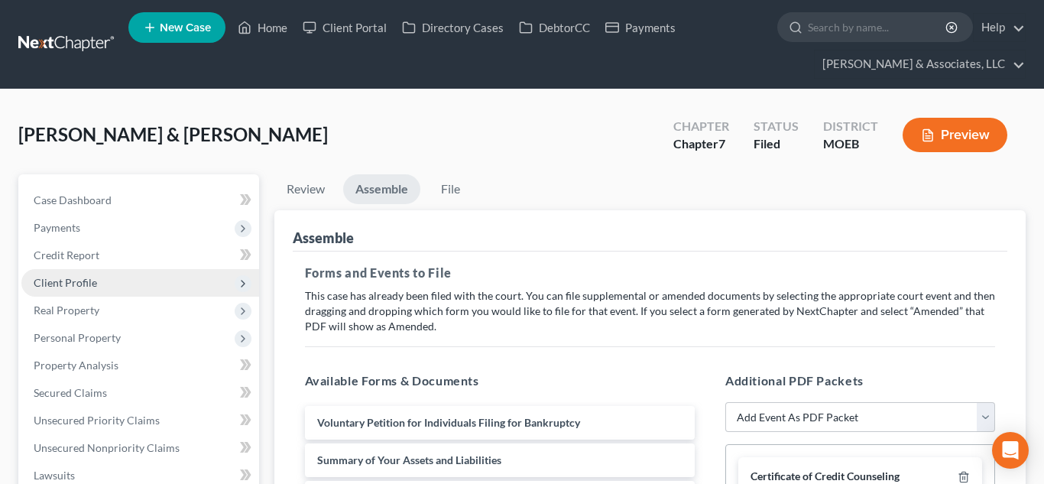
click at [73, 286] on span "Client Profile" at bounding box center [65, 282] width 63 height 13
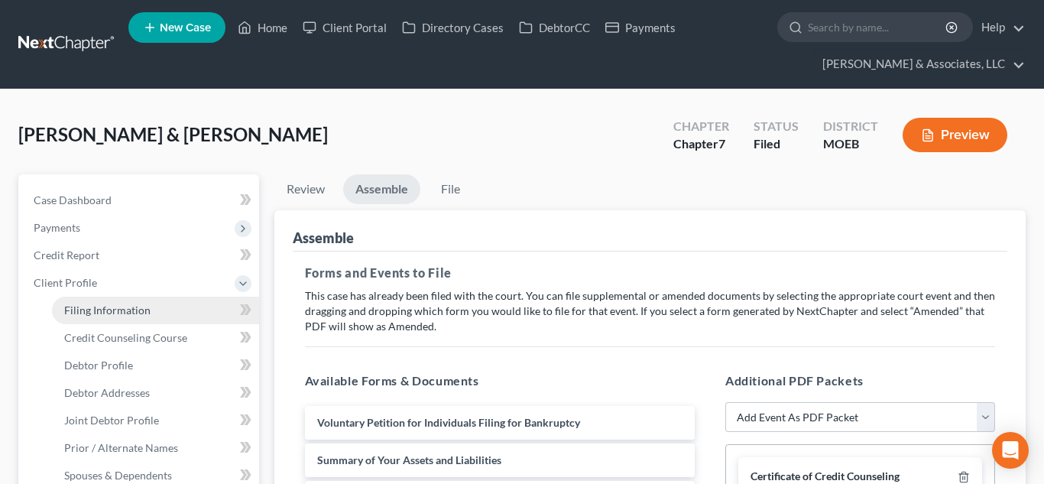
click at [98, 310] on span "Filing Information" at bounding box center [107, 309] width 86 height 13
select select "1"
select select "0"
select select "45"
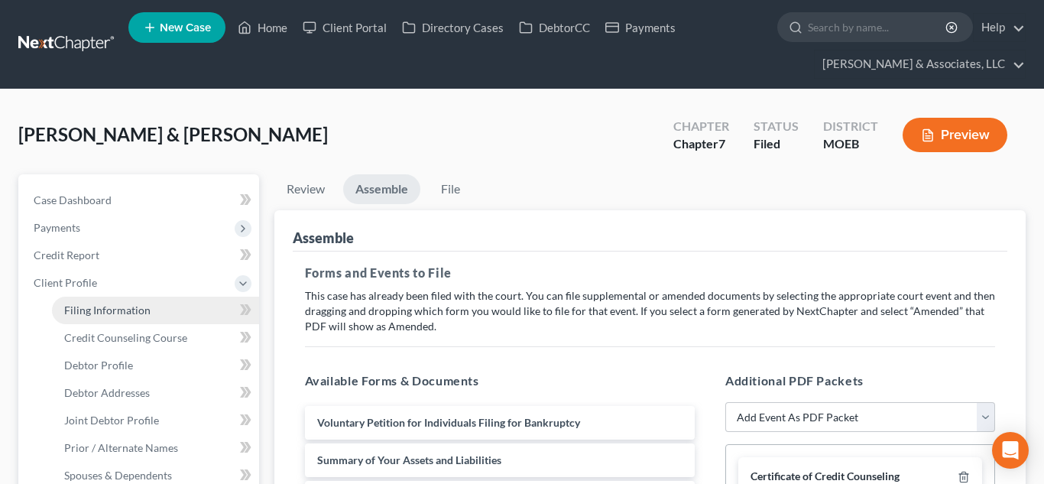
select select "0"
select select "26"
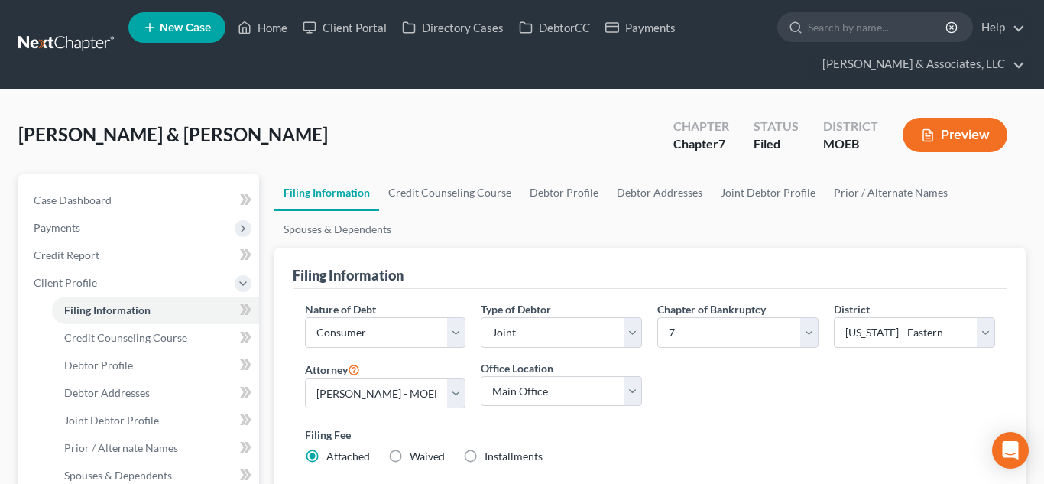
click at [766, 147] on div "Filed" at bounding box center [776, 144] width 45 height 18
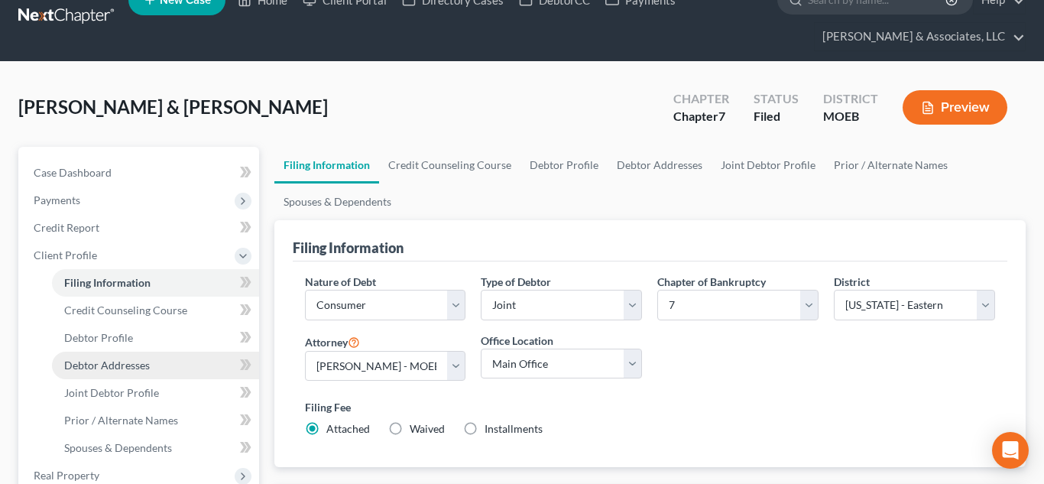
scroll to position [26, 0]
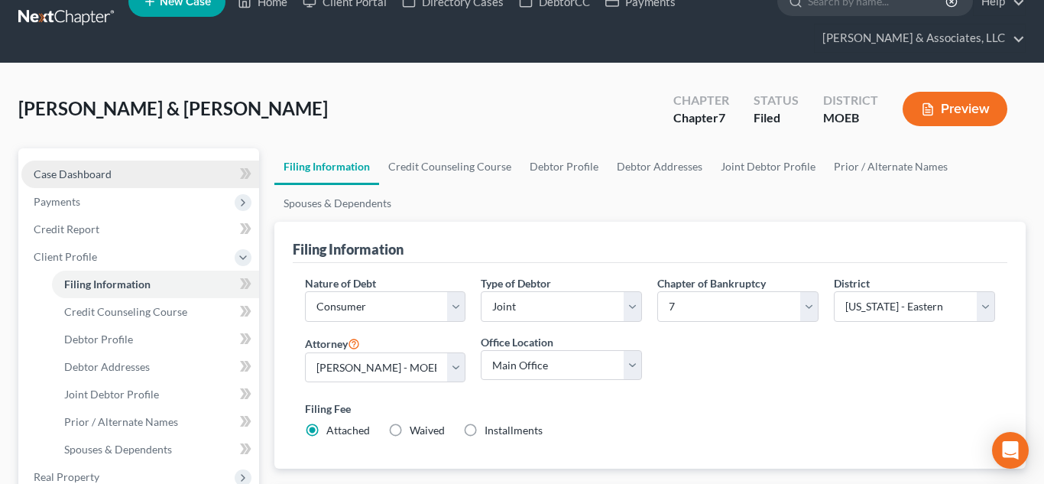
click at [73, 173] on span "Case Dashboard" at bounding box center [73, 173] width 78 height 13
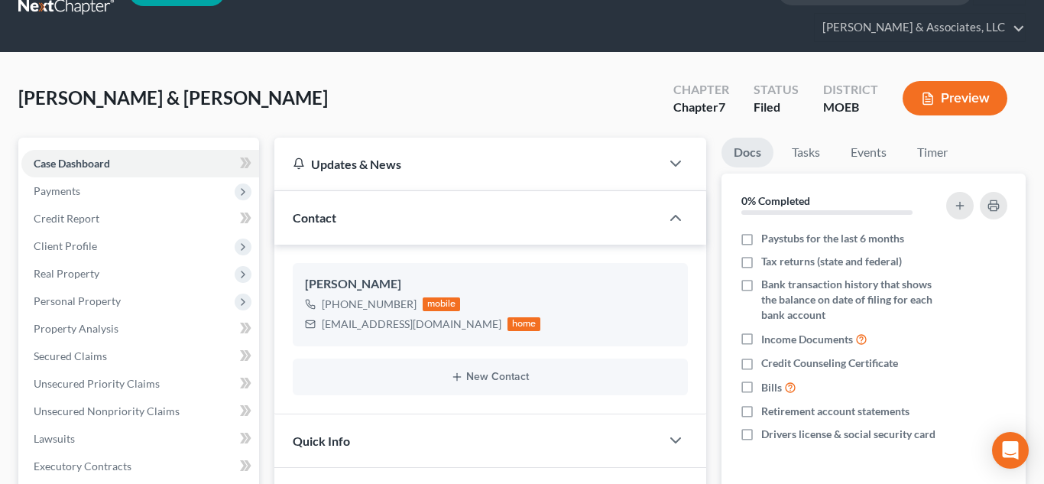
scroll to position [12, 0]
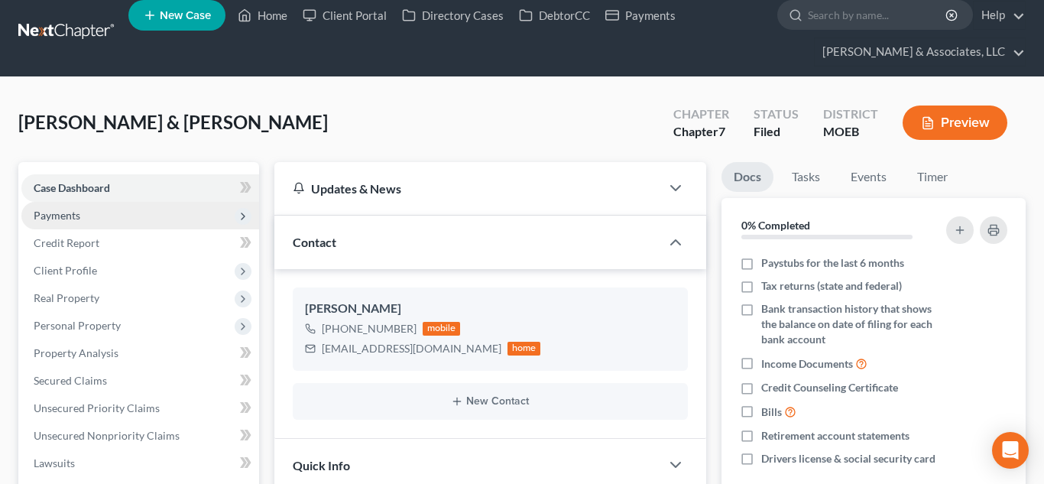
click at [116, 220] on span "Payments" at bounding box center [140, 216] width 238 height 28
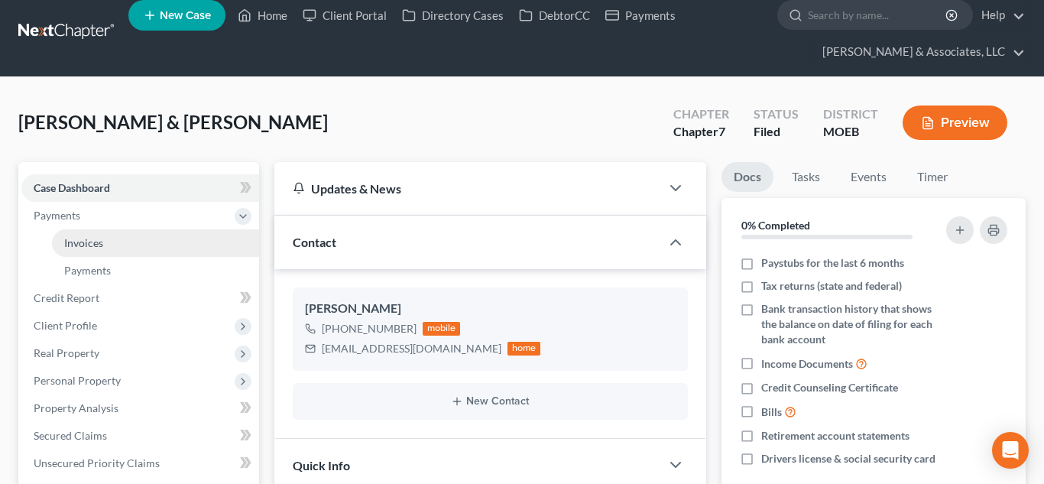
click at [118, 244] on link "Invoices" at bounding box center [155, 243] width 207 height 28
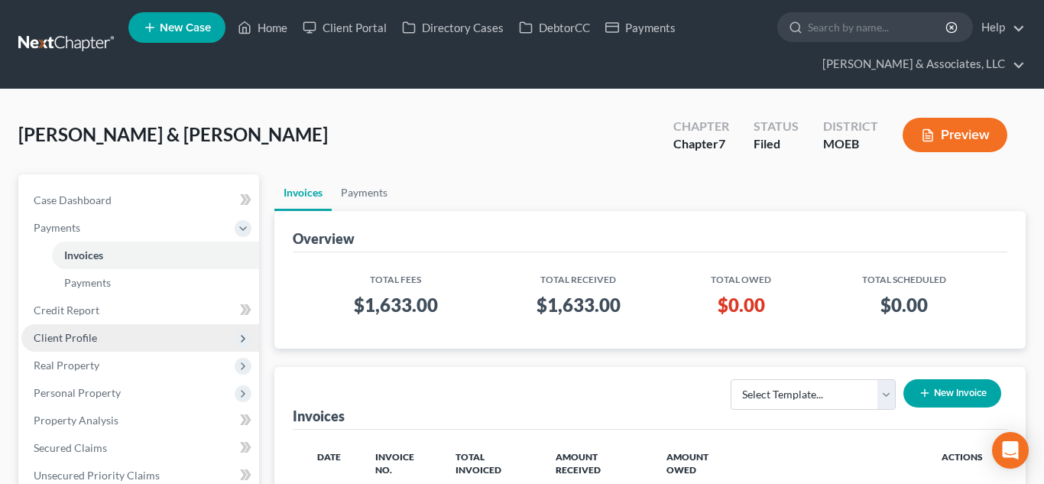
click at [137, 339] on span "Client Profile" at bounding box center [140, 338] width 238 height 28
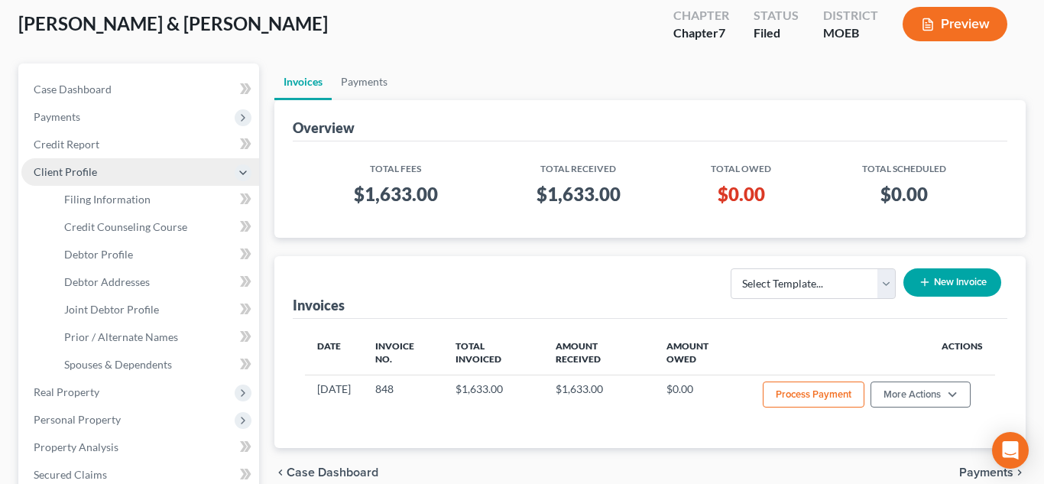
scroll to position [116, 0]
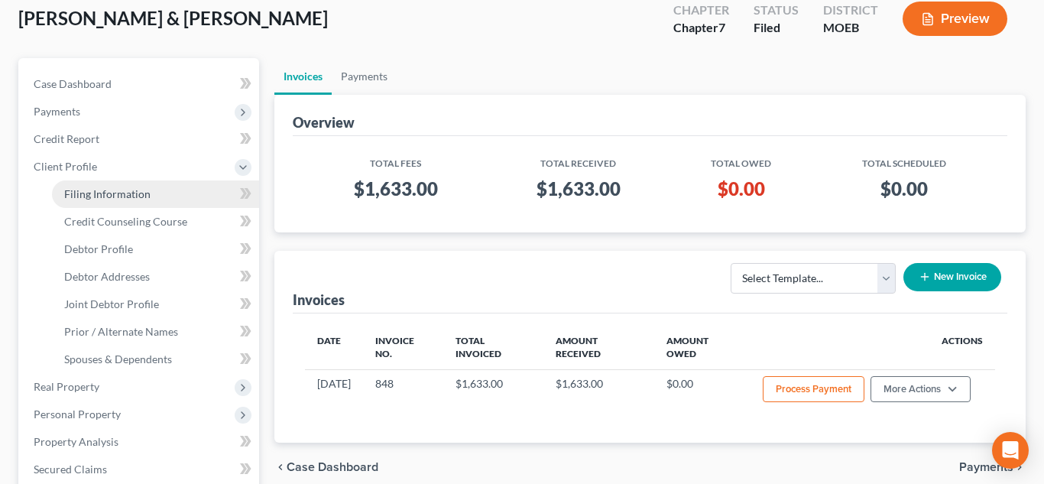
click at [109, 193] on span "Filing Information" at bounding box center [107, 193] width 86 height 13
select select "1"
select select "0"
select select "45"
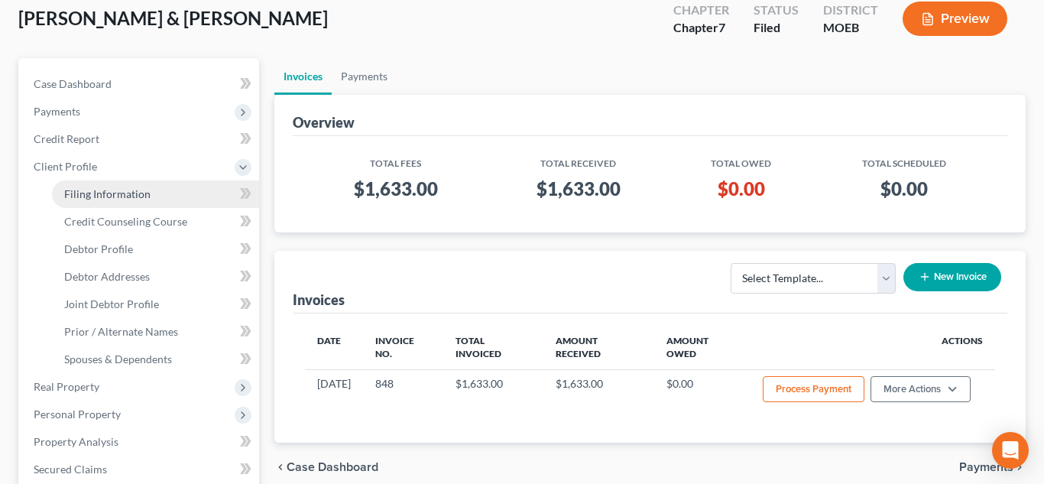
select select "0"
select select "26"
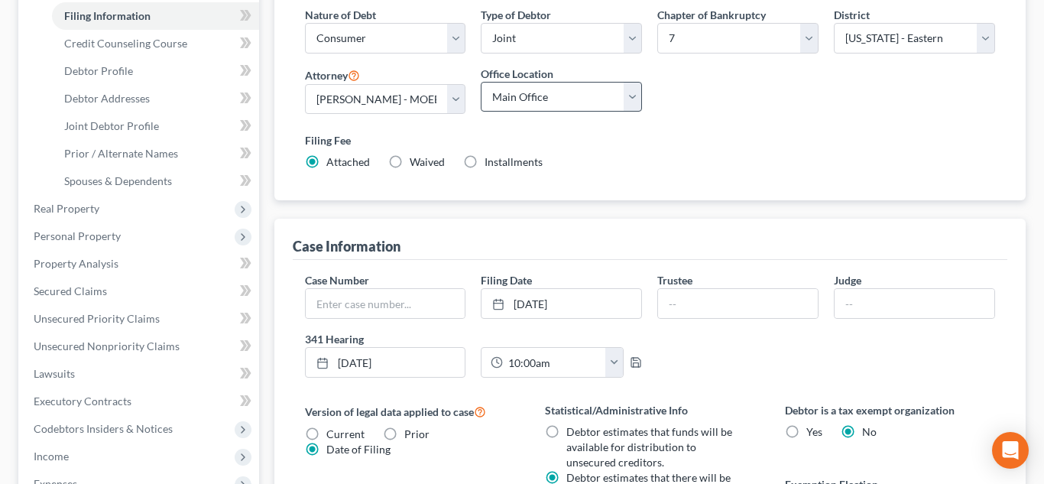
scroll to position [296, 0]
click at [569, 307] on link "[DATE]" at bounding box center [561, 301] width 160 height 29
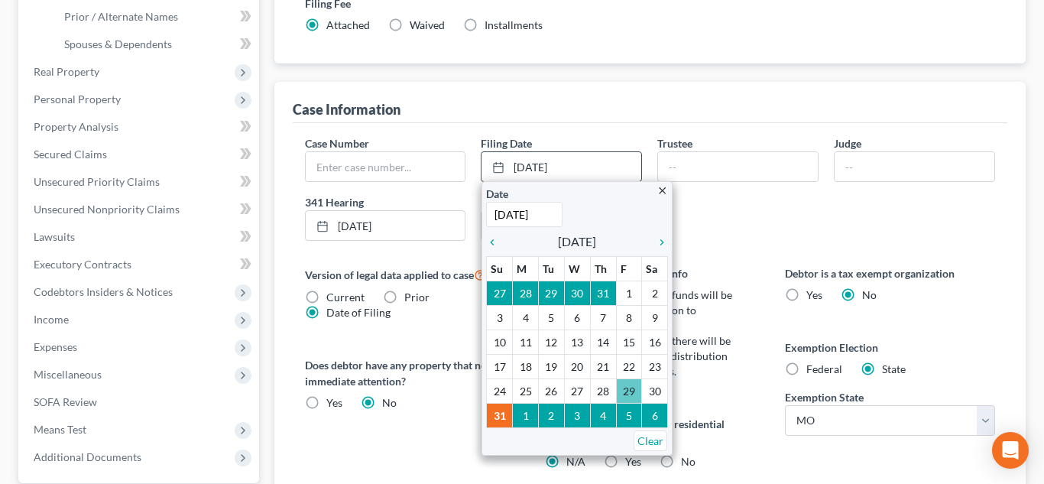
scroll to position [439, 0]
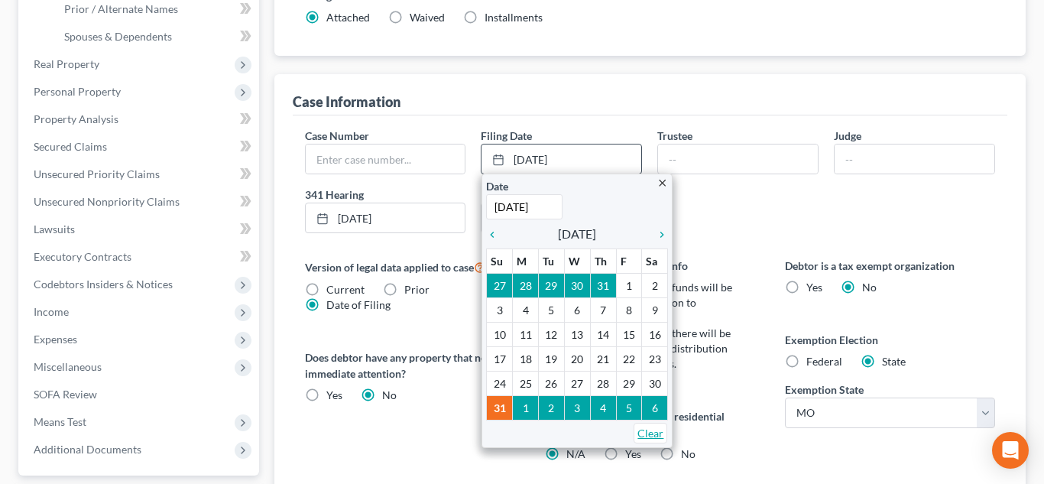
click at [643, 434] on link "Clear" at bounding box center [651, 433] width 34 height 21
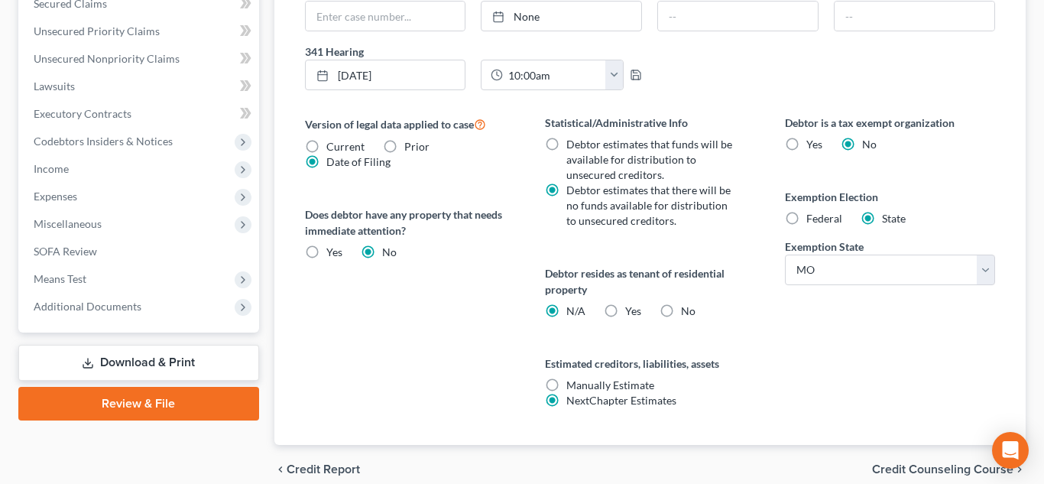
scroll to position [650, 0]
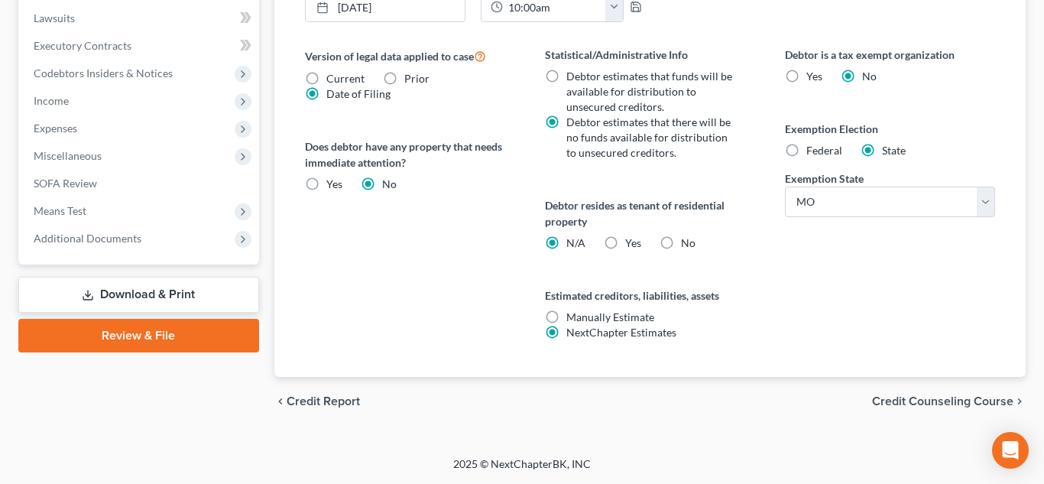
click at [977, 397] on span "Credit Counseling Course" at bounding box center [942, 401] width 141 height 12
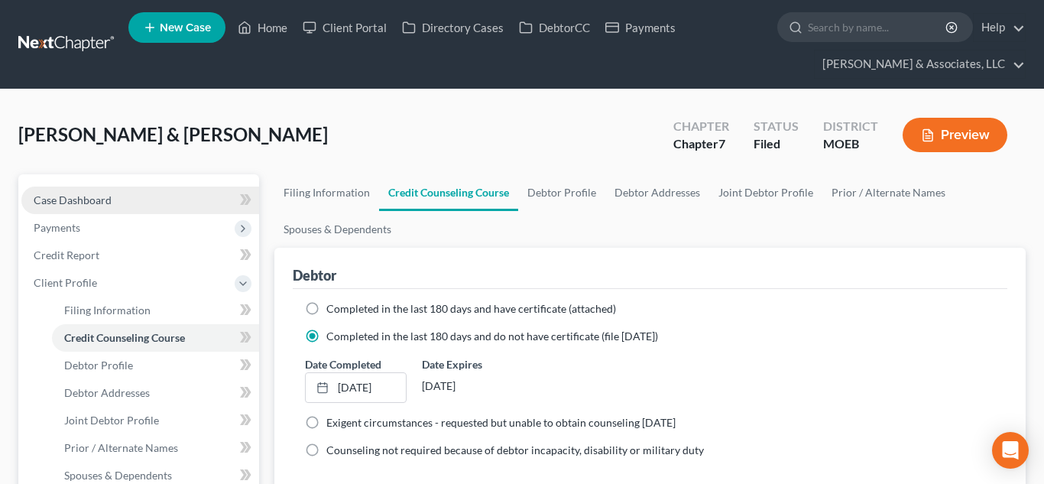
click at [64, 198] on span "Case Dashboard" at bounding box center [73, 199] width 78 height 13
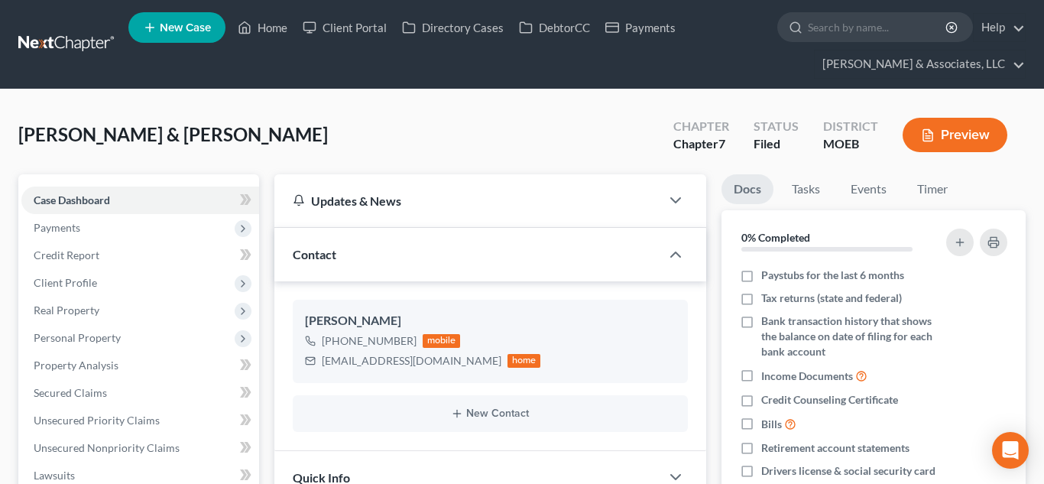
click at [760, 142] on div "Filed" at bounding box center [776, 144] width 45 height 18
click at [1006, 456] on icon "Open Intercom Messenger" at bounding box center [1010, 450] width 18 height 20
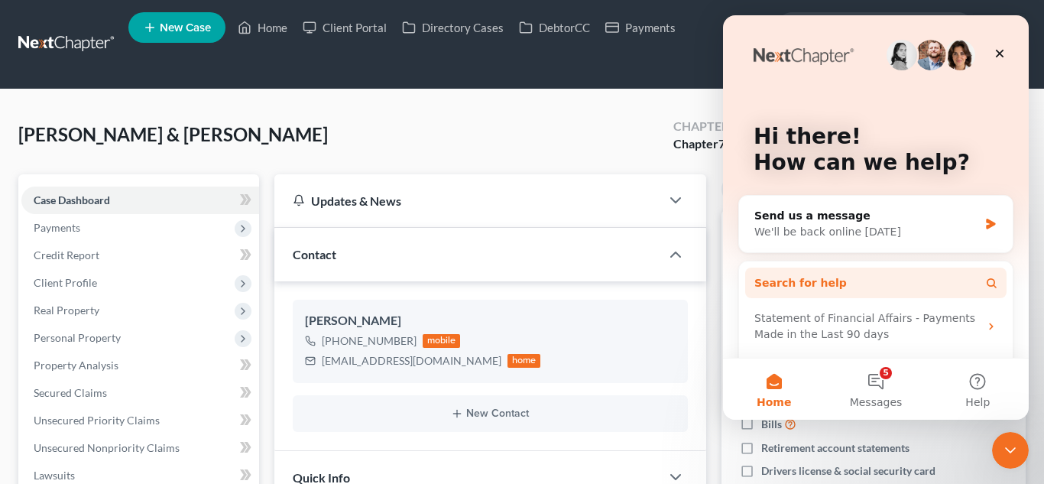
click at [825, 288] on span "Search for help" at bounding box center [800, 283] width 92 height 16
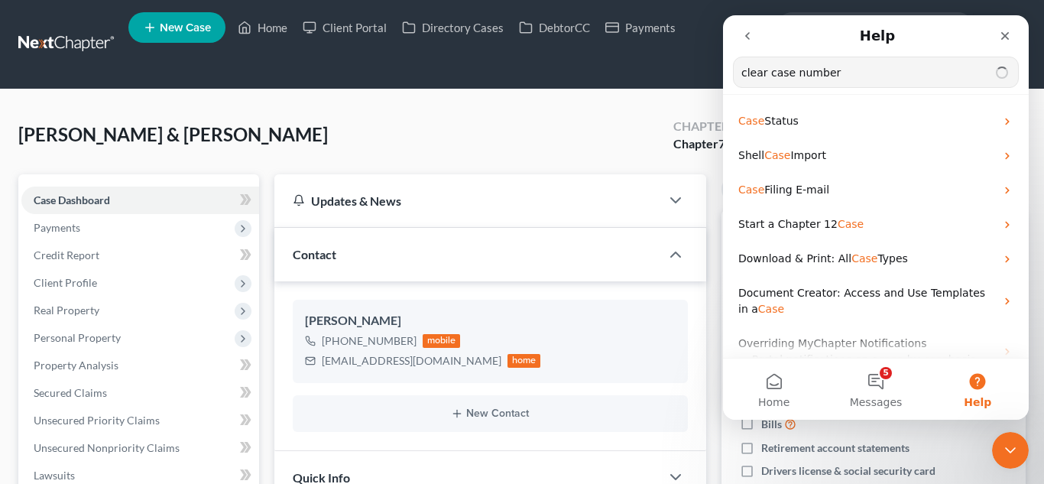
type input "clear case number"
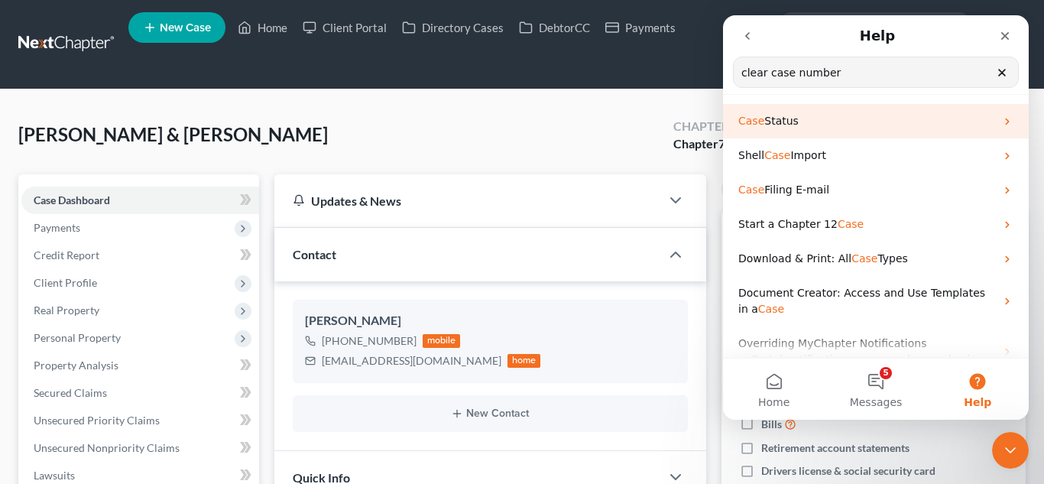
click at [796, 122] on p "Case Status" at bounding box center [866, 121] width 257 height 16
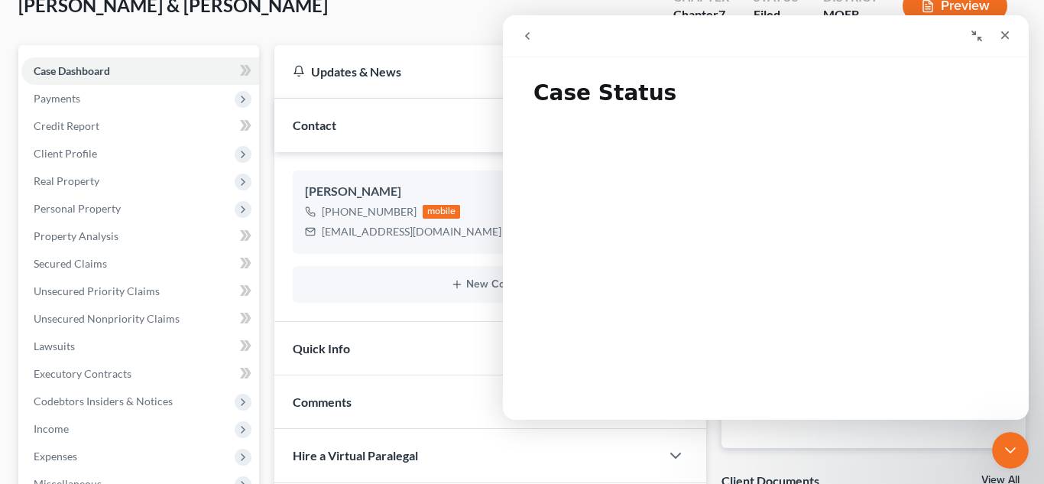
scroll to position [154, 0]
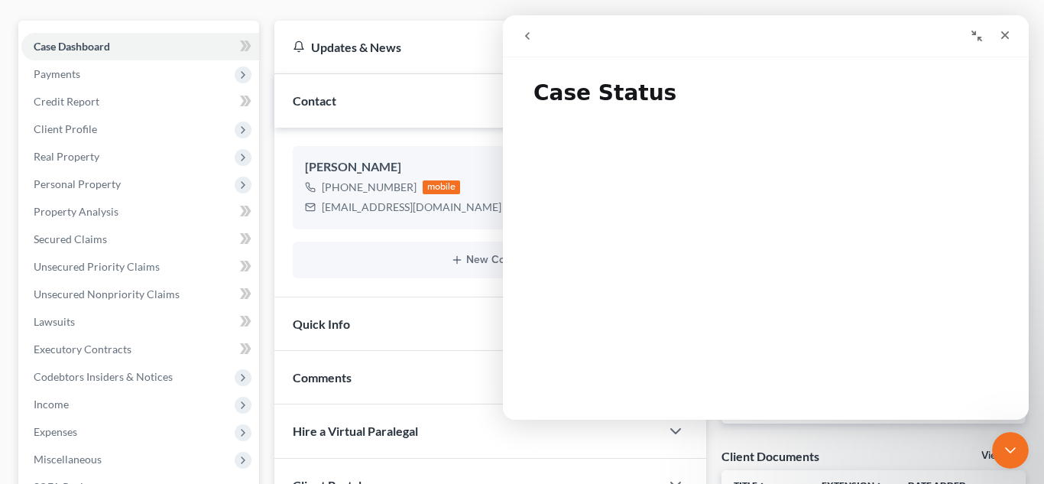
click at [350, 330] on div "Quick Info" at bounding box center [467, 323] width 386 height 53
click at [1012, 36] on div "Close" at bounding box center [1005, 35] width 28 height 28
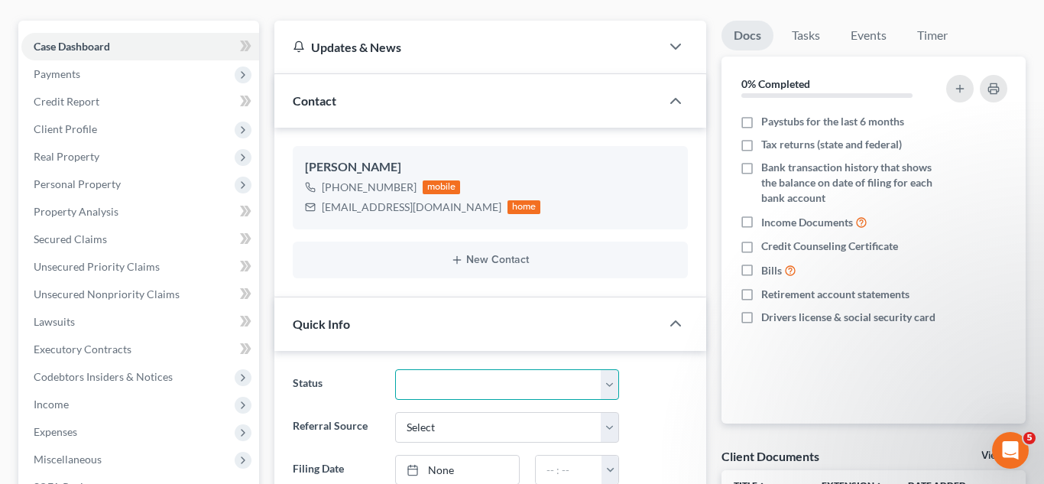
click at [610, 387] on select "Discharged Discharged & Reported Discharge Litigation Dismissal Notice Dismisse…" at bounding box center [507, 384] width 224 height 31
select select "18"
click at [395, 369] on select "Discharged Discharged & Reported Discharge Litigation Dismissal Notice Dismisse…" at bounding box center [507, 384] width 224 height 31
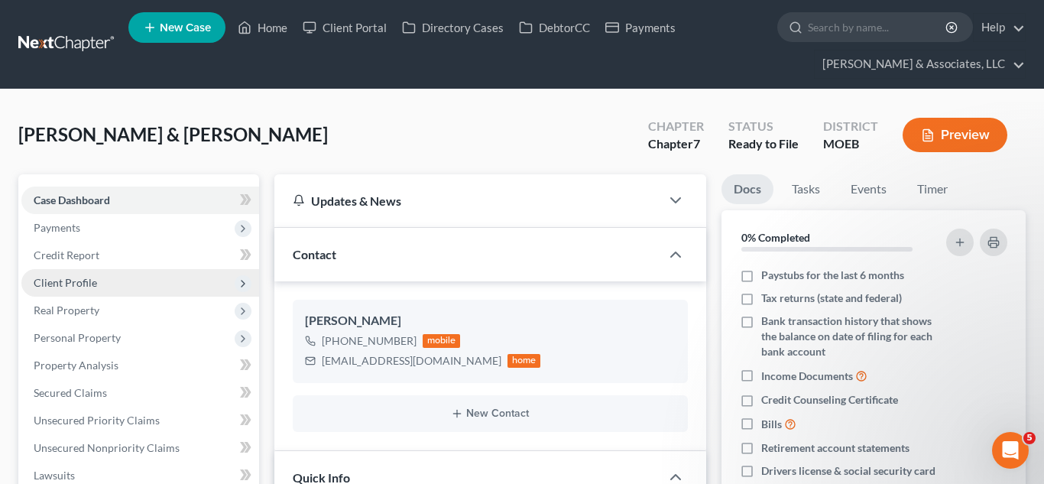
click at [76, 278] on span "Client Profile" at bounding box center [65, 282] width 63 height 13
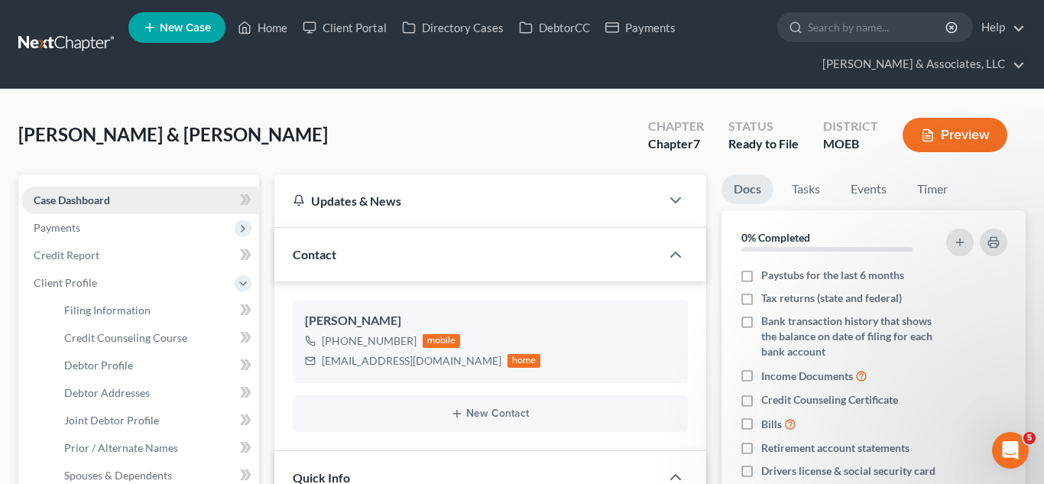
click at [92, 201] on span "Case Dashboard" at bounding box center [72, 199] width 76 height 13
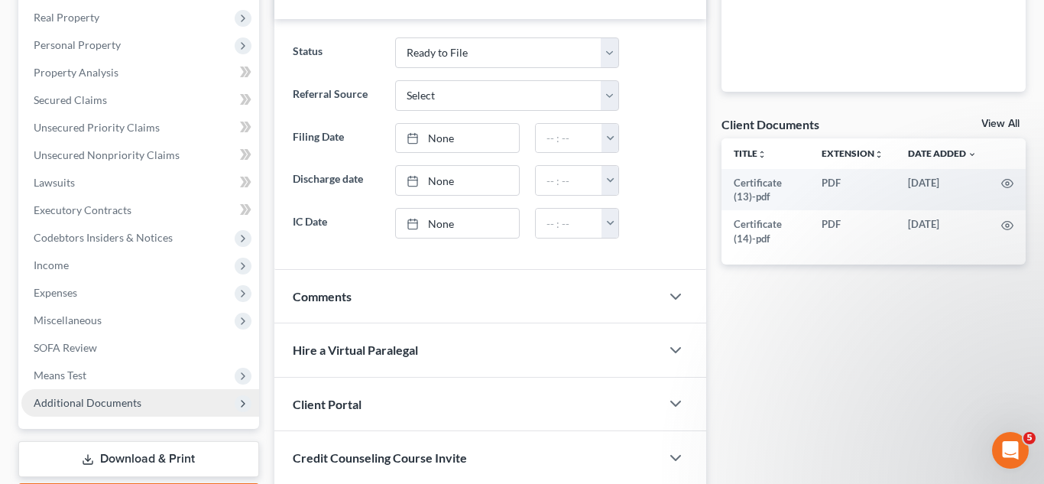
scroll to position [598, 0]
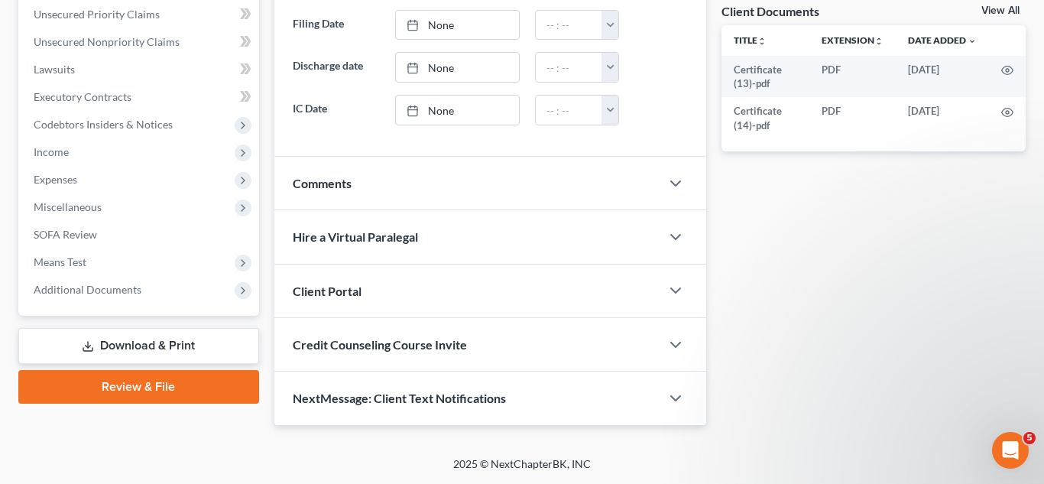
click at [128, 384] on link "Review & File" at bounding box center [138, 387] width 241 height 34
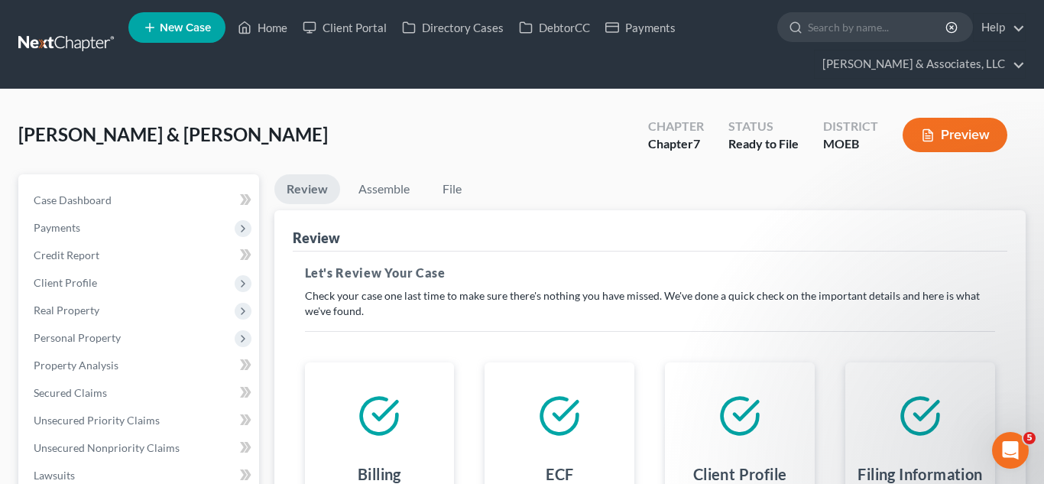
scroll to position [384, 0]
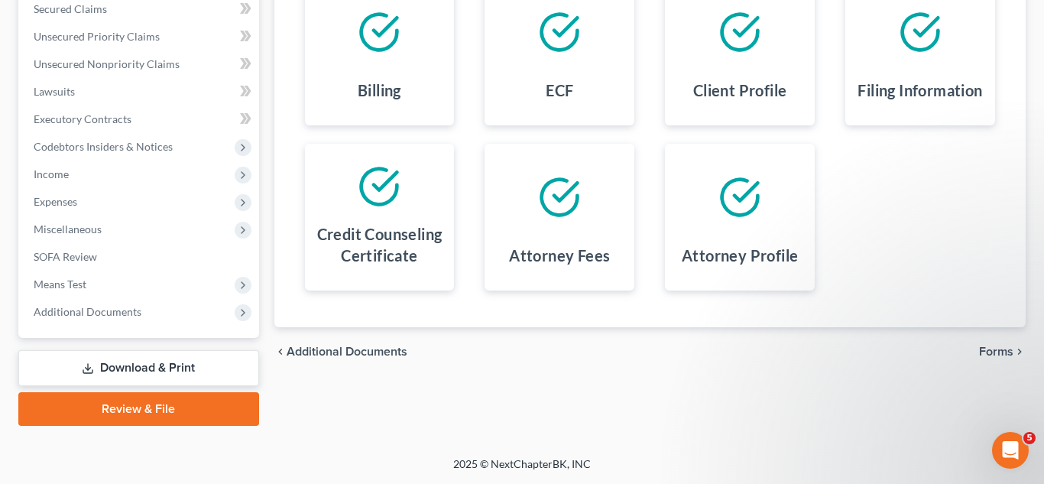
click at [993, 353] on span "Forms" at bounding box center [996, 351] width 34 height 12
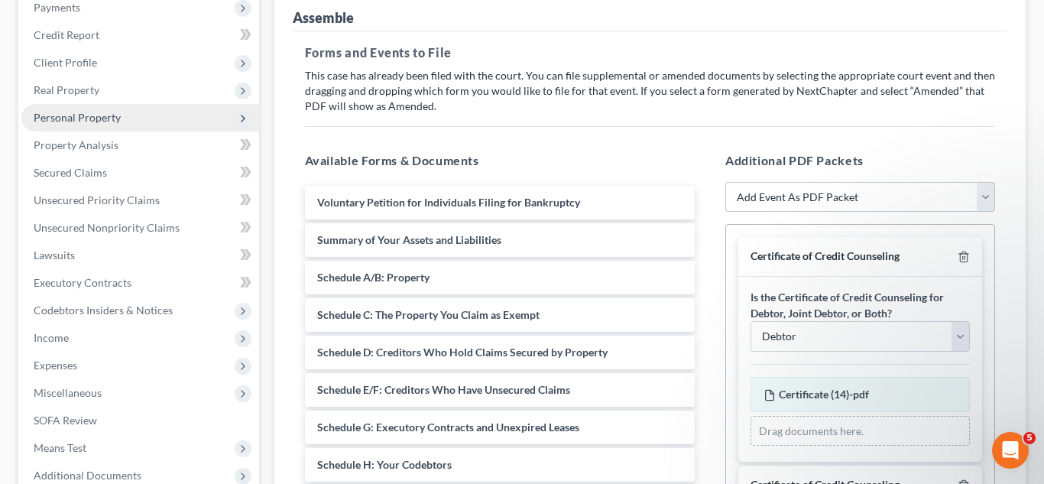
scroll to position [0, 0]
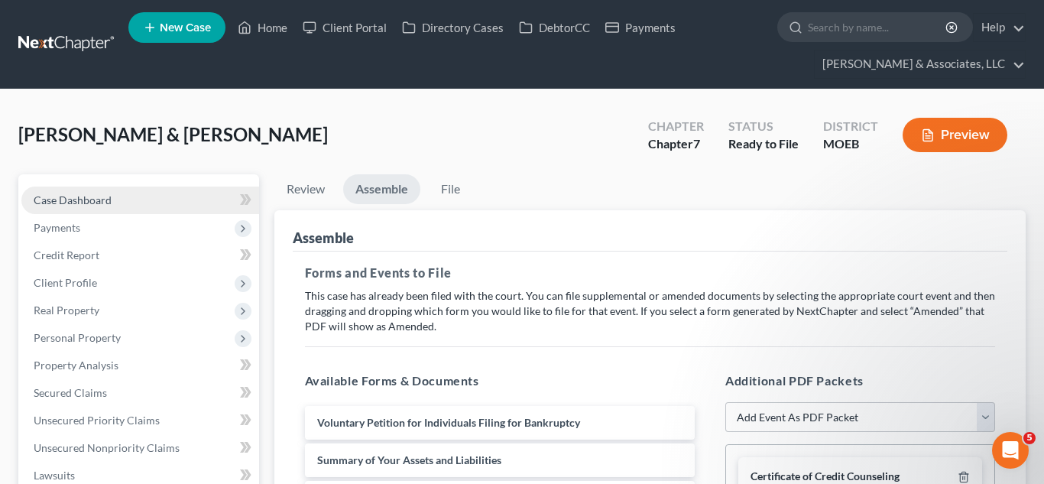
click at [73, 193] on span "Case Dashboard" at bounding box center [73, 199] width 78 height 13
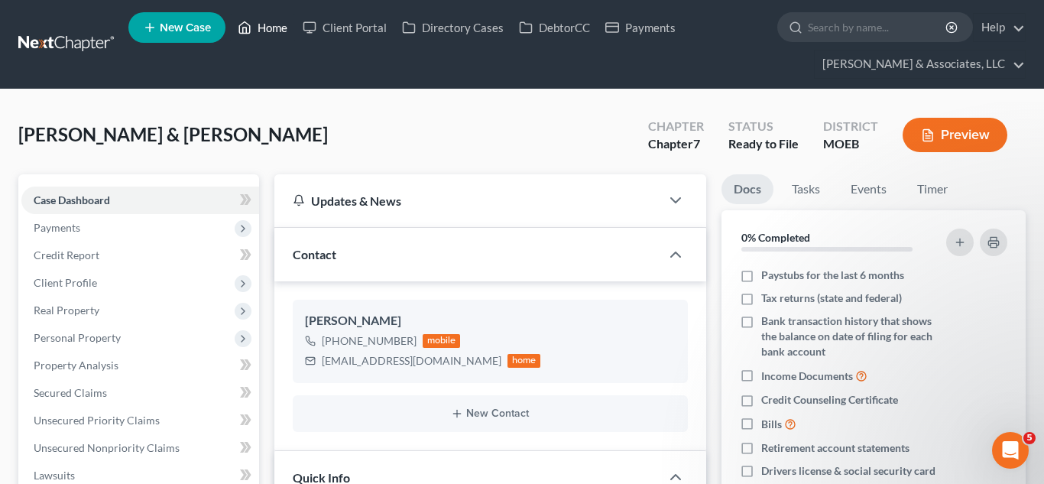
click at [262, 25] on link "Home" at bounding box center [262, 28] width 65 height 28
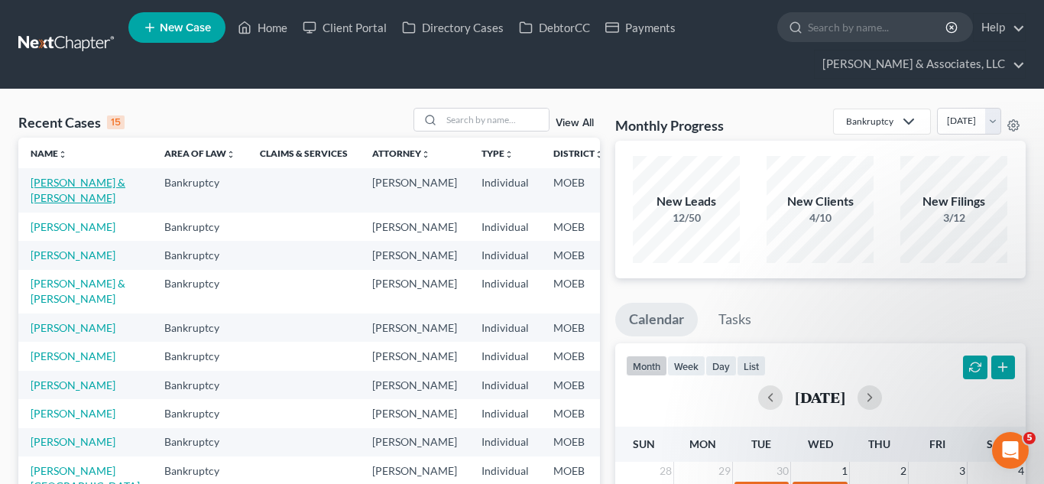
click at [37, 186] on link "[PERSON_NAME] & [PERSON_NAME]" at bounding box center [78, 190] width 95 height 28
select select "18"
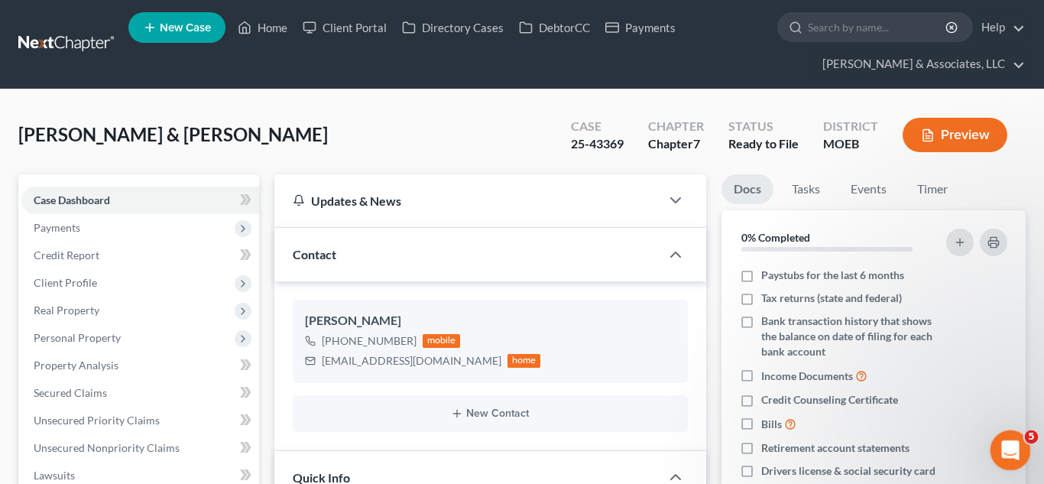
click at [996, 449] on icon "Open Intercom Messenger" at bounding box center [1008, 448] width 25 height 25
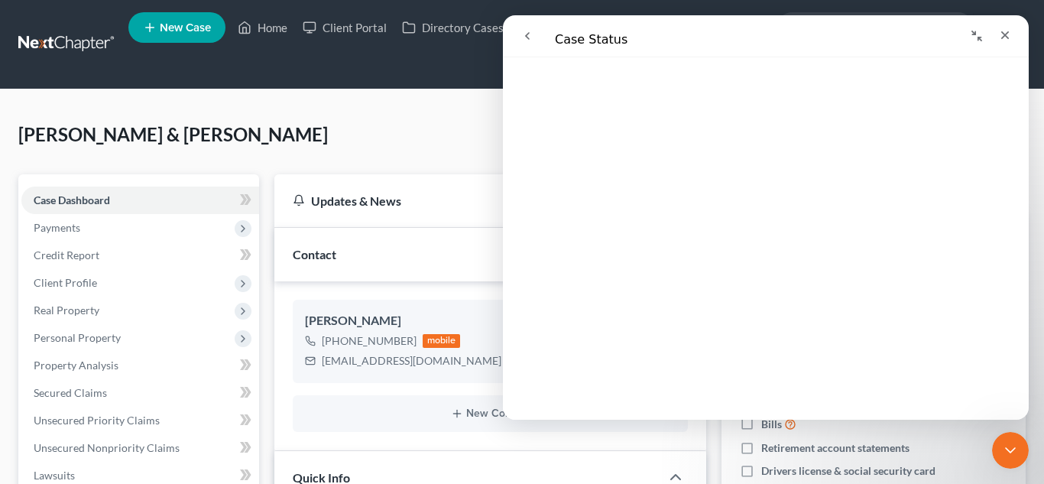
scroll to position [706, 0]
click at [527, 32] on icon "go back" at bounding box center [527, 36] width 12 height 12
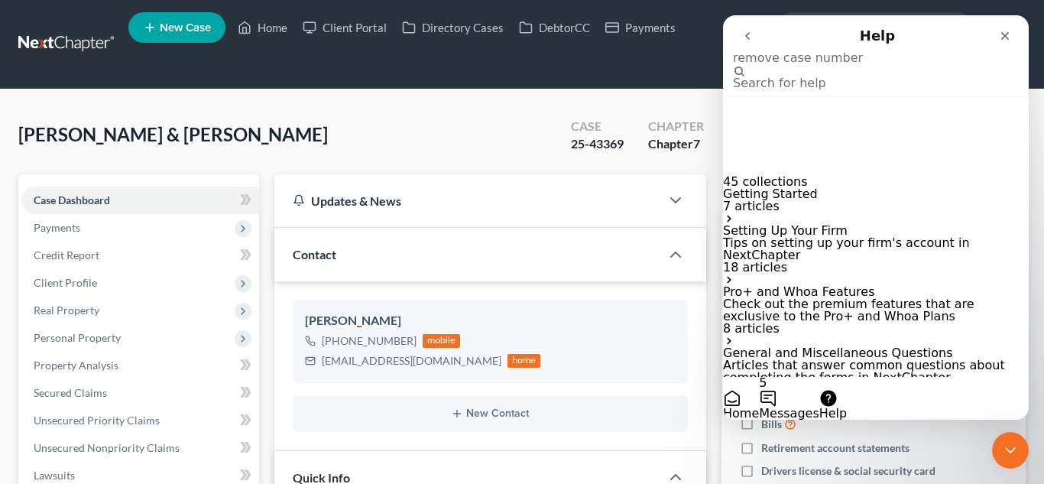
type input "remove case number"
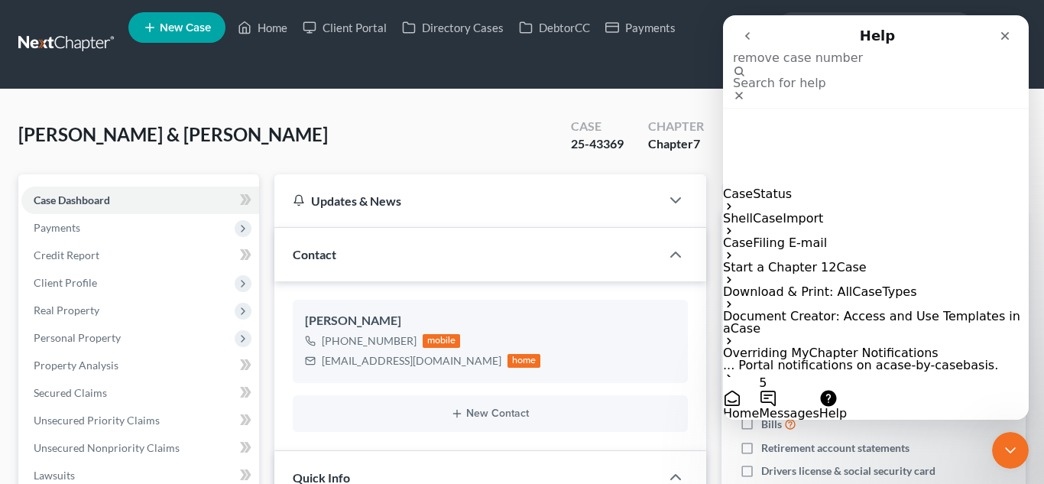
click at [783, 186] on span "Status" at bounding box center [772, 193] width 39 height 15
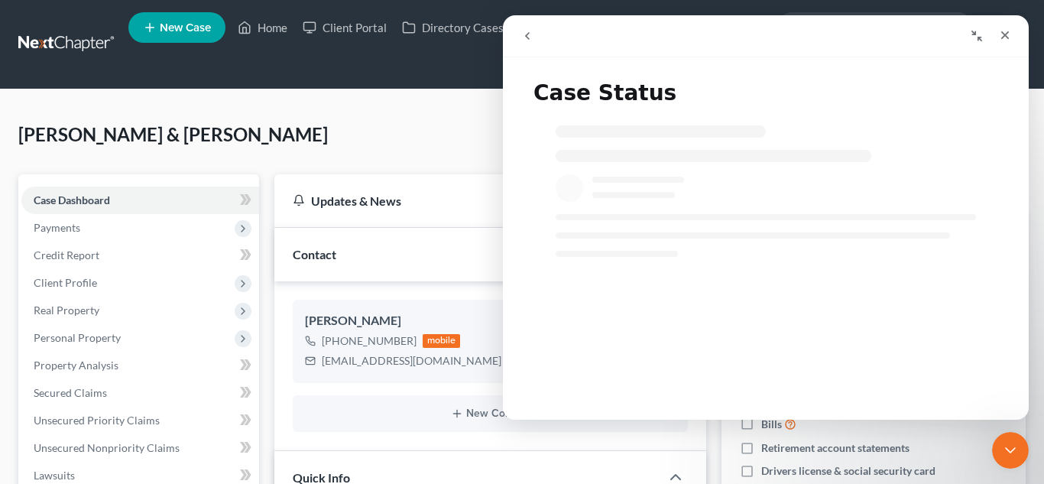
click at [522, 36] on icon "go back" at bounding box center [527, 36] width 12 height 12
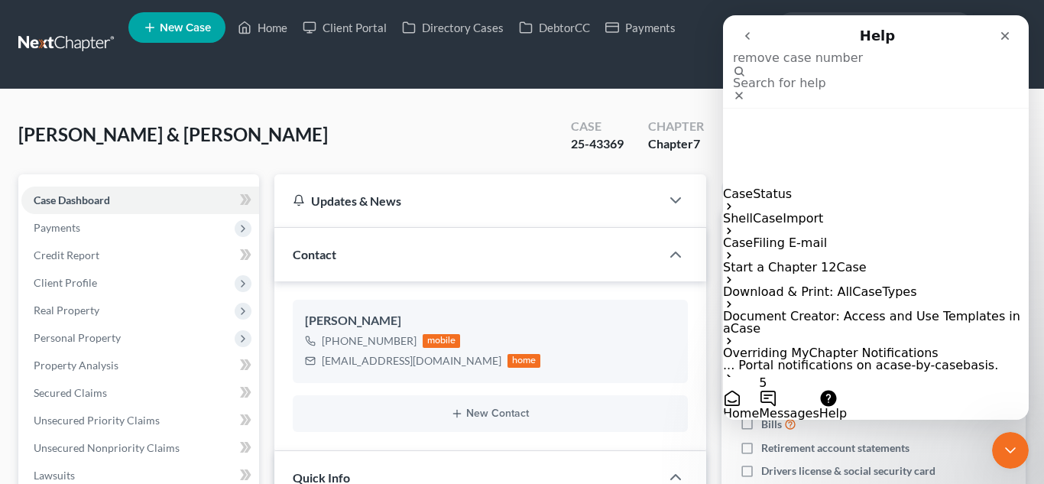
scroll to position [0, 0]
click at [764, 186] on span "Status" at bounding box center [772, 193] width 39 height 15
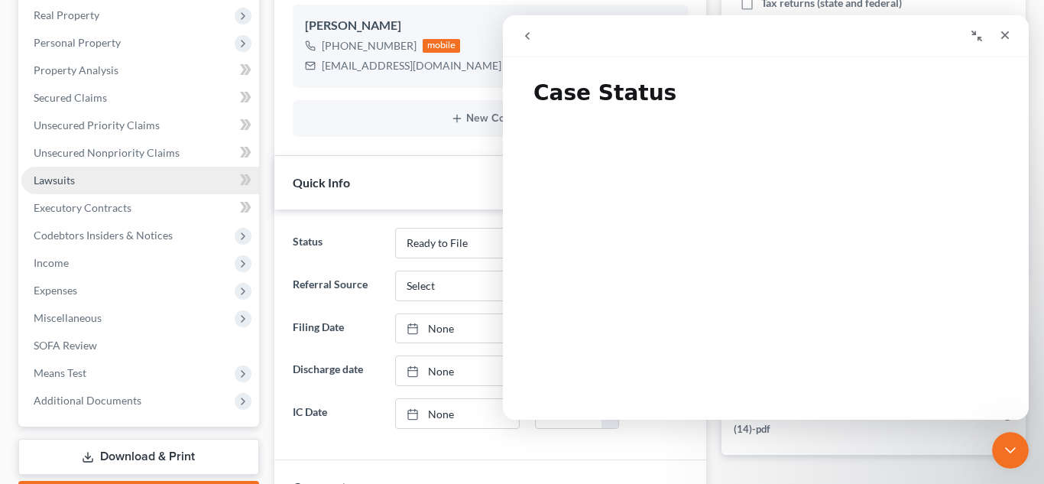
scroll to position [296, 0]
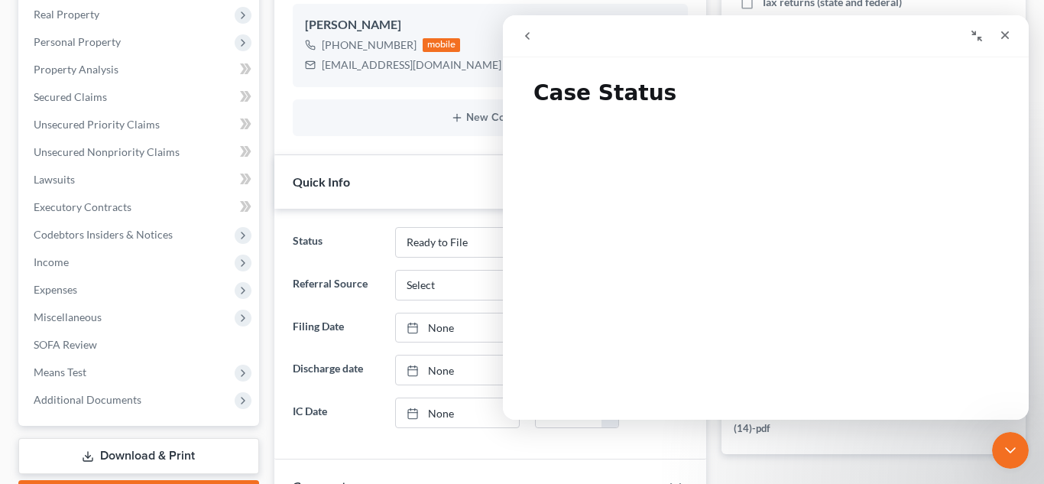
click at [263, 193] on div "Case Dashboard Payments Invoices Payments Payments Credit Report Client Profile" at bounding box center [139, 303] width 256 height 850
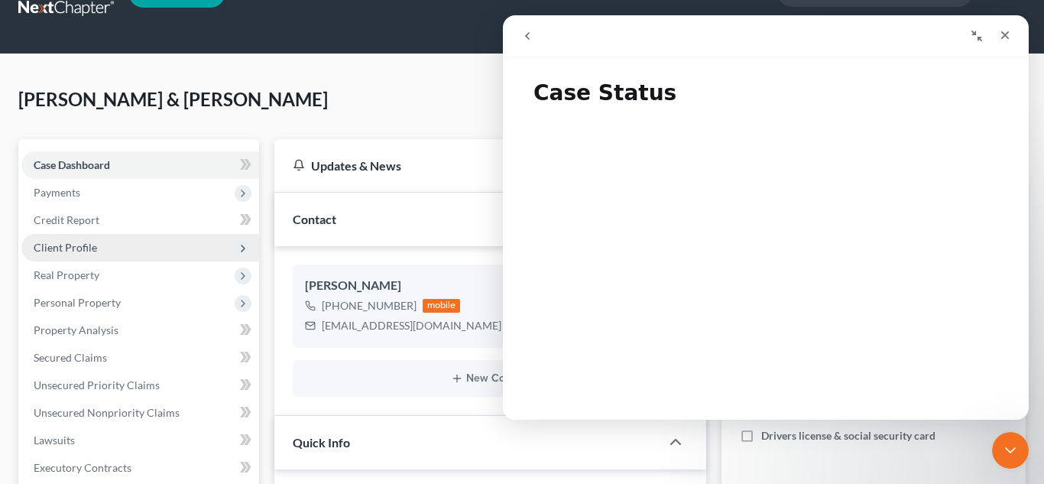
click at [99, 248] on span "Client Profile" at bounding box center [140, 248] width 238 height 28
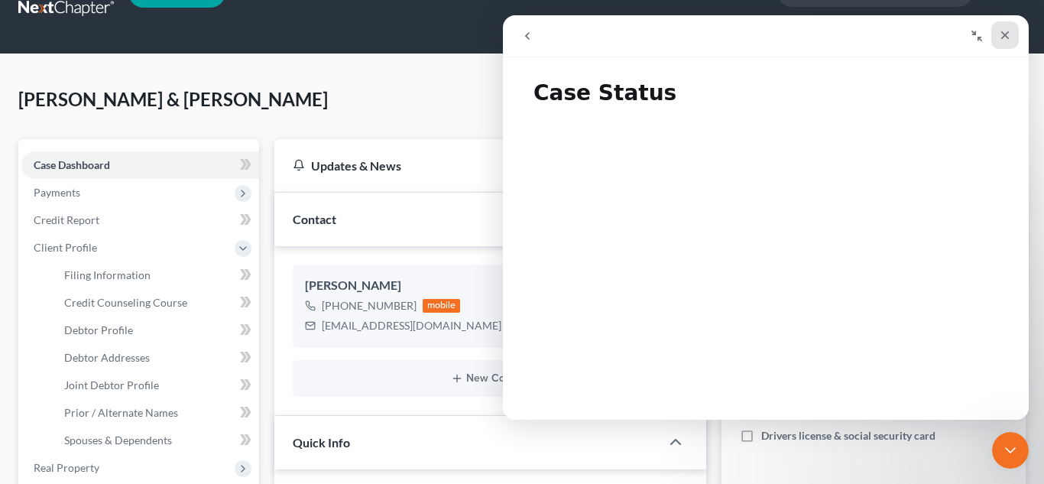
click at [1007, 37] on icon "Close" at bounding box center [1005, 35] width 8 height 8
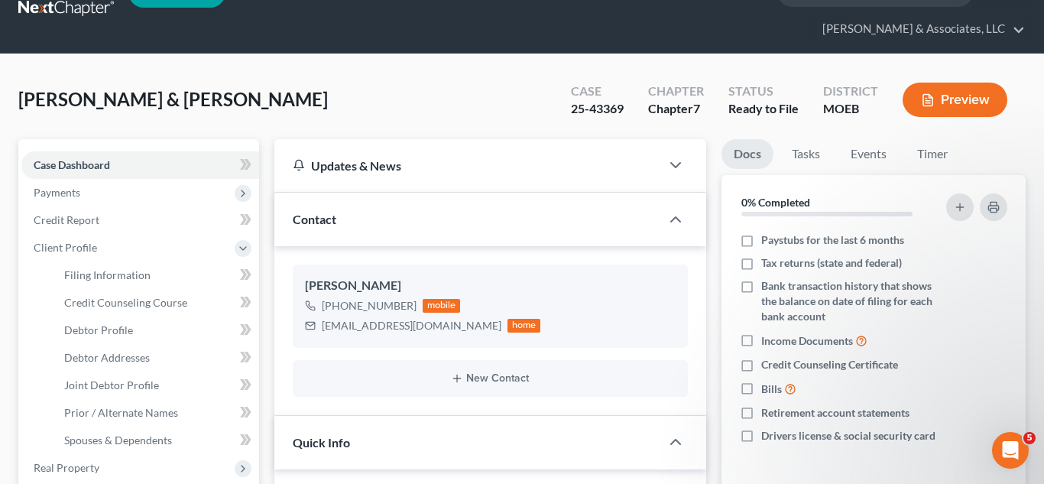
scroll to position [0, 0]
click at [99, 277] on span "Filing Information" at bounding box center [107, 274] width 86 height 13
select select "1"
select select "0"
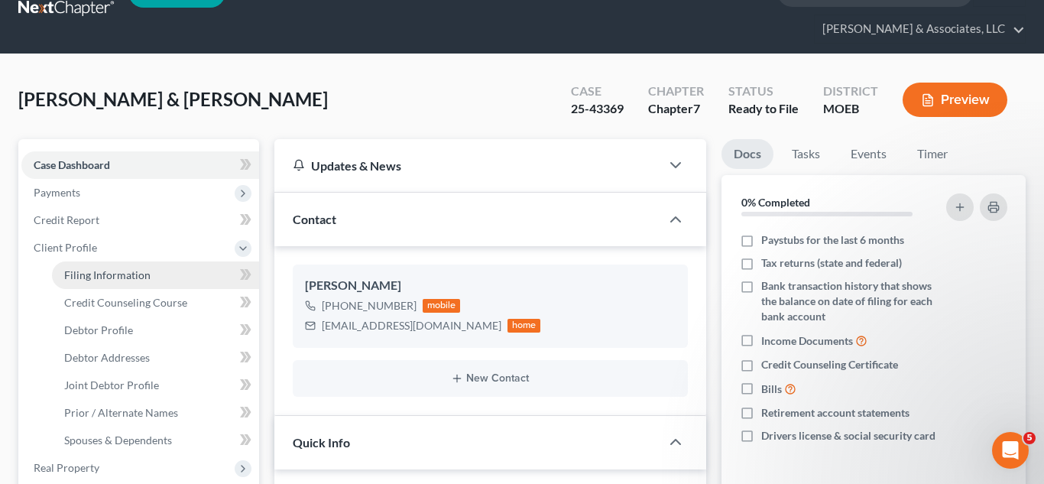
select select "45"
select select "0"
select select "26"
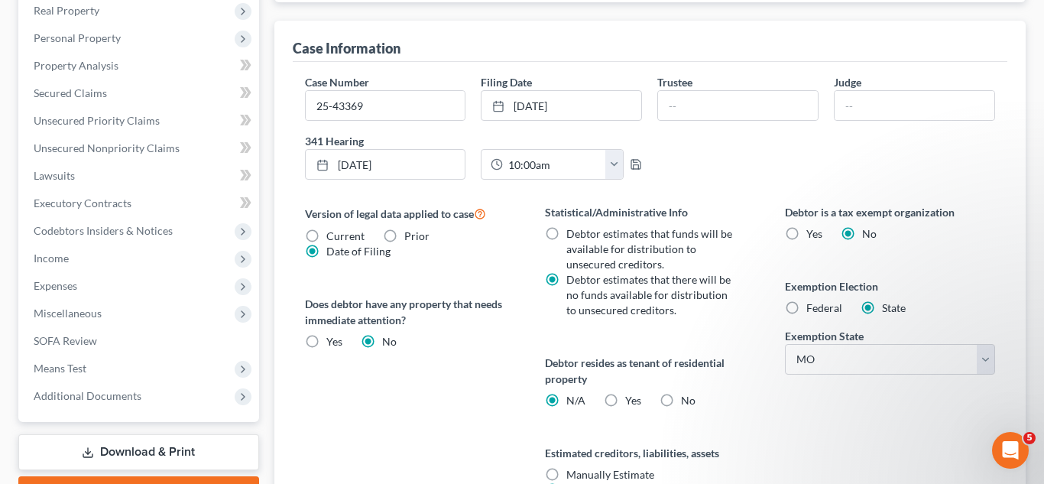
scroll to position [495, 0]
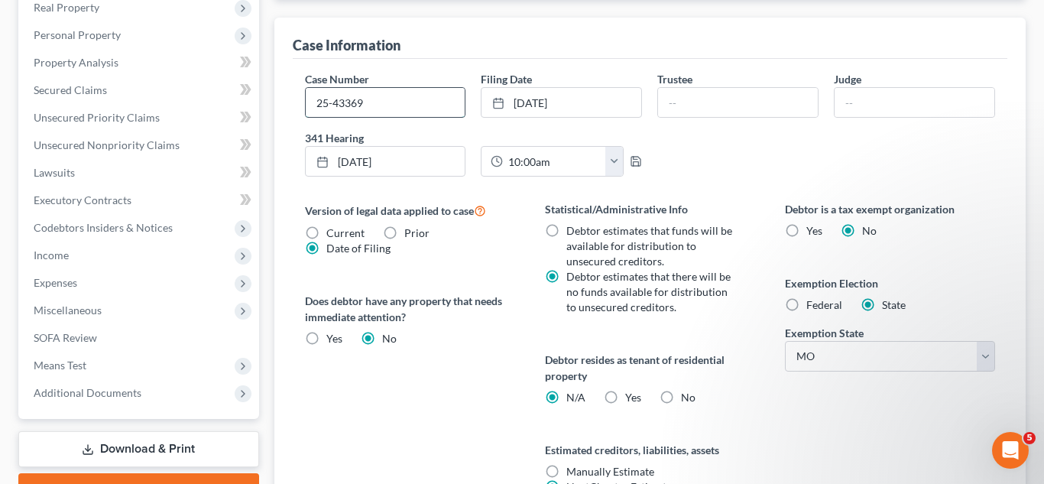
click at [403, 111] on input "25-43369" at bounding box center [386, 102] width 160 height 29
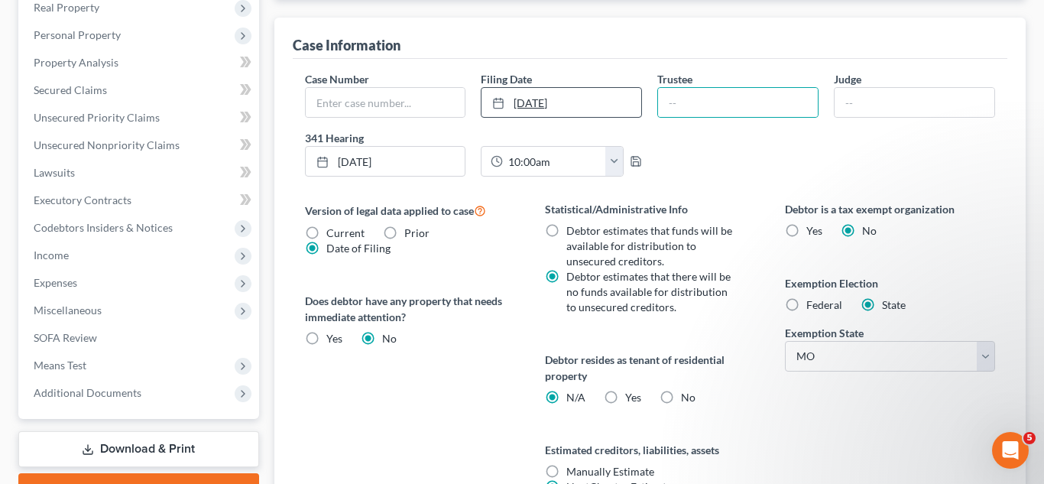
click at [527, 97] on link "[DATE]" at bounding box center [561, 102] width 160 height 29
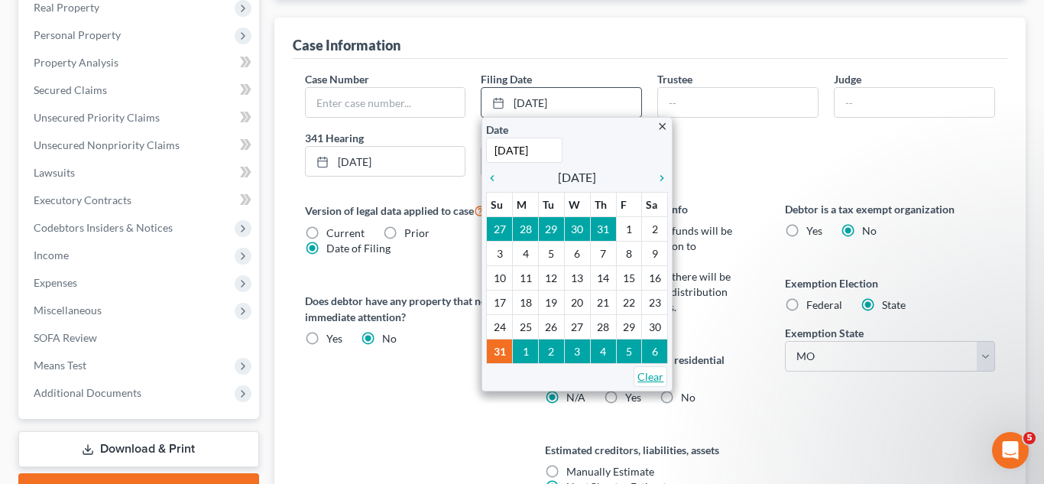
click at [650, 380] on link "Clear" at bounding box center [651, 376] width 34 height 21
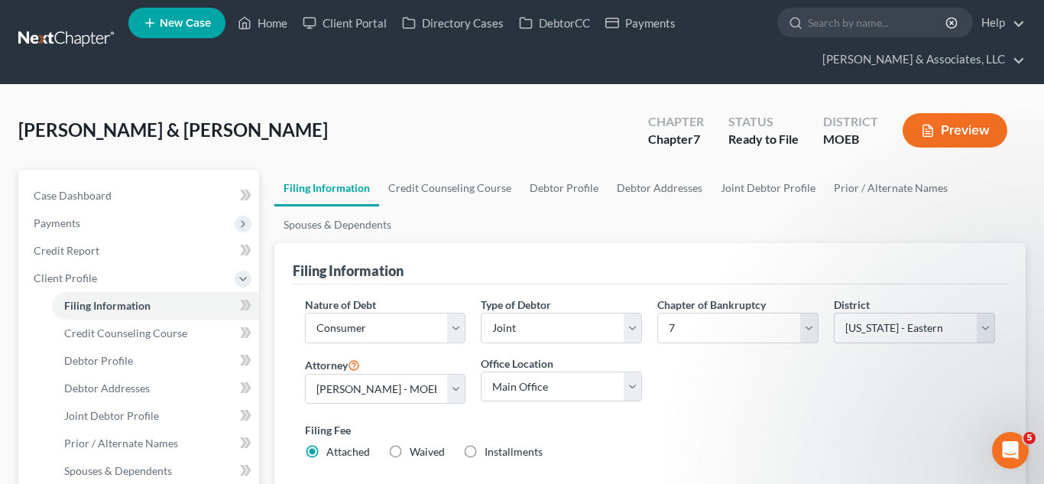
scroll to position [0, 0]
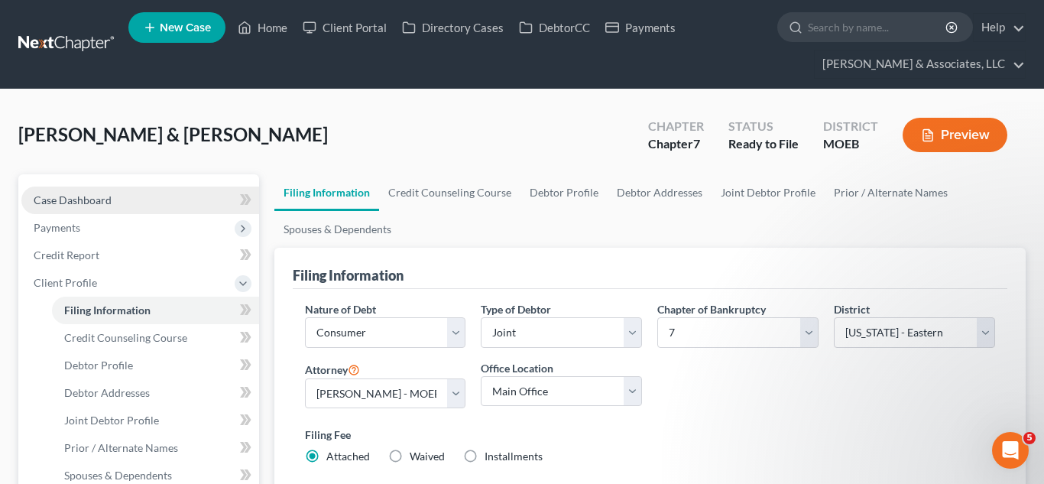
click at [102, 193] on span "Case Dashboard" at bounding box center [73, 199] width 78 height 13
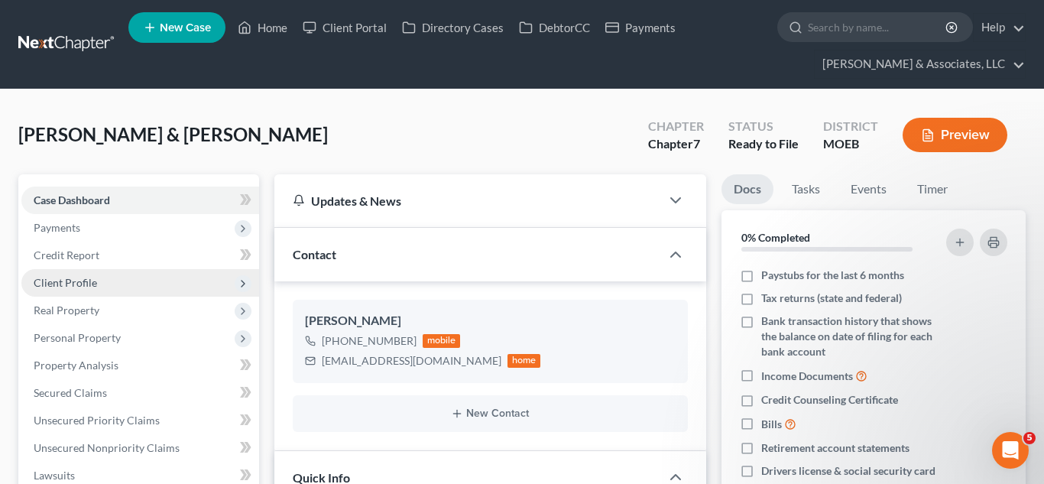
click at [114, 293] on span "Client Profile" at bounding box center [140, 283] width 238 height 28
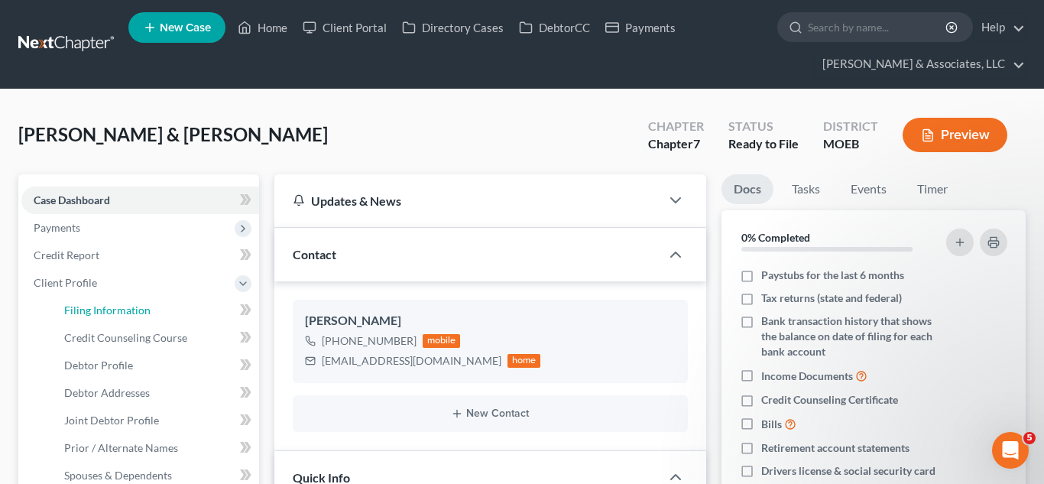
click at [114, 312] on span "Filing Information" at bounding box center [107, 309] width 86 height 13
select select "1"
select select "0"
select select "45"
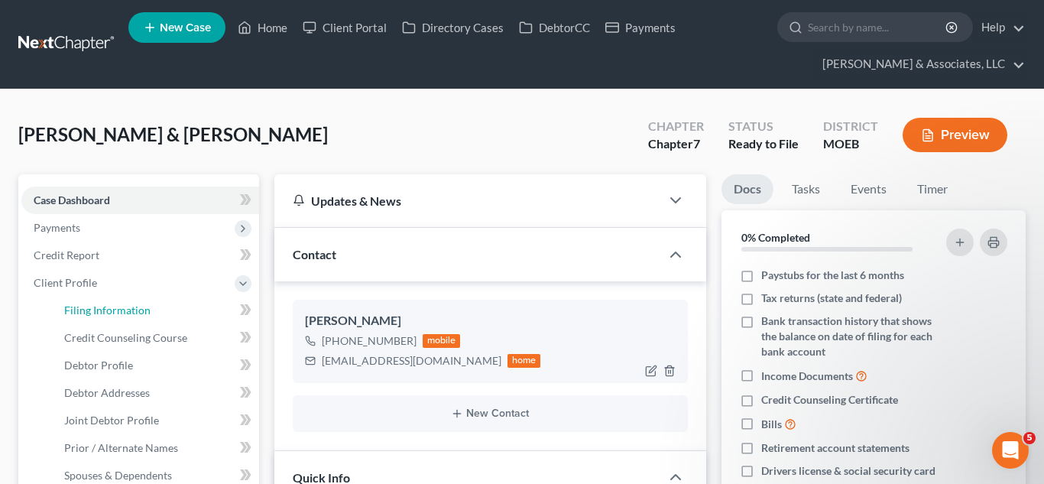
select select "0"
select select "26"
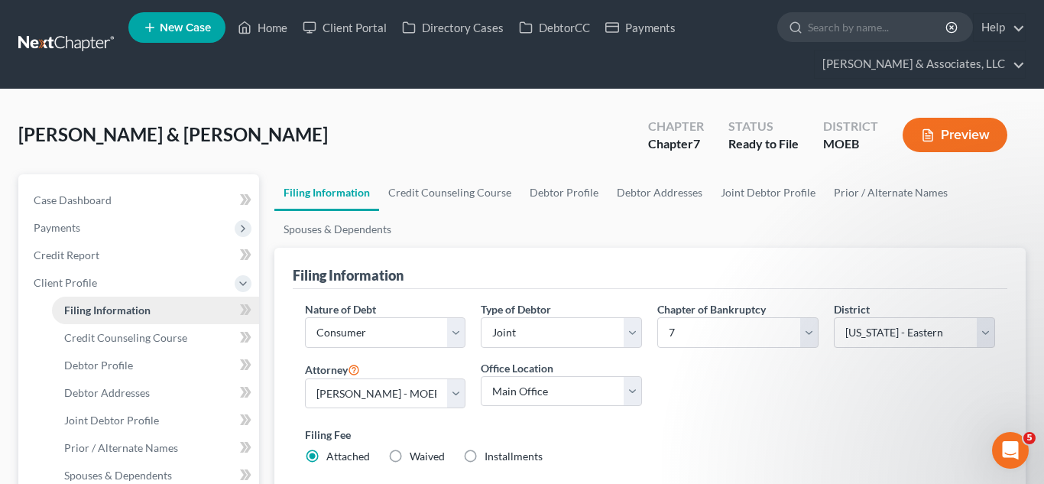
scroll to position [650, 0]
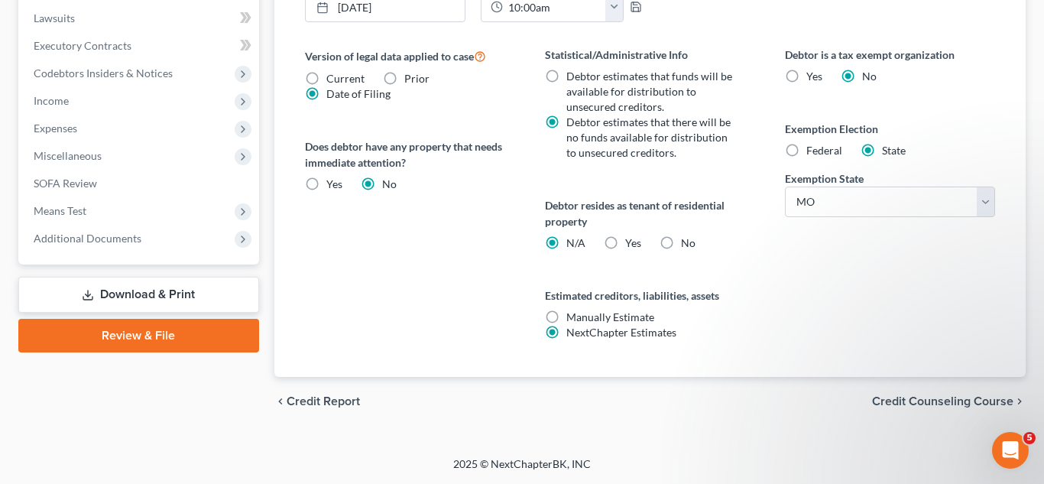
click at [141, 328] on link "Review & File" at bounding box center [138, 336] width 241 height 34
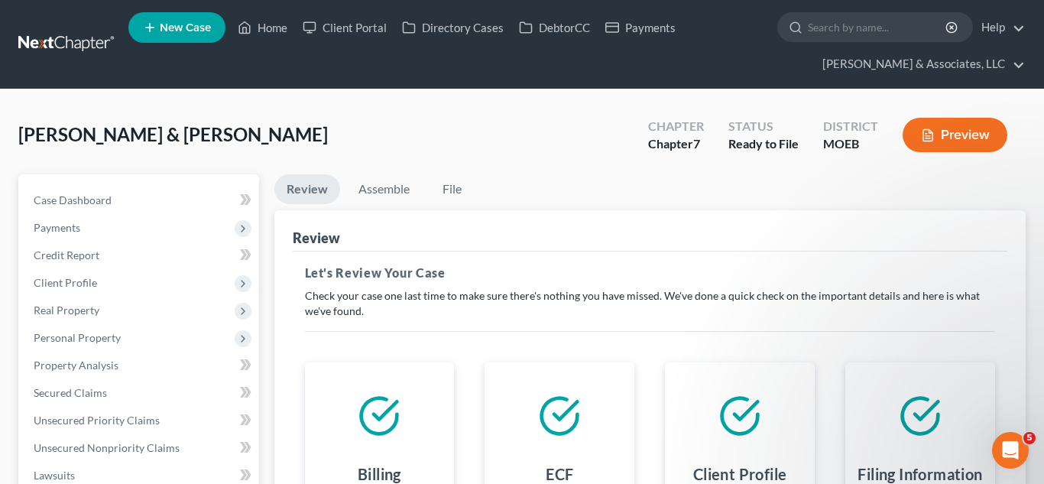
scroll to position [384, 0]
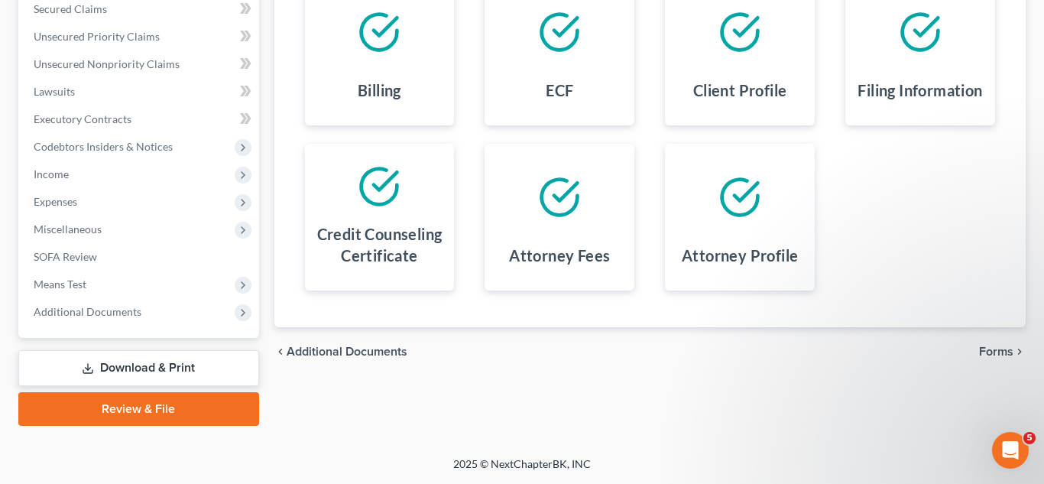
click at [998, 351] on span "Forms" at bounding box center [996, 351] width 34 height 12
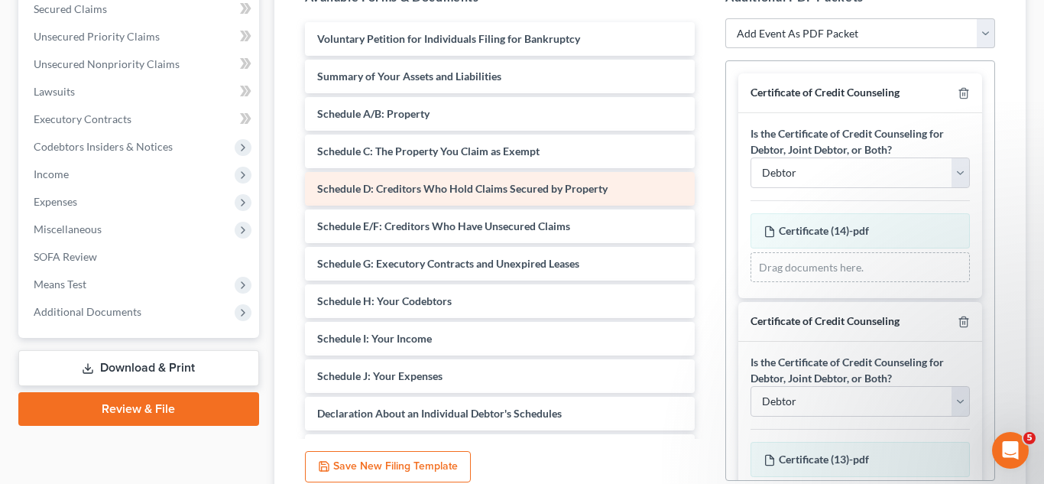
scroll to position [0, 0]
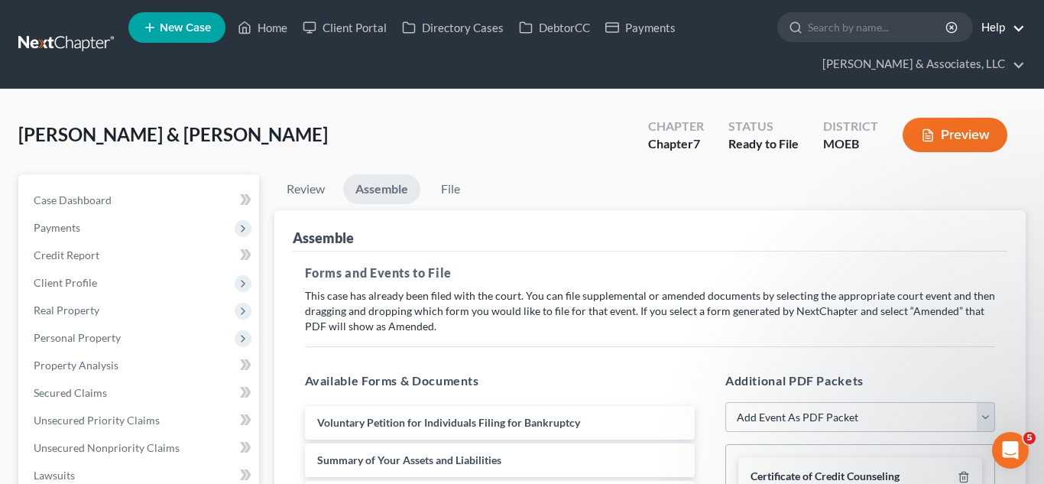
click at [988, 31] on link "Help" at bounding box center [999, 28] width 51 height 28
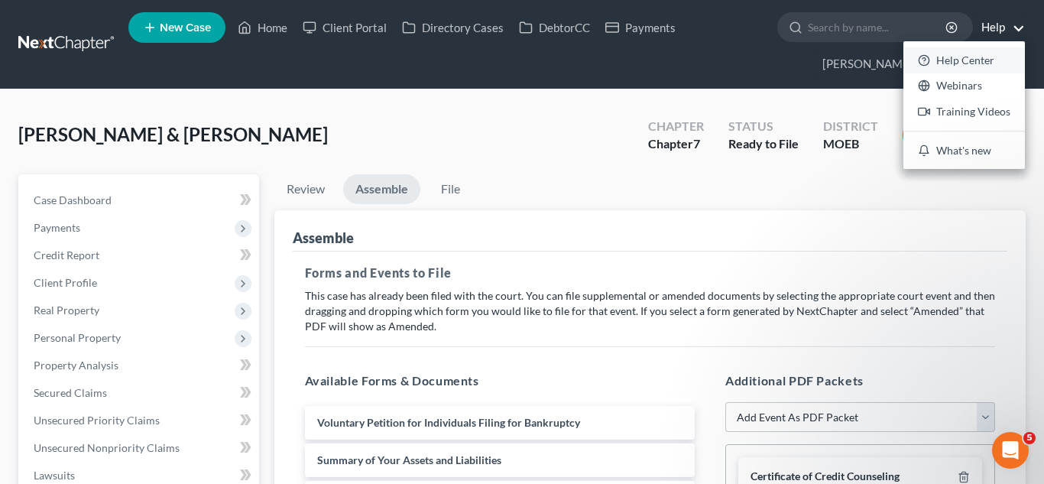
click at [957, 63] on link "Help Center" at bounding box center [964, 60] width 122 height 26
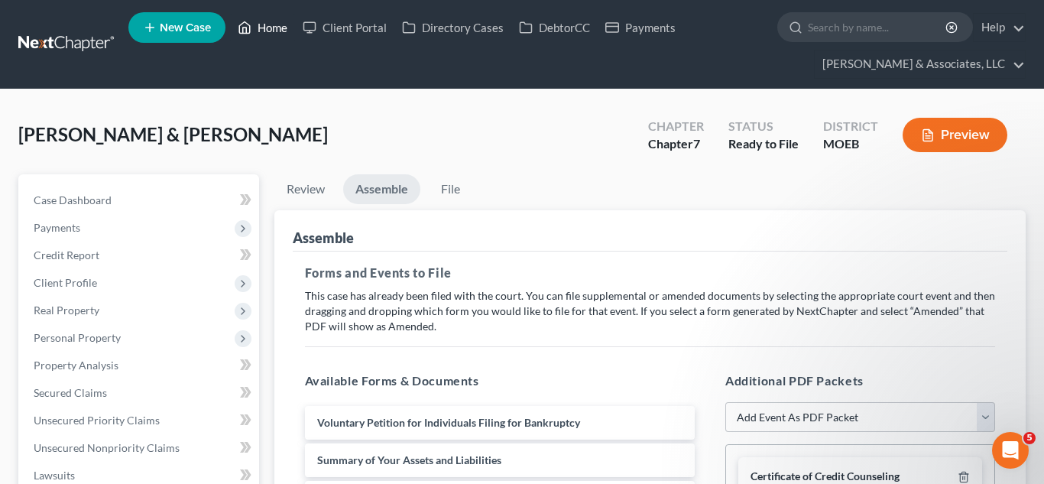
click at [259, 28] on link "Home" at bounding box center [262, 28] width 65 height 28
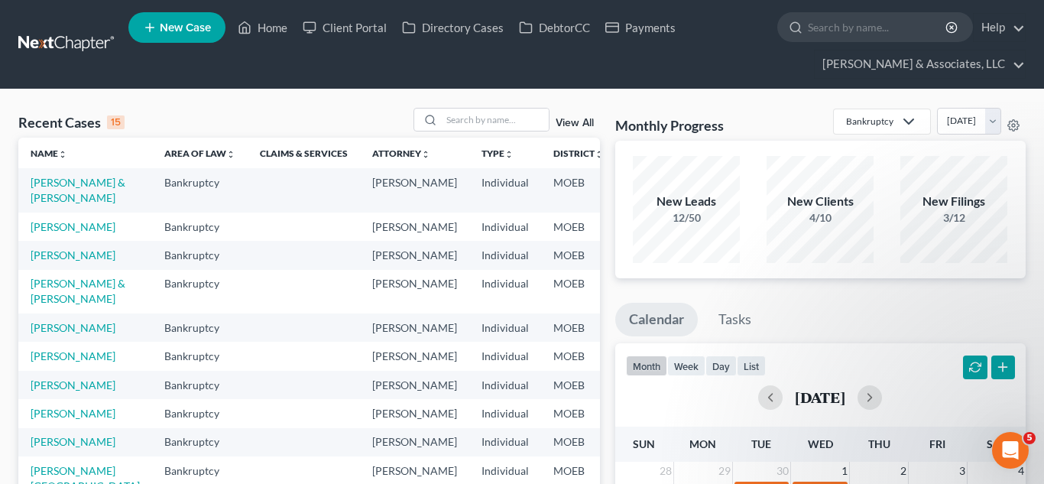
click at [579, 123] on link "View All" at bounding box center [575, 123] width 38 height 11
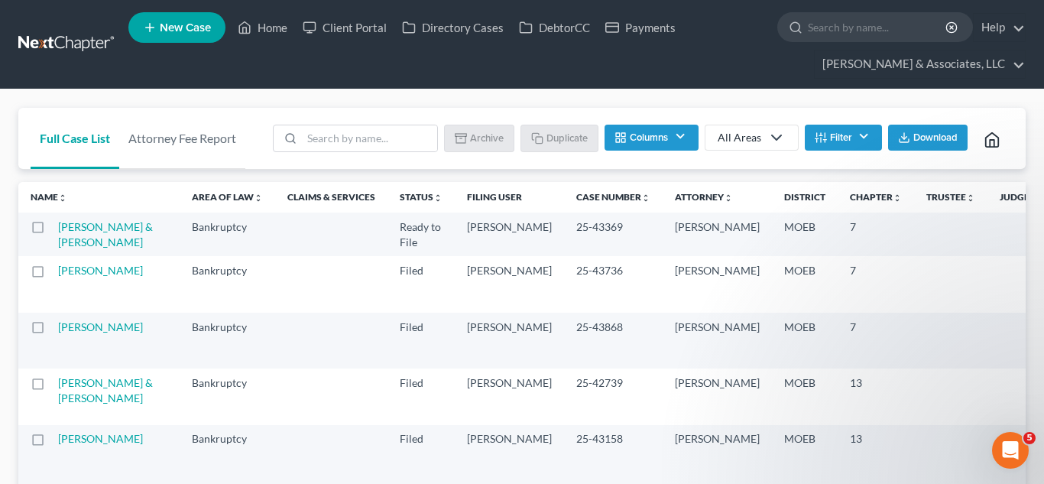
click at [52, 231] on label at bounding box center [52, 231] width 0 height 0
click at [58, 229] on input "checkbox" at bounding box center [63, 224] width 10 height 10
click at [52, 231] on label at bounding box center [52, 231] width 0 height 0
click at [58, 229] on input "checkbox" at bounding box center [63, 224] width 10 height 10
click at [556, 141] on li "Duplicate" at bounding box center [559, 140] width 78 height 31
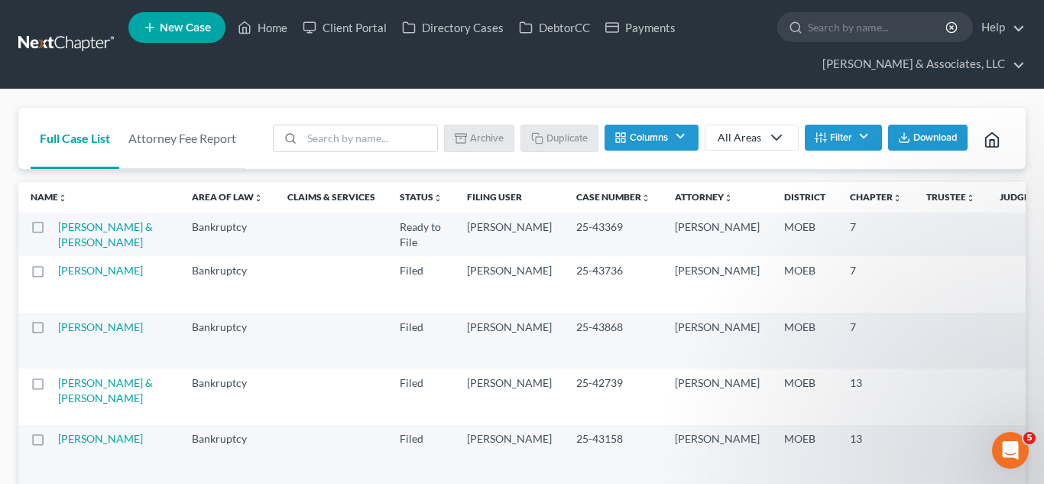
click at [52, 231] on label at bounding box center [52, 231] width 0 height 0
click at [58, 227] on input "checkbox" at bounding box center [63, 224] width 10 height 10
checkbox input "true"
click at [541, 136] on rect "button" at bounding box center [539, 139] width 7 height 7
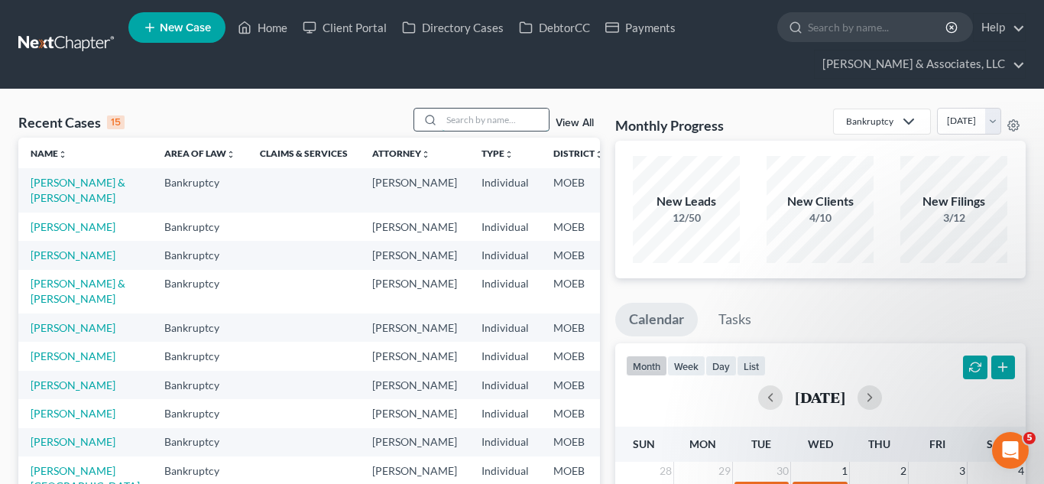
click at [489, 119] on input "search" at bounding box center [495, 120] width 107 height 22
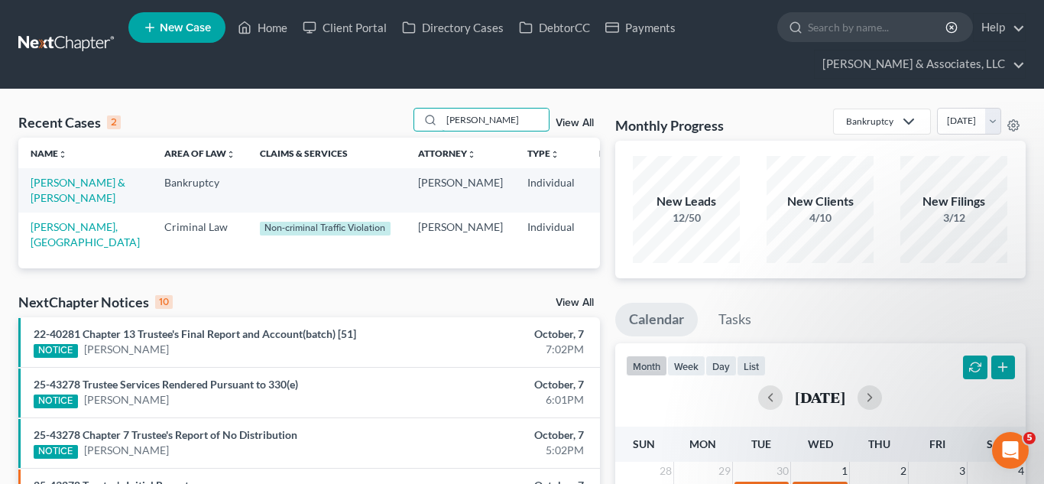
type input "[PERSON_NAME]"
click at [579, 125] on link "View All" at bounding box center [575, 123] width 38 height 11
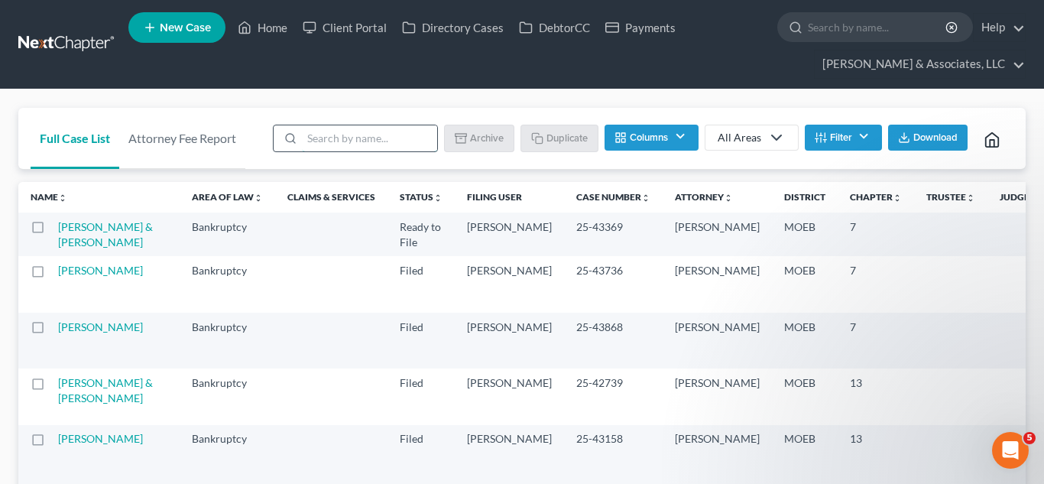
click at [335, 142] on input "search" at bounding box center [369, 138] width 135 height 26
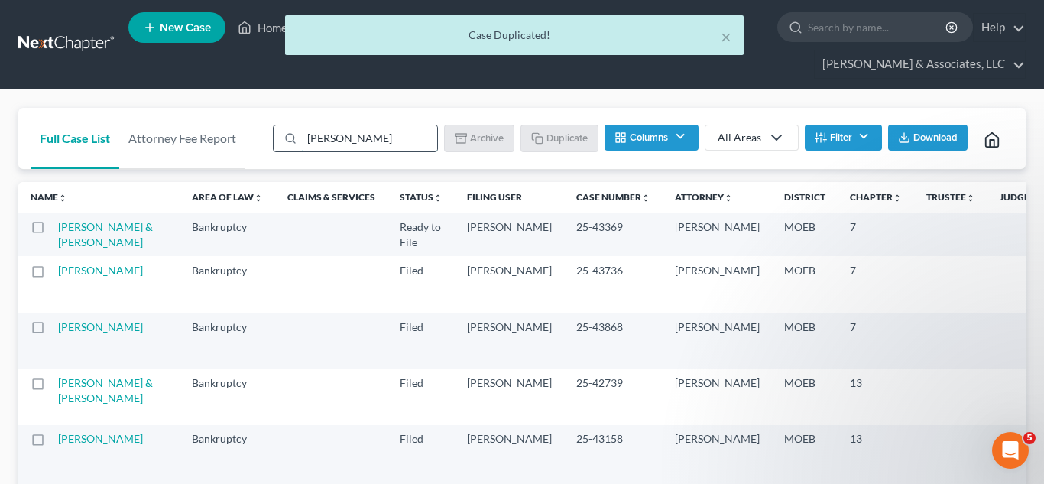
type input "[PERSON_NAME]"
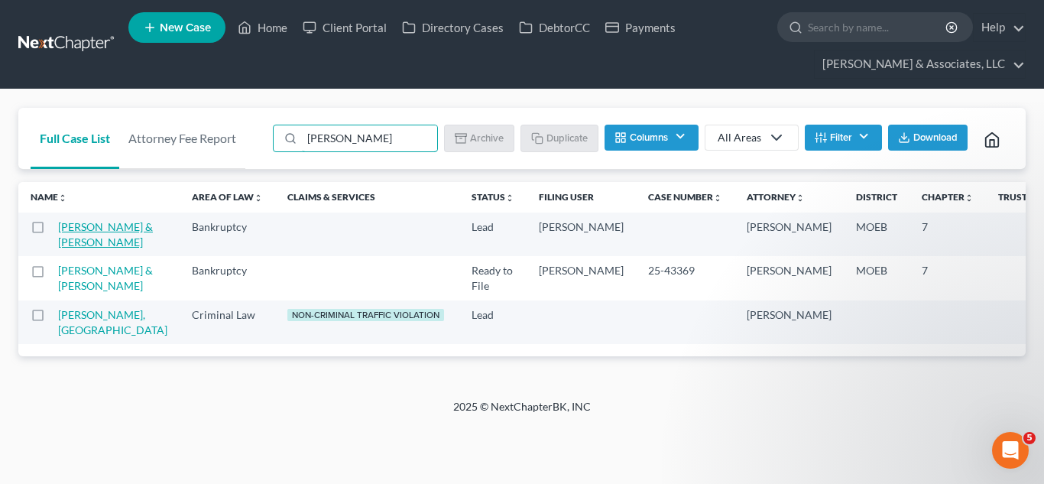
click at [64, 241] on link "[PERSON_NAME] & [PERSON_NAME]" at bounding box center [105, 234] width 95 height 28
select select "10"
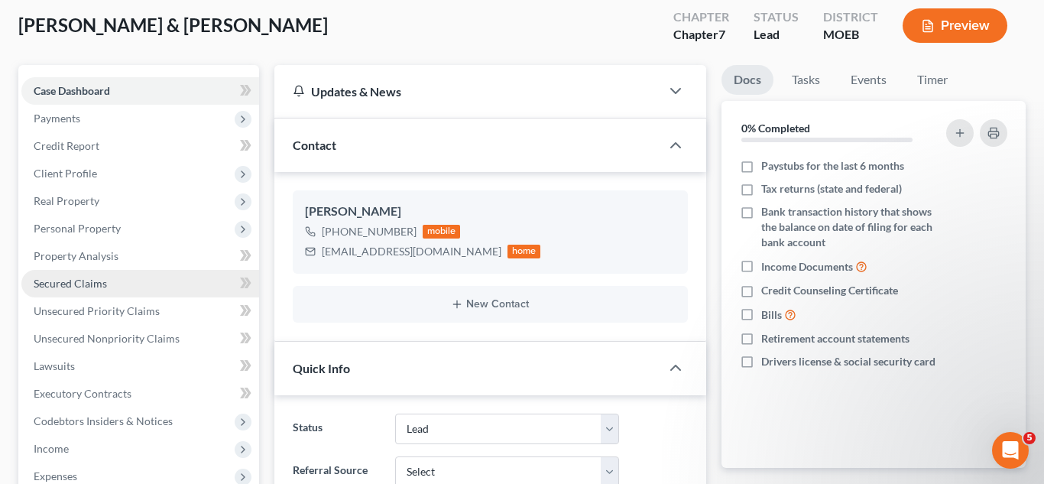
scroll to position [108, 0]
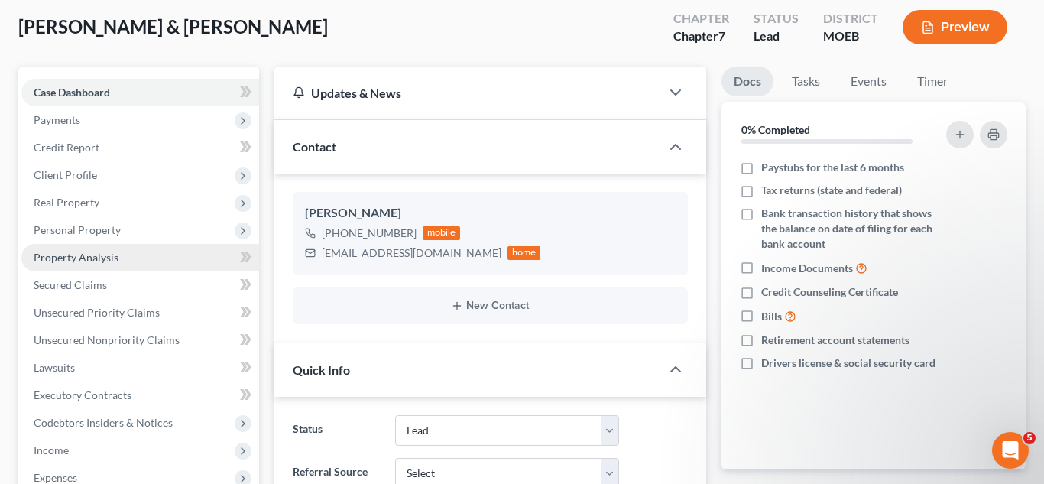
click at [92, 261] on span "Property Analysis" at bounding box center [76, 257] width 85 height 13
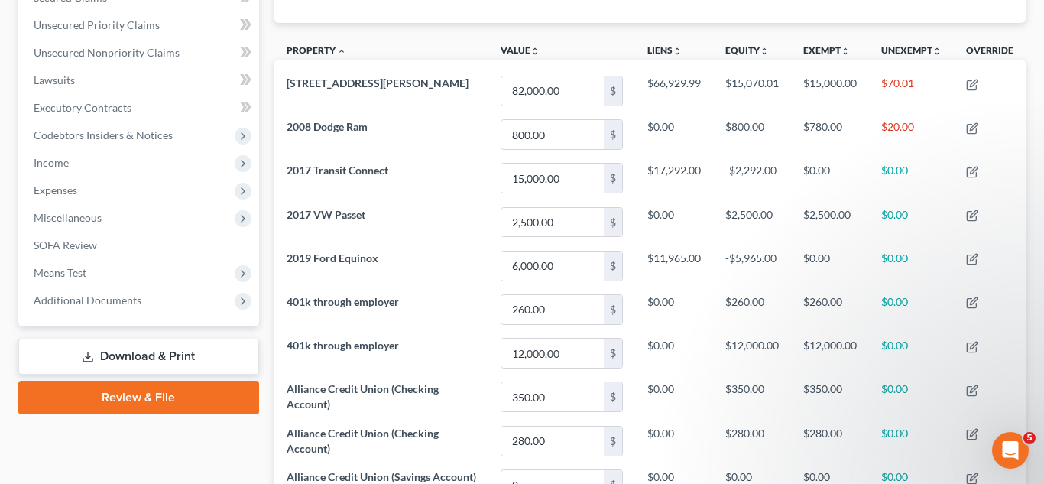
scroll to position [398, 0]
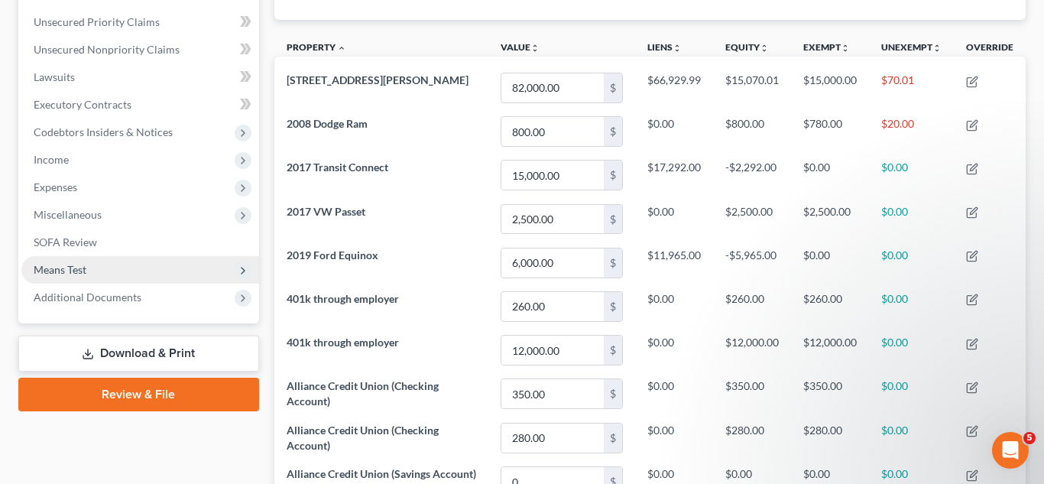
click at [77, 267] on span "Means Test" at bounding box center [60, 269] width 53 height 13
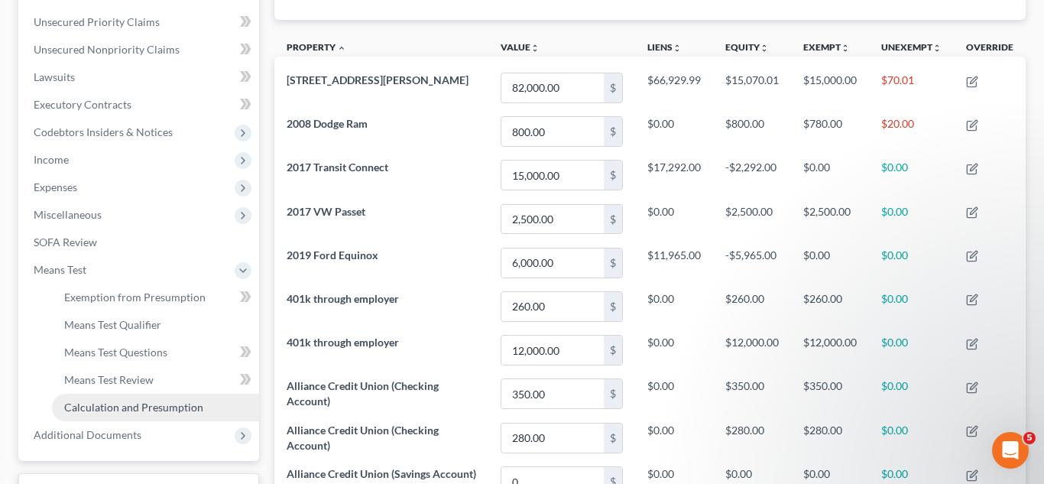
click at [156, 407] on span "Calculation and Presumption" at bounding box center [133, 406] width 139 height 13
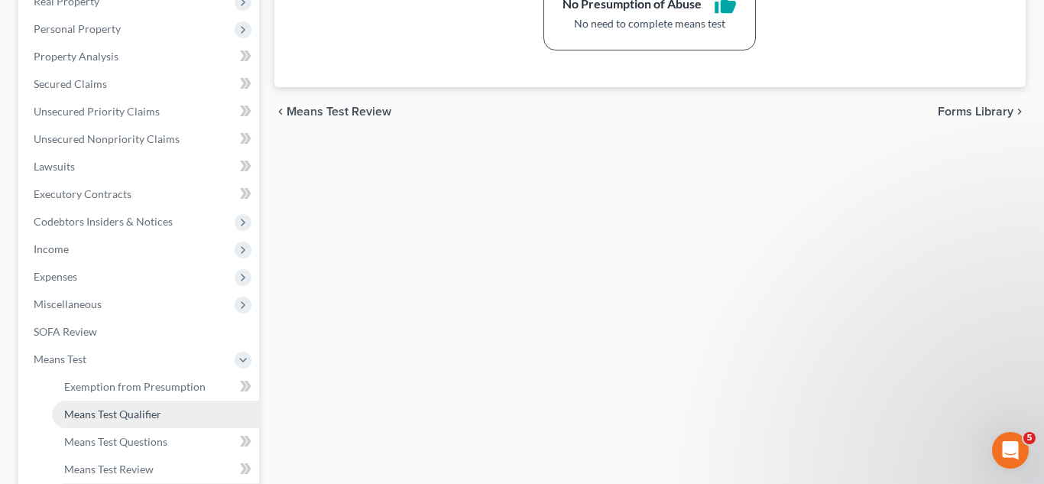
scroll to position [521, 0]
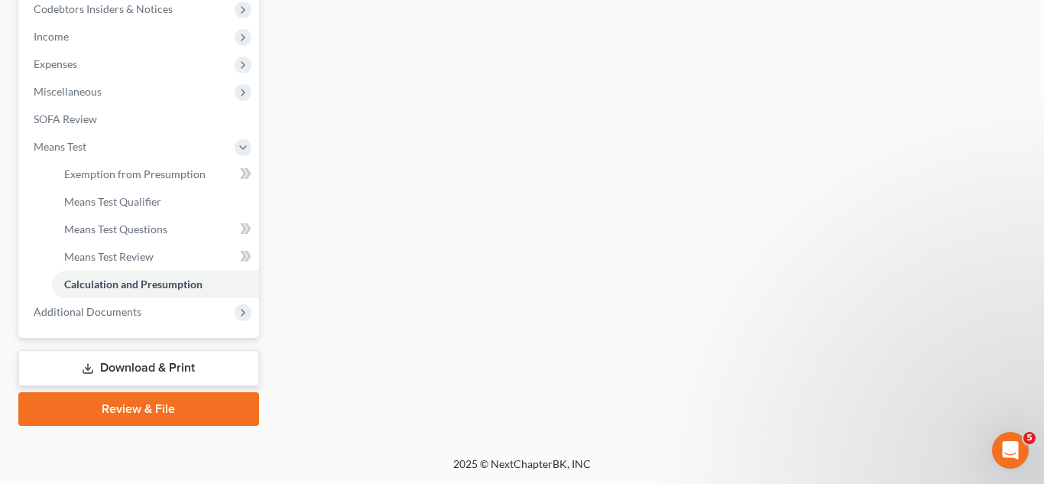
click at [134, 407] on link "Review & File" at bounding box center [138, 409] width 241 height 34
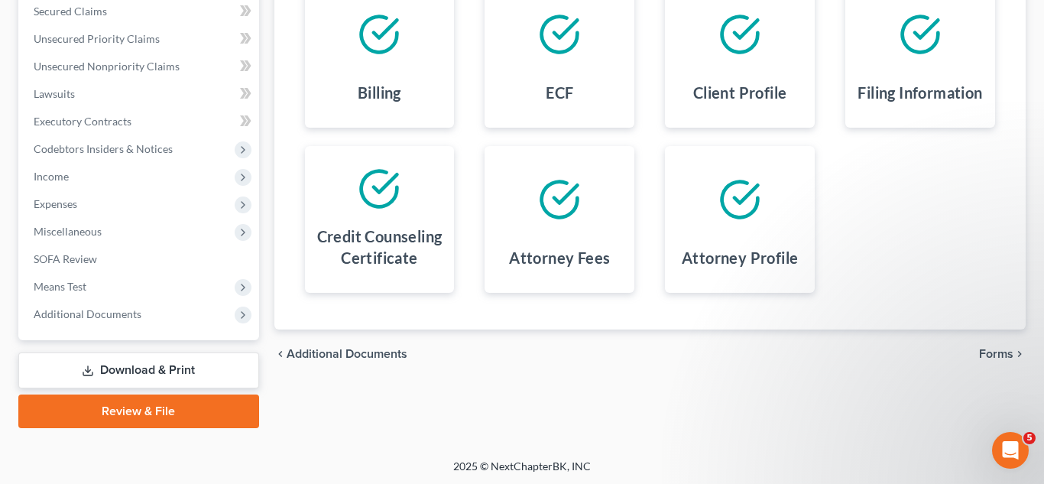
scroll to position [384, 0]
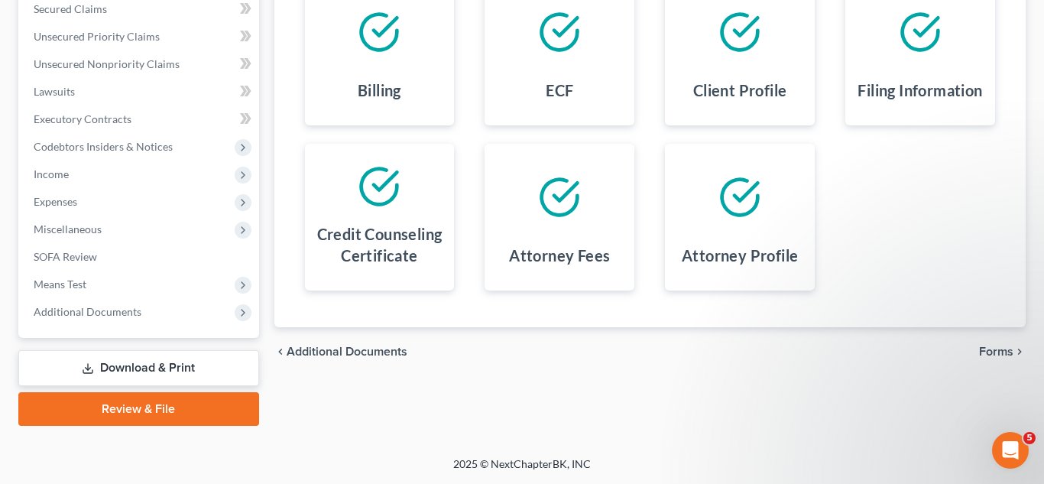
click at [995, 354] on span "Forms" at bounding box center [996, 351] width 34 height 12
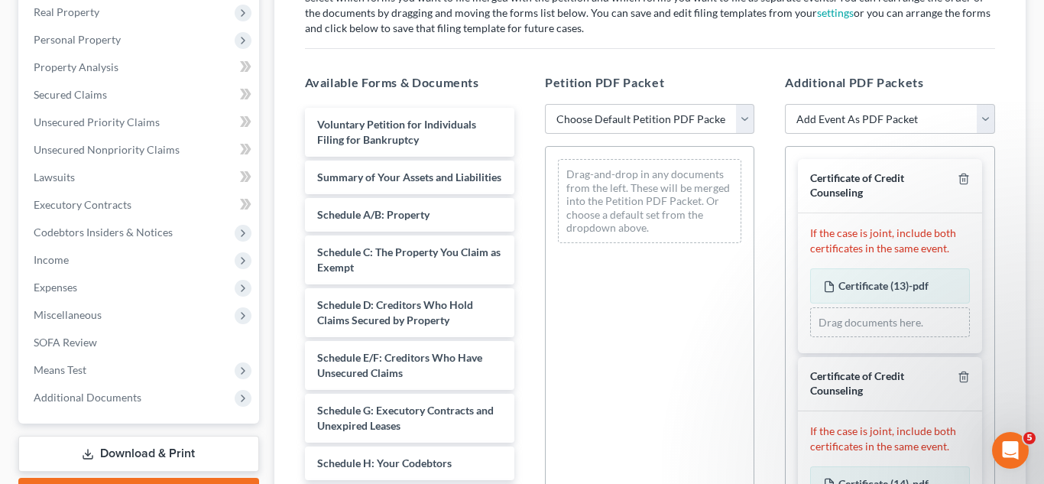
scroll to position [290, 0]
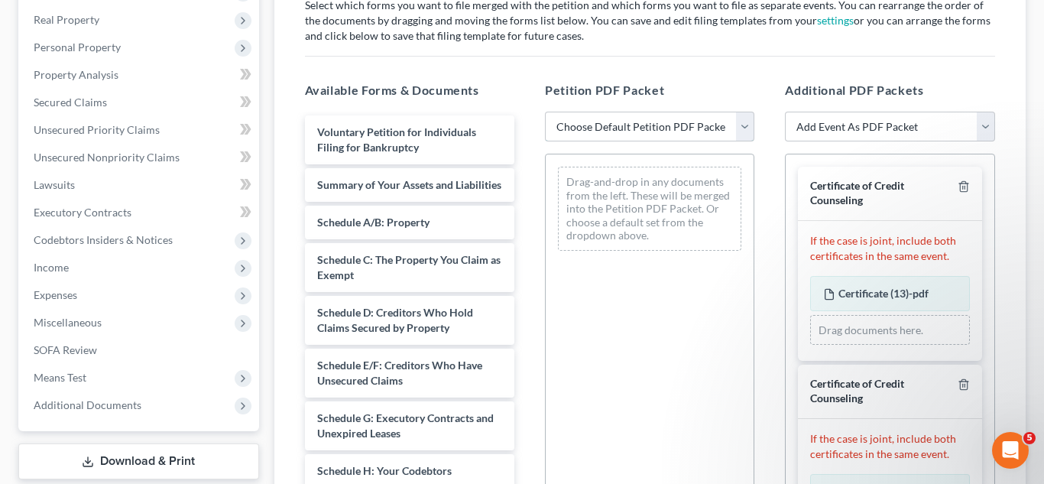
click at [590, 136] on select "Choose Default Petition PDF Packet Complete Bankruptcy Petition (all forms and …" at bounding box center [649, 127] width 209 height 31
select select "0"
click at [545, 112] on select "Choose Default Petition PDF Packet Complete Bankruptcy Petition (all forms and …" at bounding box center [649, 127] width 209 height 31
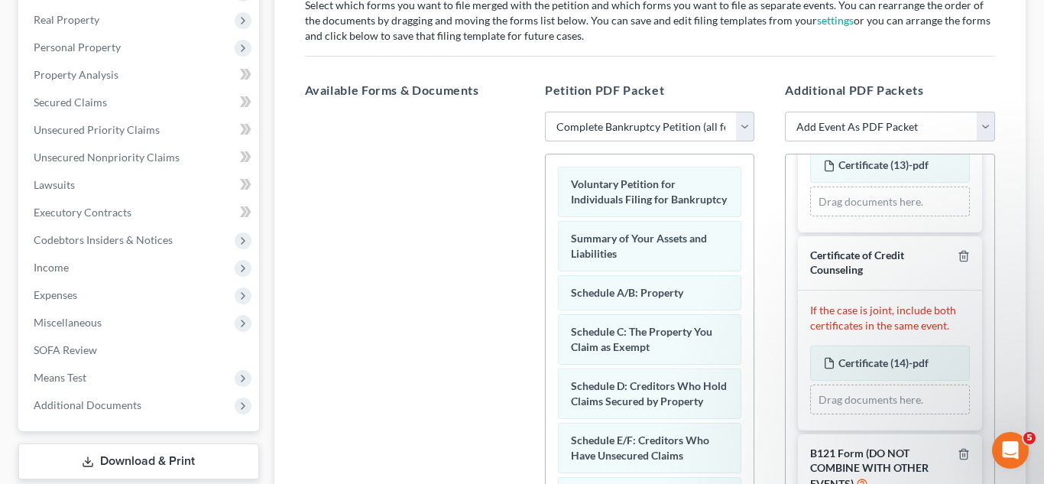
scroll to position [133, 0]
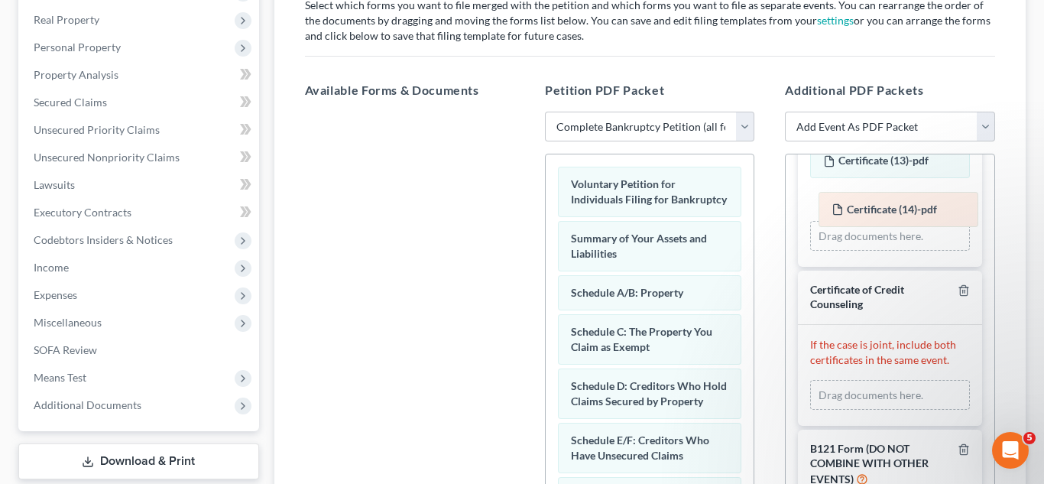
drag, startPoint x: 868, startPoint y: 357, endPoint x: 877, endPoint y: 207, distance: 150.0
click at [877, 380] on div "Certificate (14)-pdf Amended Certificate (14)-pdf Certificate (14)-pdf Amended …" at bounding box center [889, 395] width 159 height 31
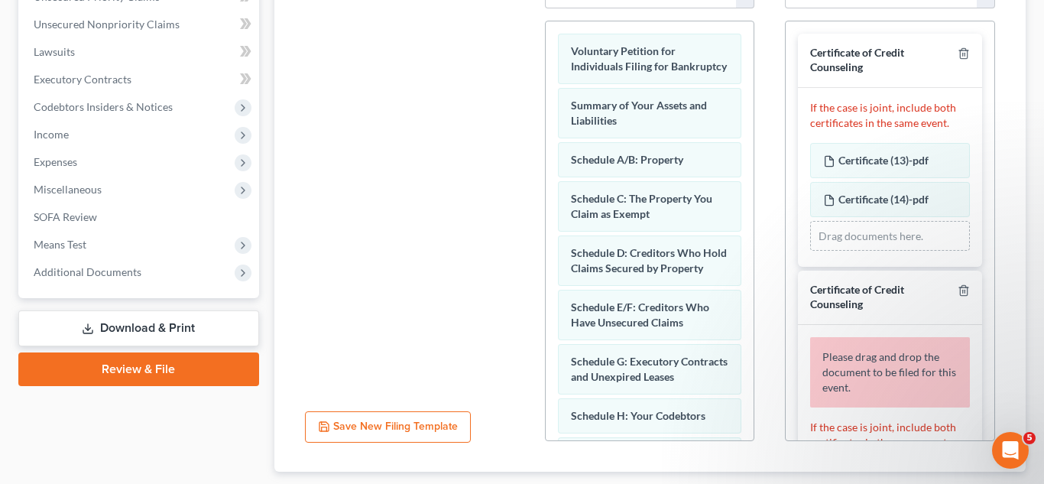
scroll to position [439, 0]
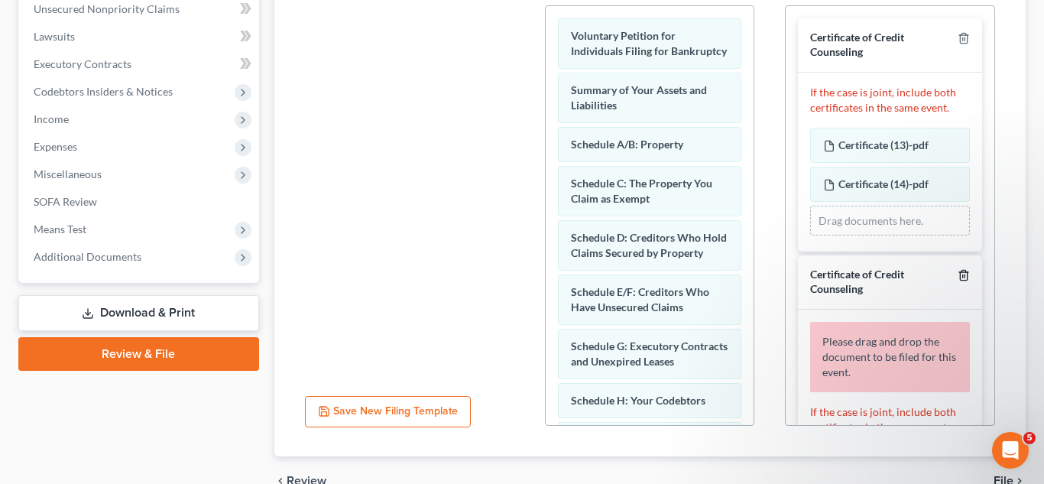
click at [963, 275] on icon "button" at bounding box center [964, 275] width 12 height 12
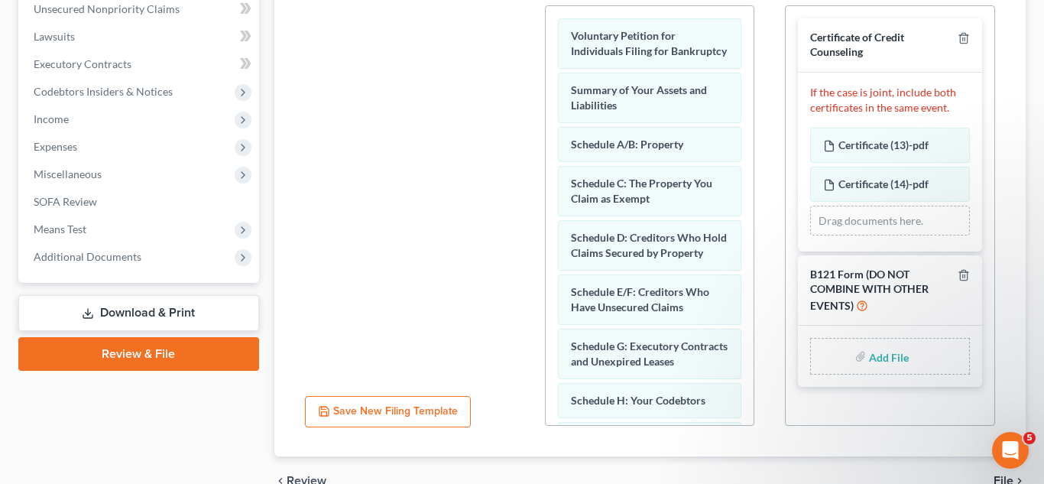
click at [881, 352] on input "file" at bounding box center [887, 356] width 37 height 28
type input "C:\fakepath\SSN form 10.pdf"
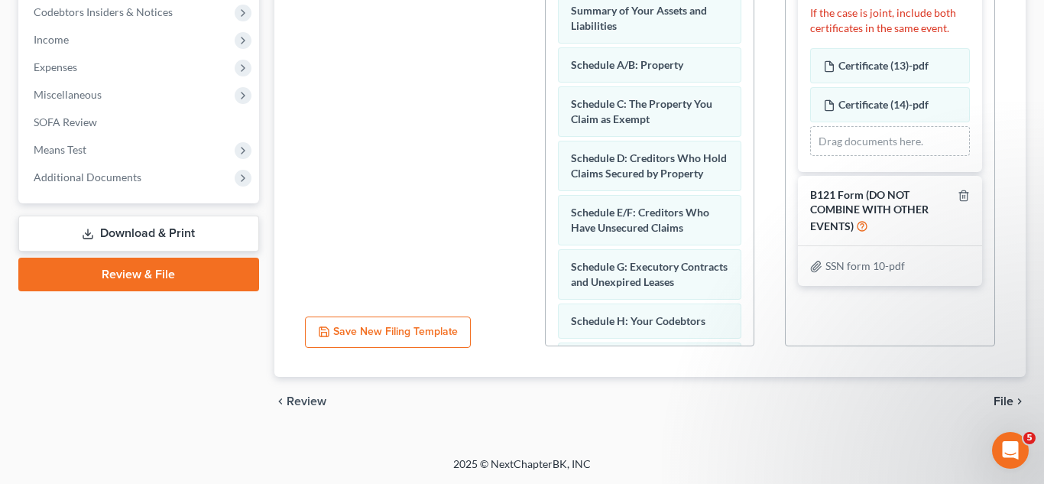
click at [1003, 398] on span "File" at bounding box center [1003, 401] width 20 height 12
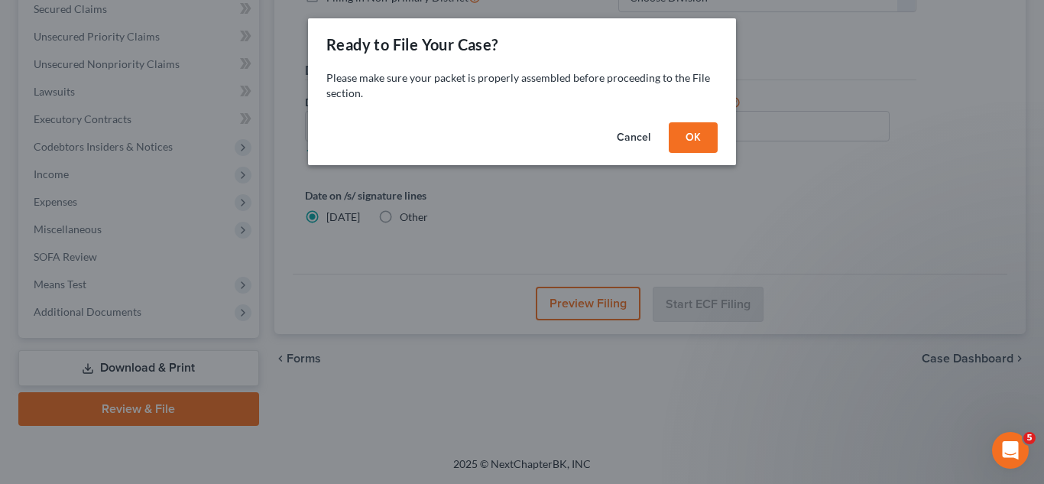
click at [701, 134] on button "OK" at bounding box center [693, 137] width 49 height 31
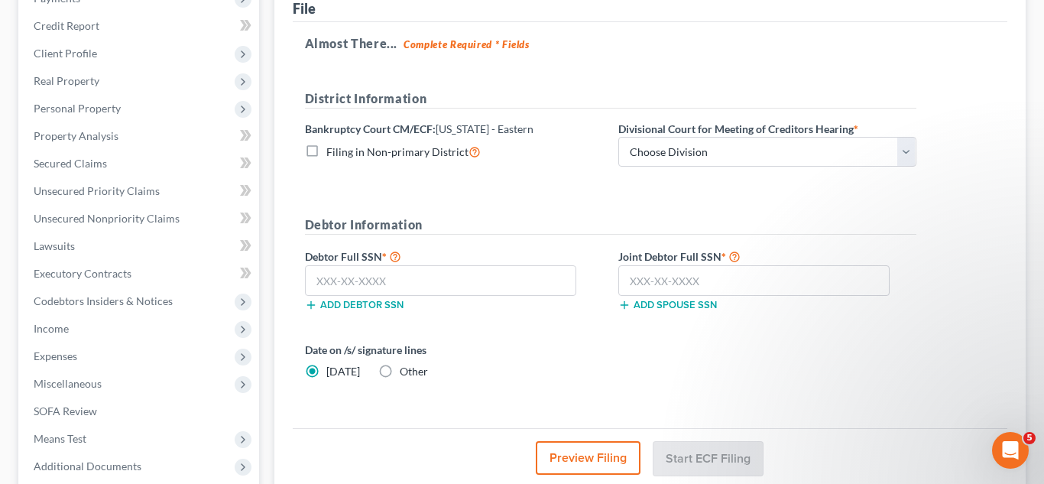
scroll to position [186, 0]
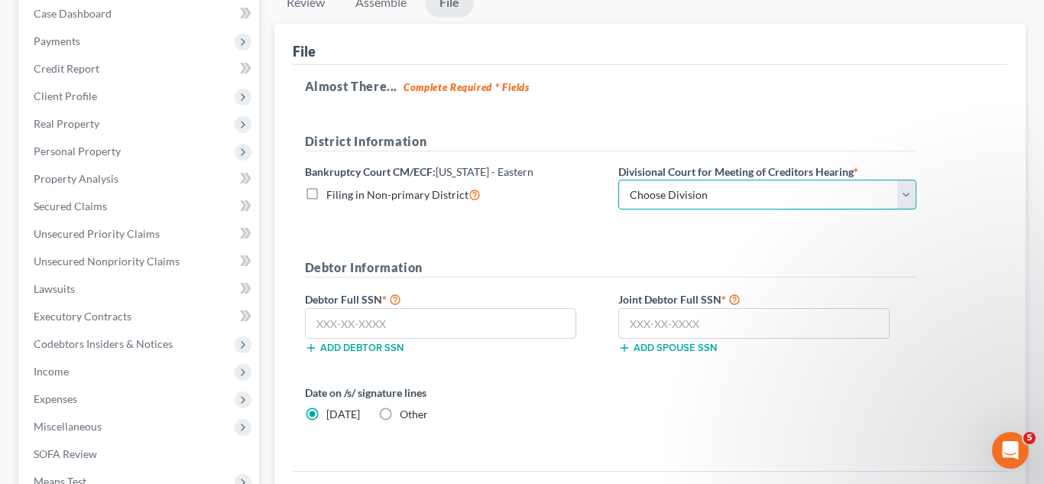
click at [692, 193] on select "Choose Division Cape Girardeau Hannibal [GEOGRAPHIC_DATA][PERSON_NAME]" at bounding box center [767, 195] width 298 height 31
select select "2"
click at [618, 180] on select "Choose Division Cape Girardeau Hannibal [GEOGRAPHIC_DATA][PERSON_NAME]" at bounding box center [767, 195] width 298 height 31
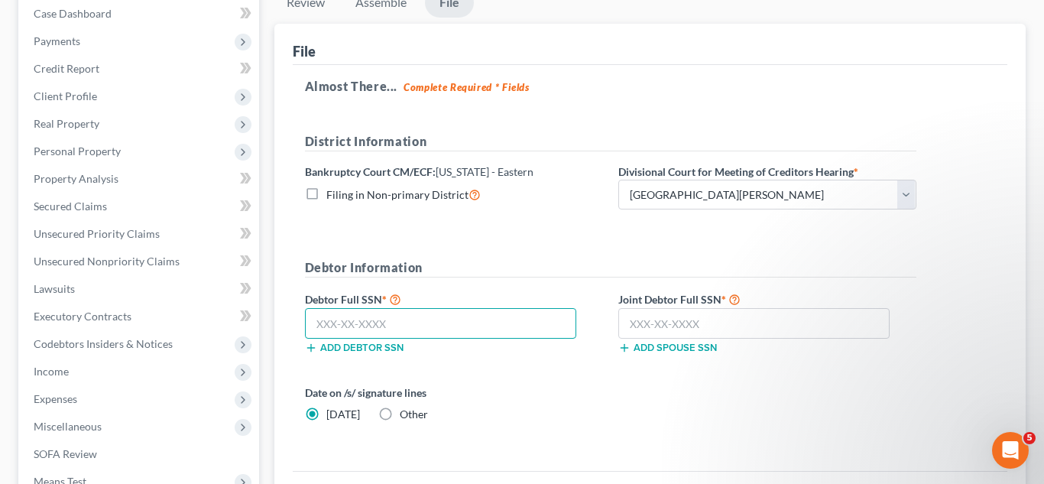
click at [462, 322] on input "text" at bounding box center [441, 323] width 272 height 31
click at [650, 319] on input "text" at bounding box center [754, 323] width 272 height 31
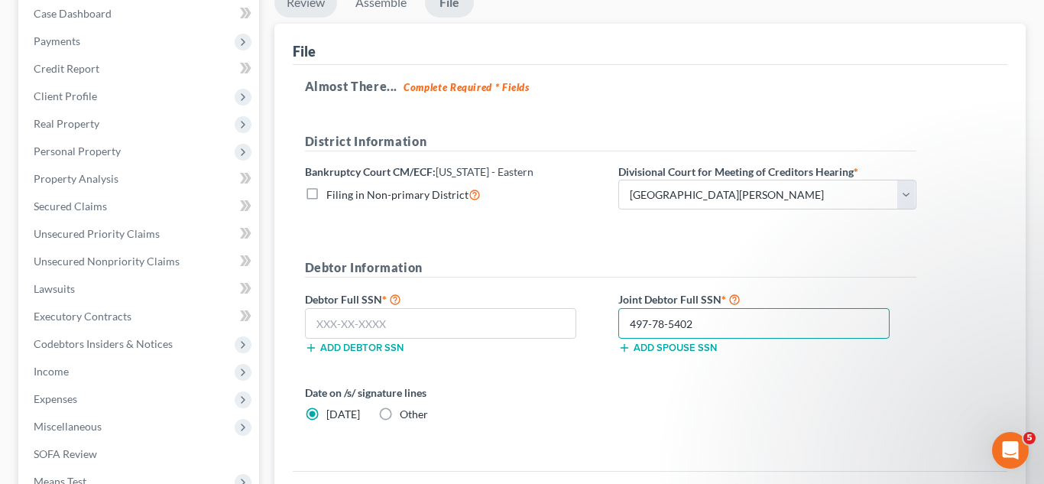
type input "497-78-5402"
click at [448, 334] on input "text" at bounding box center [441, 323] width 272 height 31
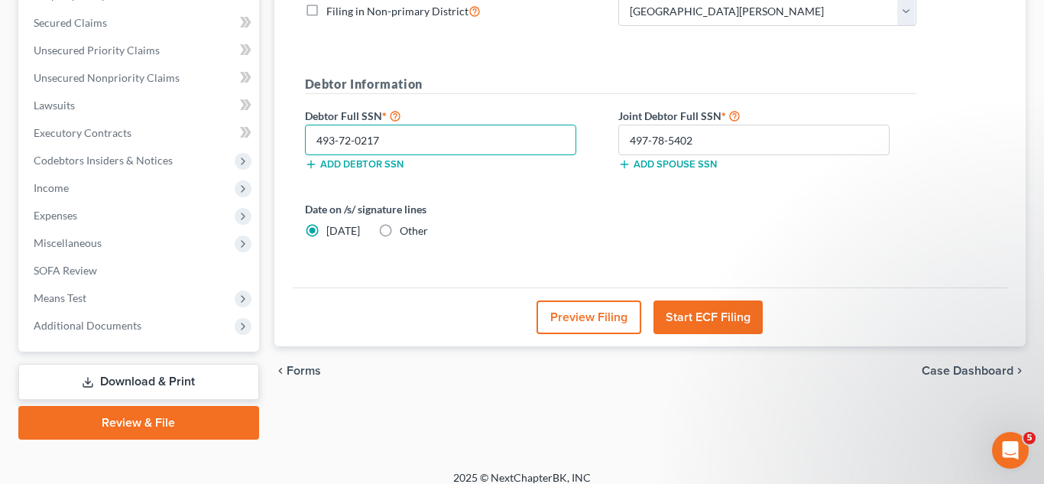
scroll to position [373, 0]
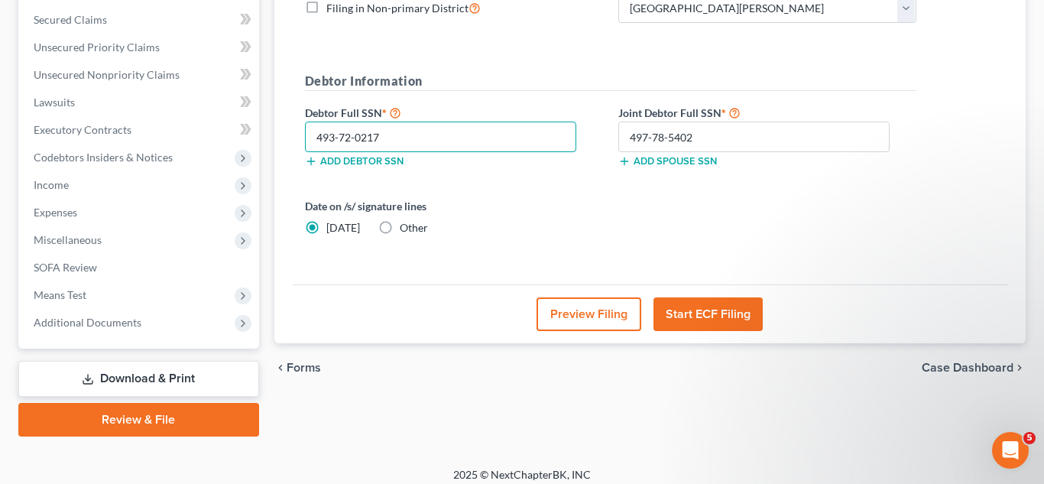
type input "493-72-0217"
click at [704, 313] on button "Start ECF Filing" at bounding box center [707, 314] width 109 height 34
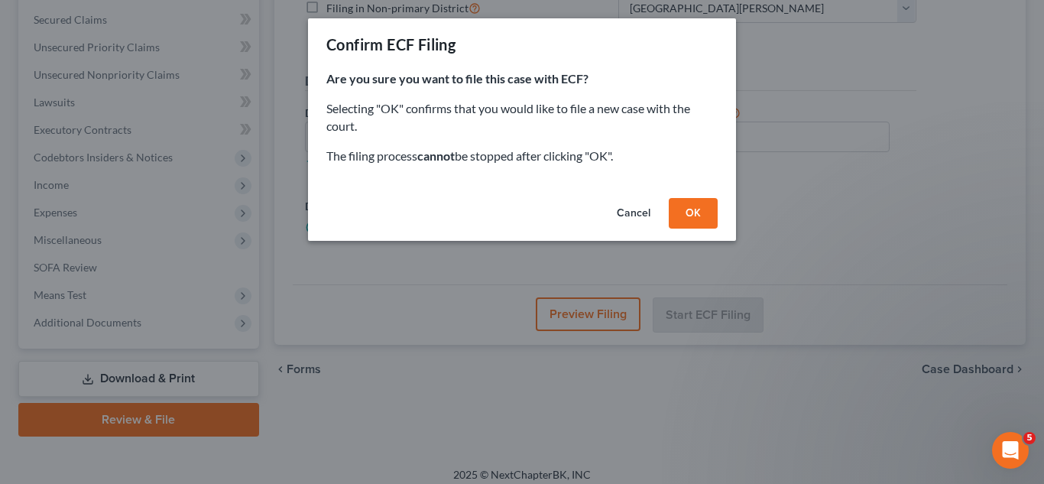
click at [679, 207] on button "OK" at bounding box center [693, 213] width 49 height 31
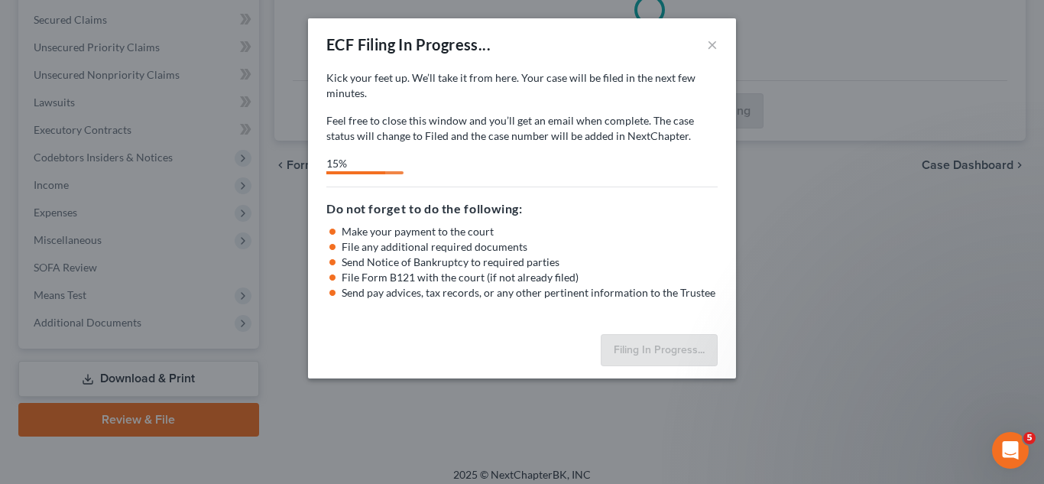
select select "2"
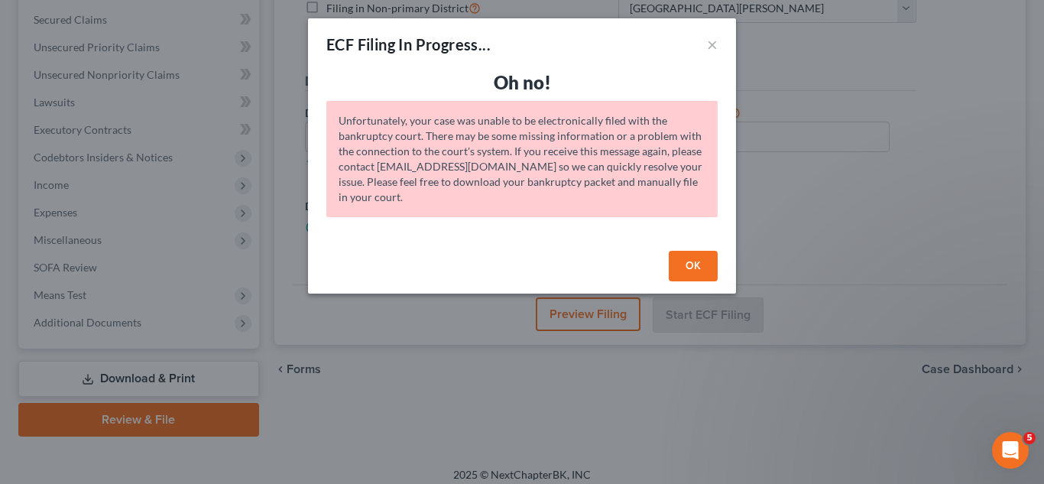
click at [676, 263] on button "OK" at bounding box center [693, 266] width 49 height 31
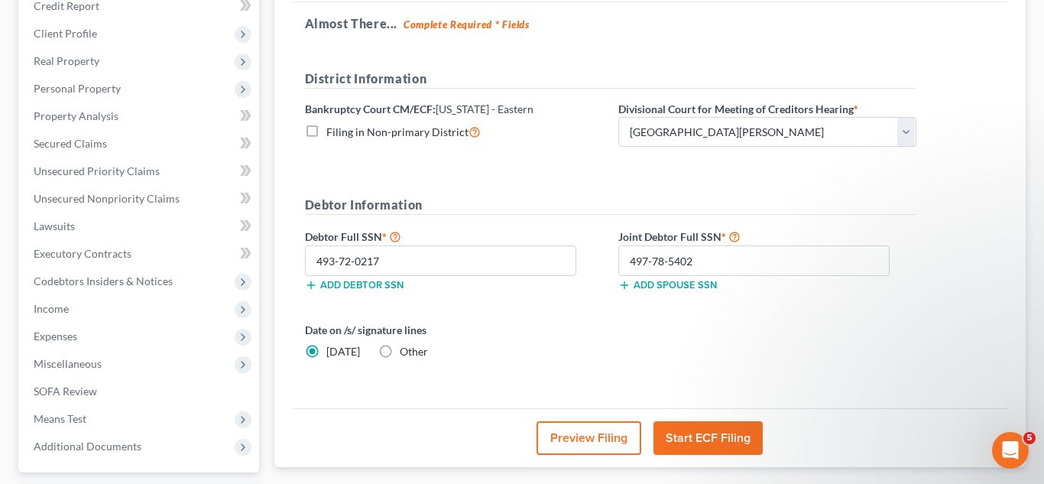
scroll to position [238, 0]
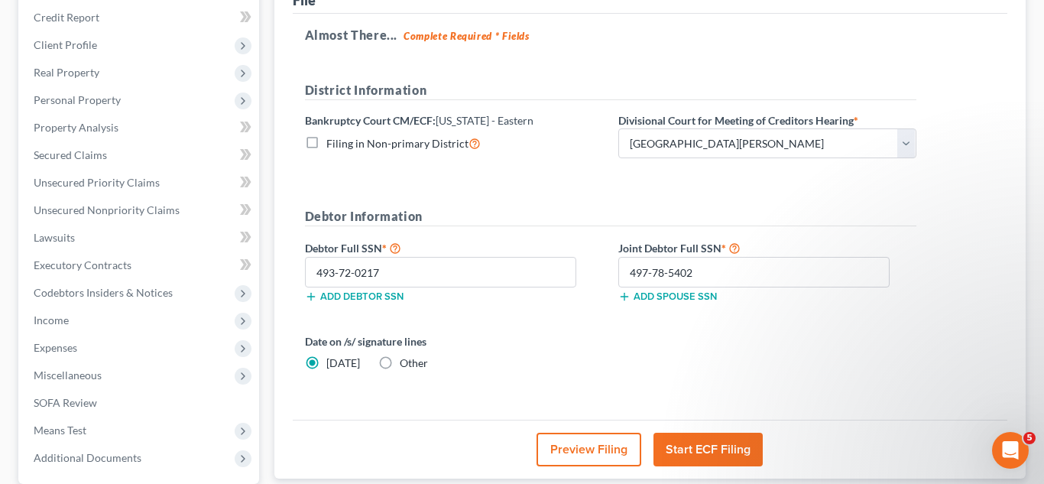
click at [700, 449] on button "Start ECF Filing" at bounding box center [707, 450] width 109 height 34
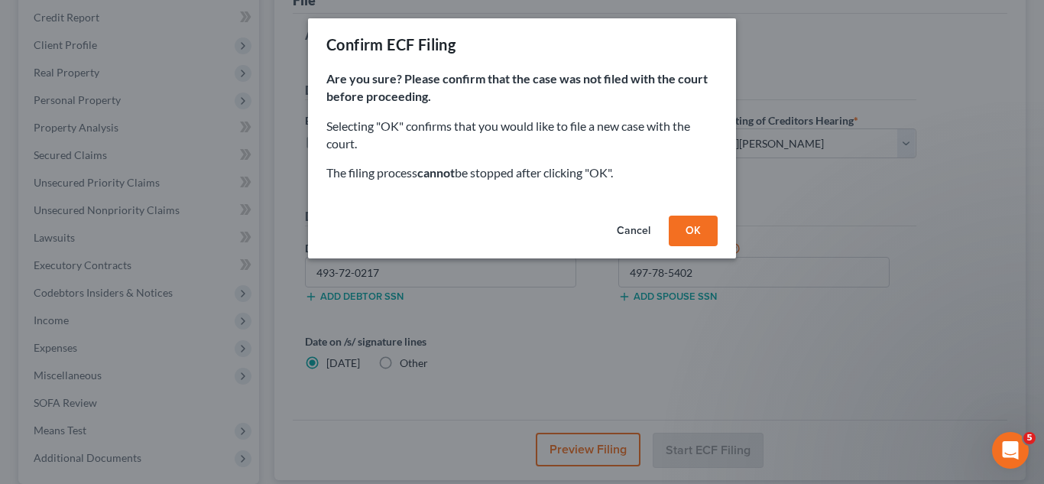
click at [692, 222] on button "OK" at bounding box center [693, 231] width 49 height 31
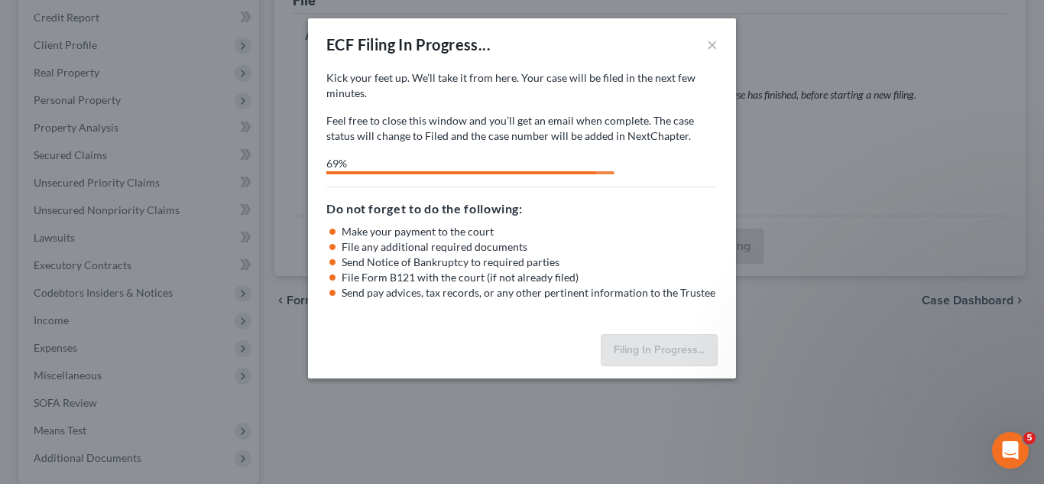
select select "2"
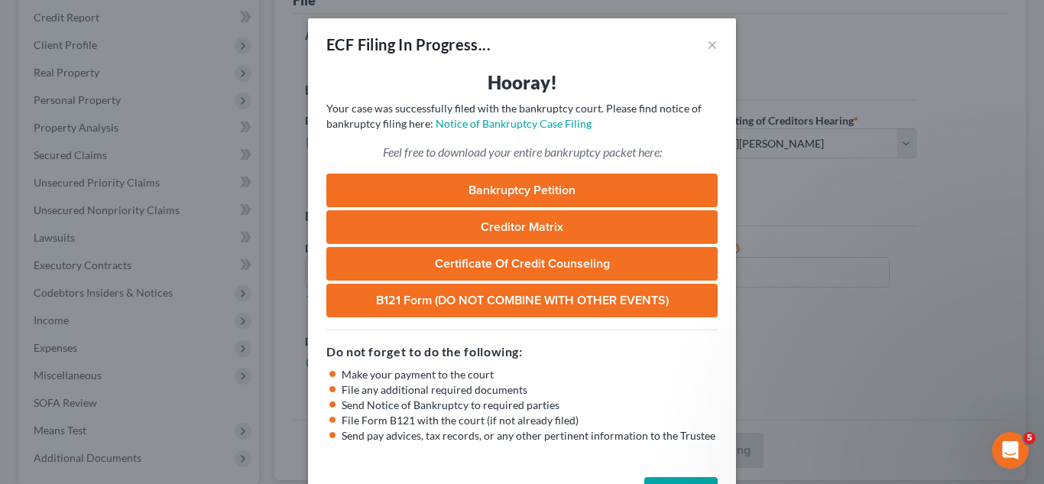
click at [572, 238] on link "Creditor Matrix" at bounding box center [521, 227] width 391 height 34
